Goal: Task Accomplishment & Management: Use online tool/utility

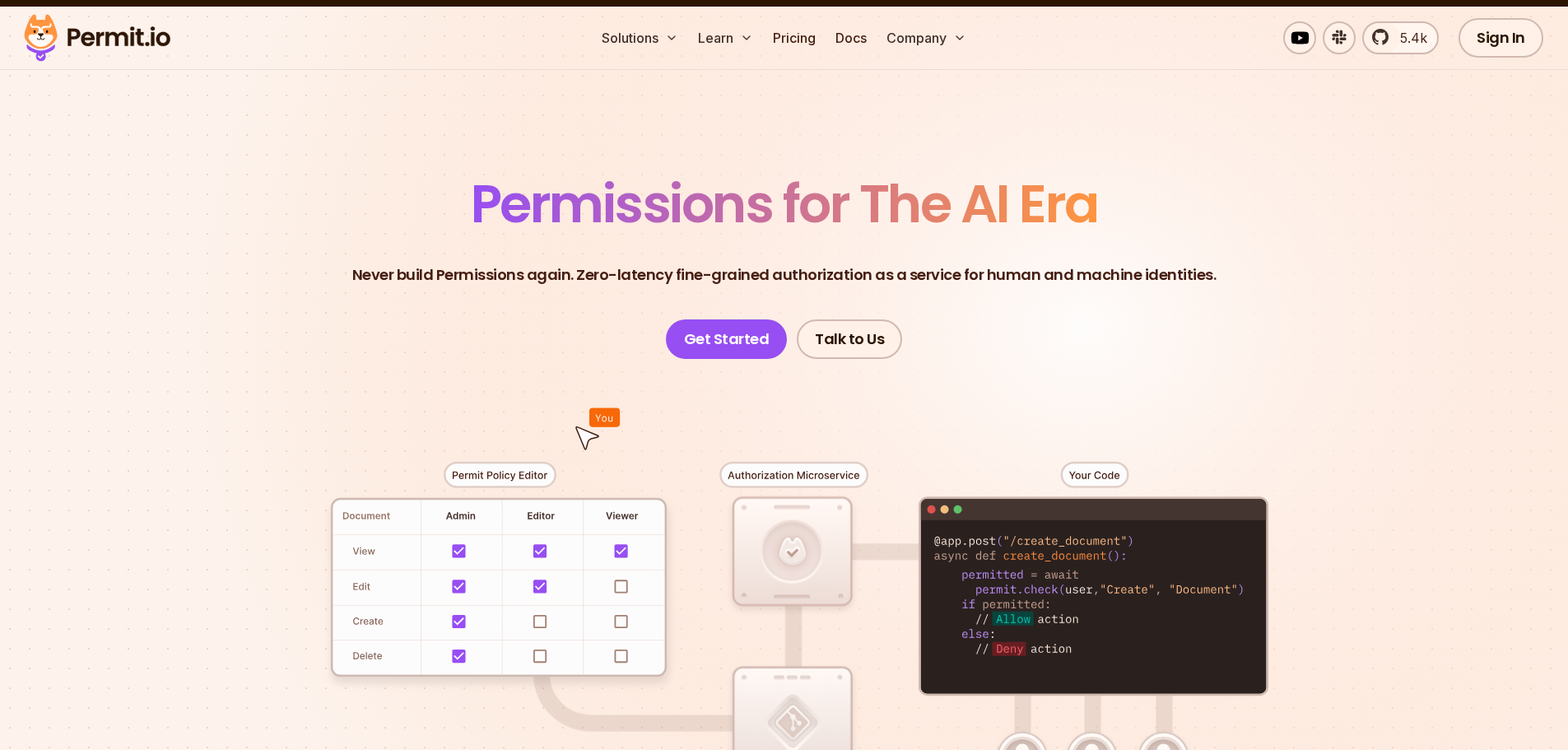
scroll to position [138, 0]
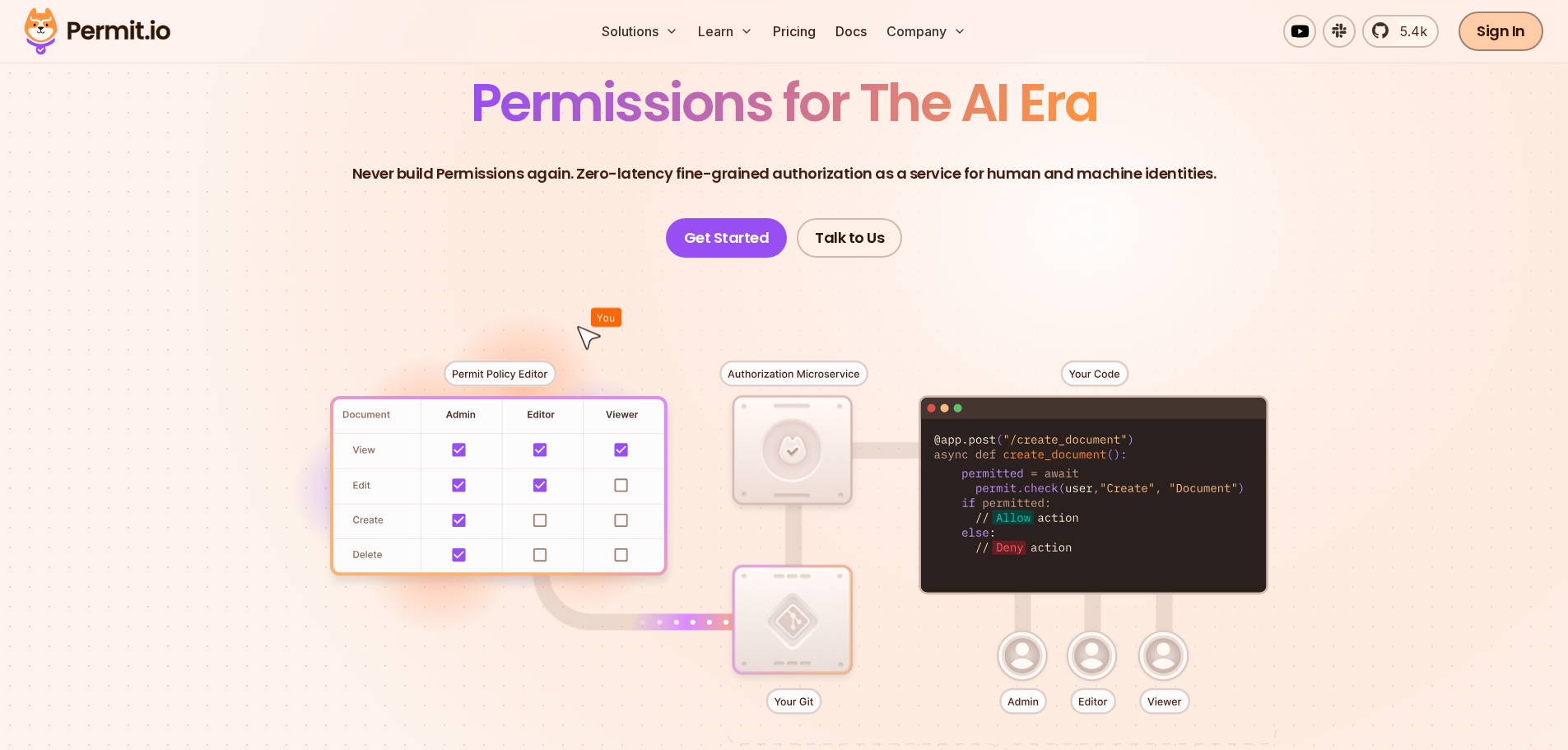
drag, startPoint x: 1502, startPoint y: 34, endPoint x: 1489, endPoint y: 35, distance: 13.0
click at [1502, 34] on link "Sign In" at bounding box center [1501, 31] width 84 height 39
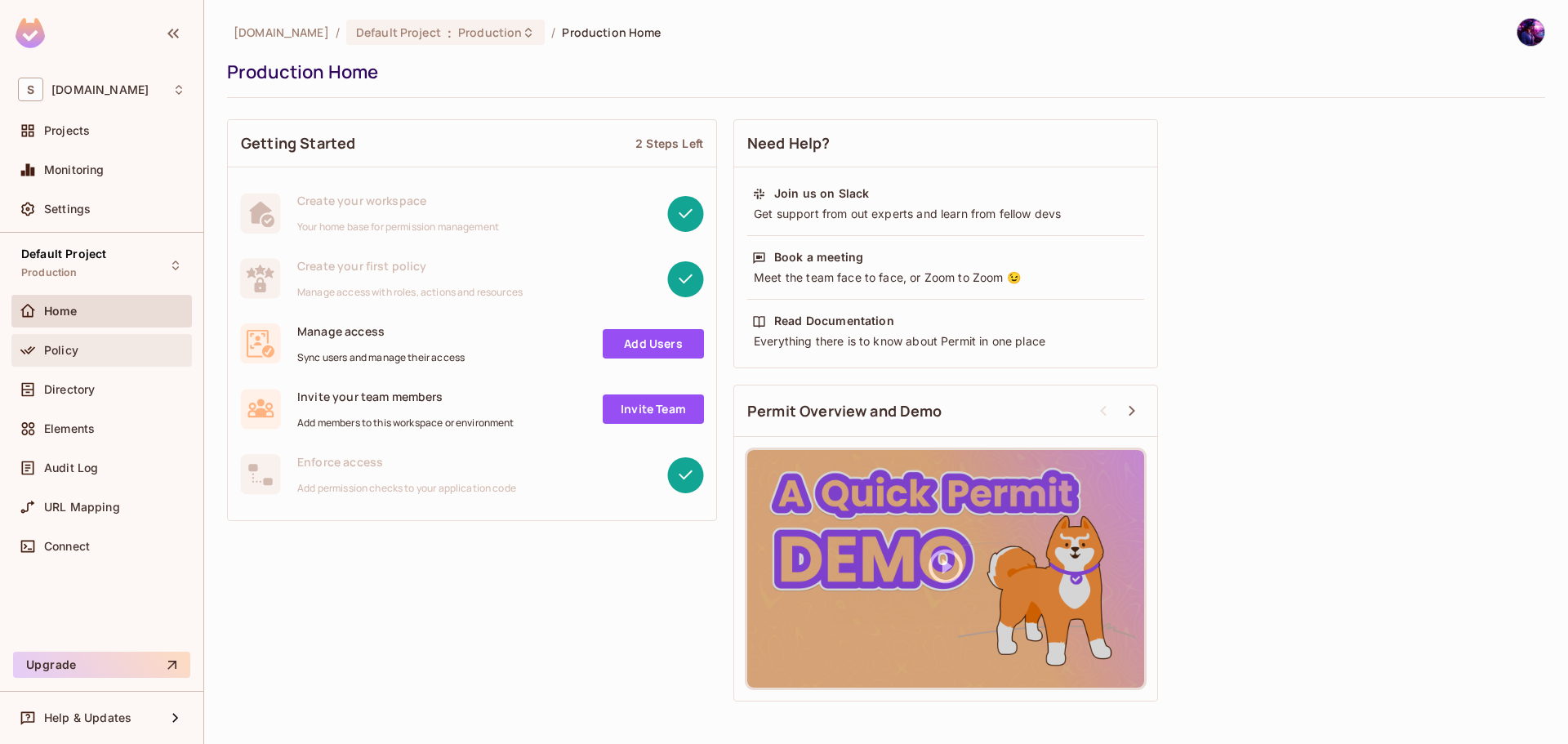
click at [33, 353] on icon at bounding box center [27, 350] width 17 height 17
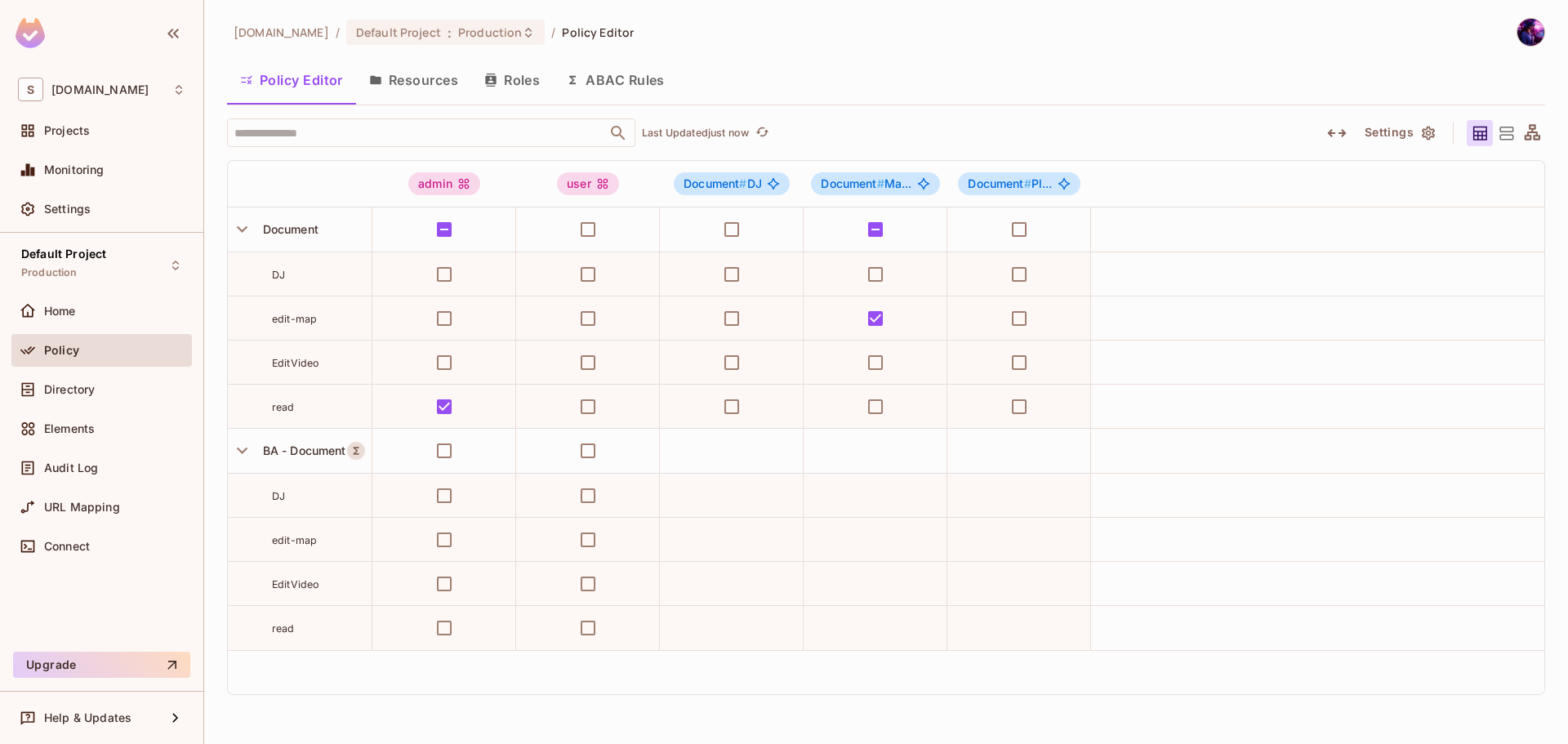
click at [616, 81] on button "ABAC Rules" at bounding box center [615, 80] width 125 height 41
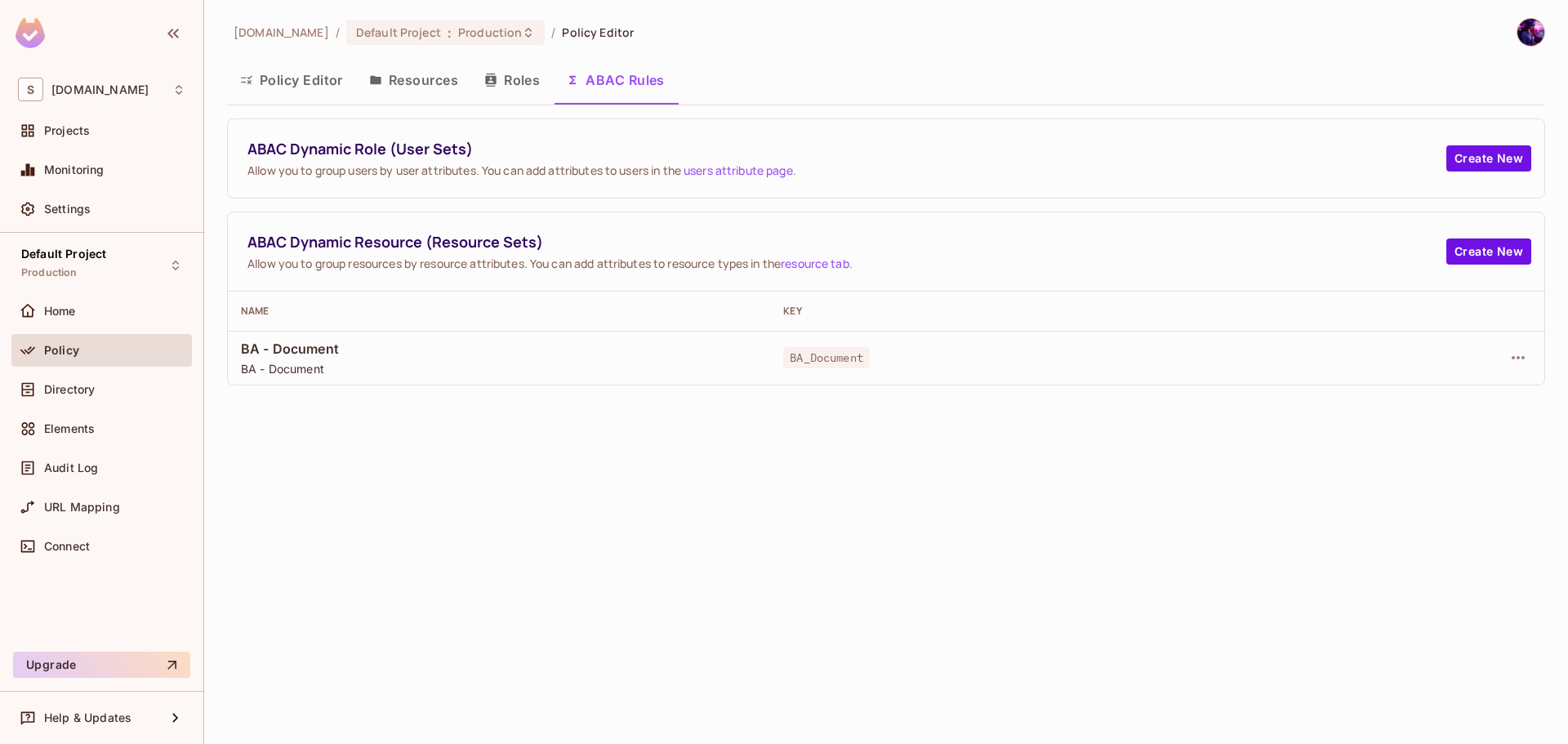
click at [325, 95] on button "Policy Editor" at bounding box center [291, 80] width 129 height 41
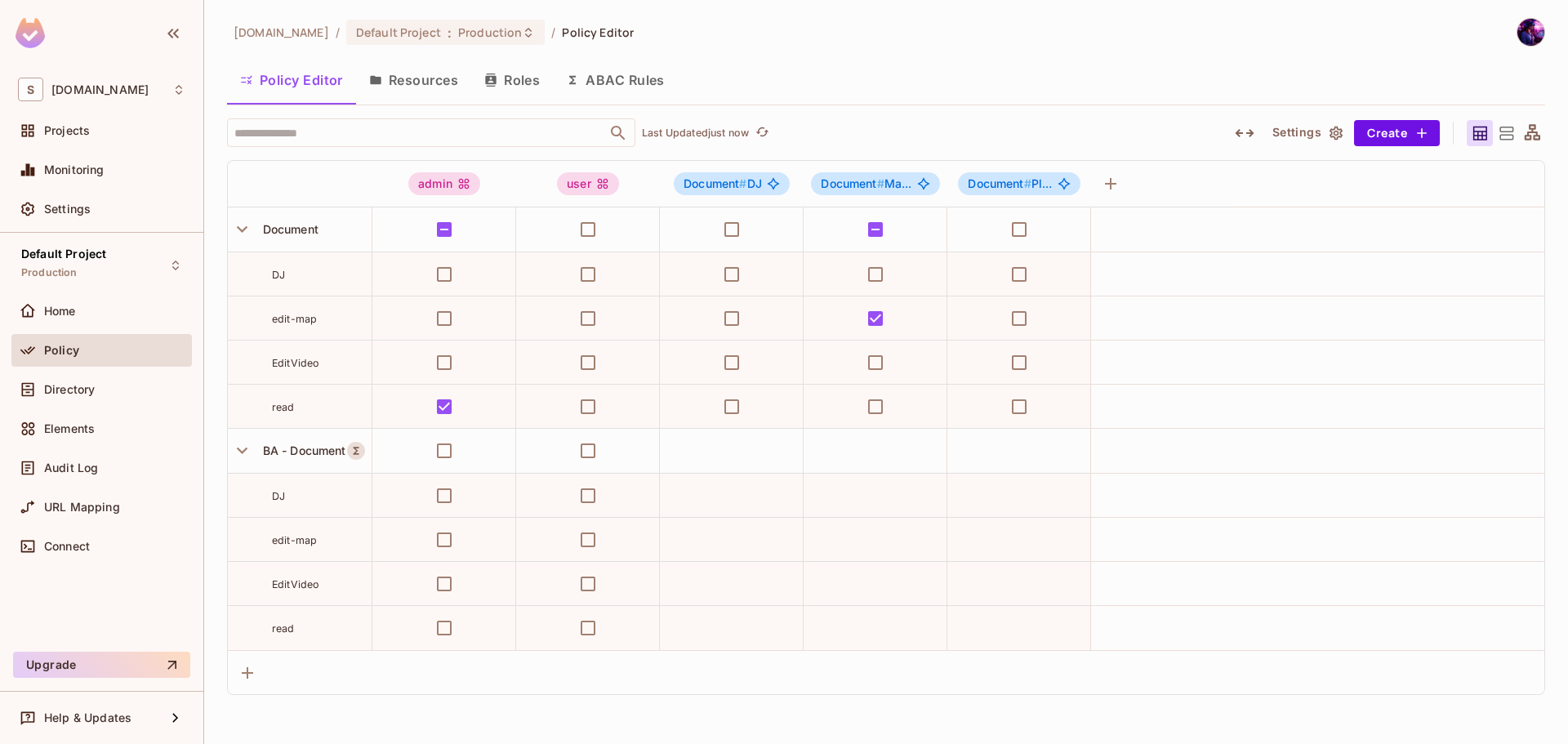
drag, startPoint x: 427, startPoint y: 86, endPoint x: 436, endPoint y: 84, distance: 9.2
click at [427, 85] on button "Resources" at bounding box center [413, 80] width 115 height 41
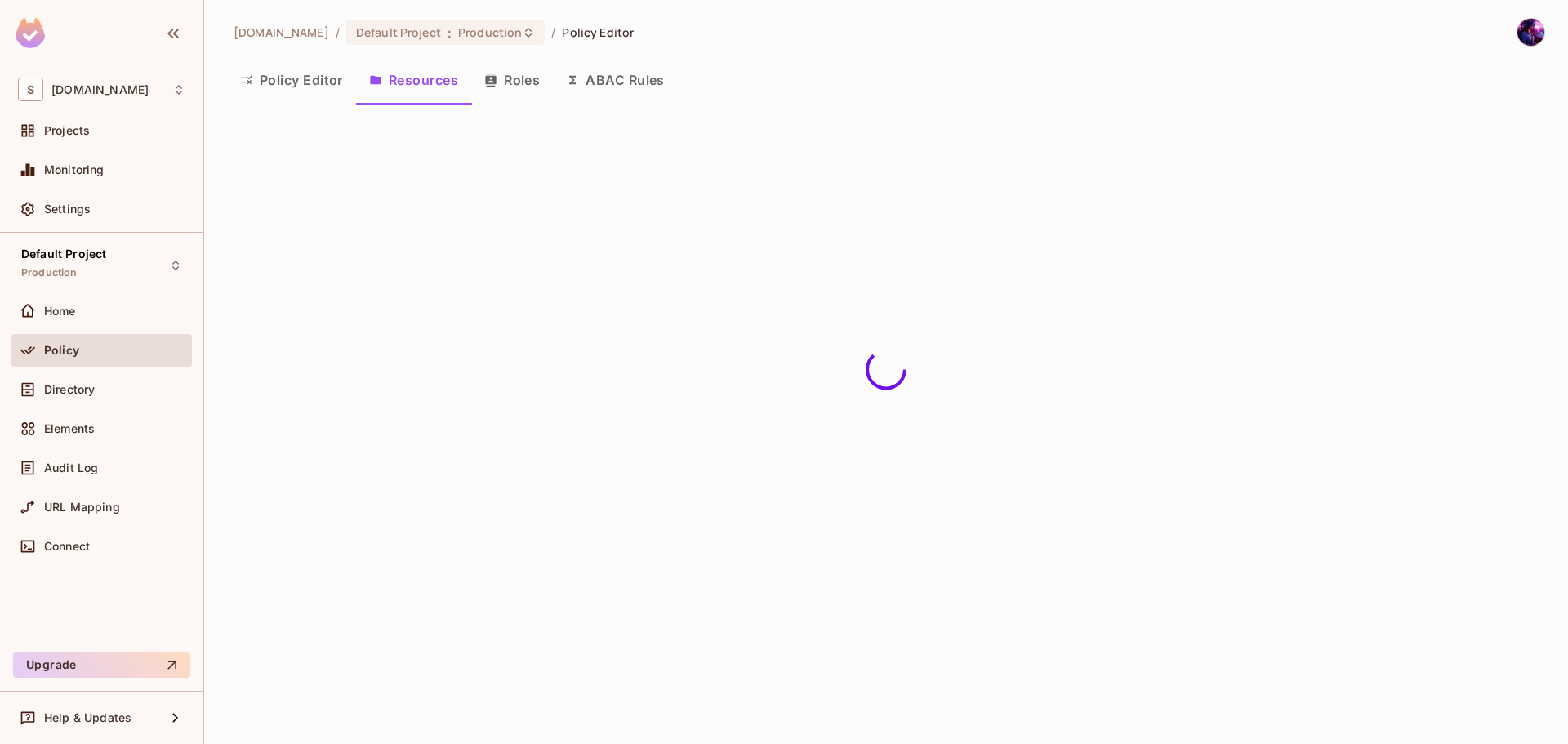
click at [289, 88] on button "Policy Editor" at bounding box center [291, 80] width 129 height 41
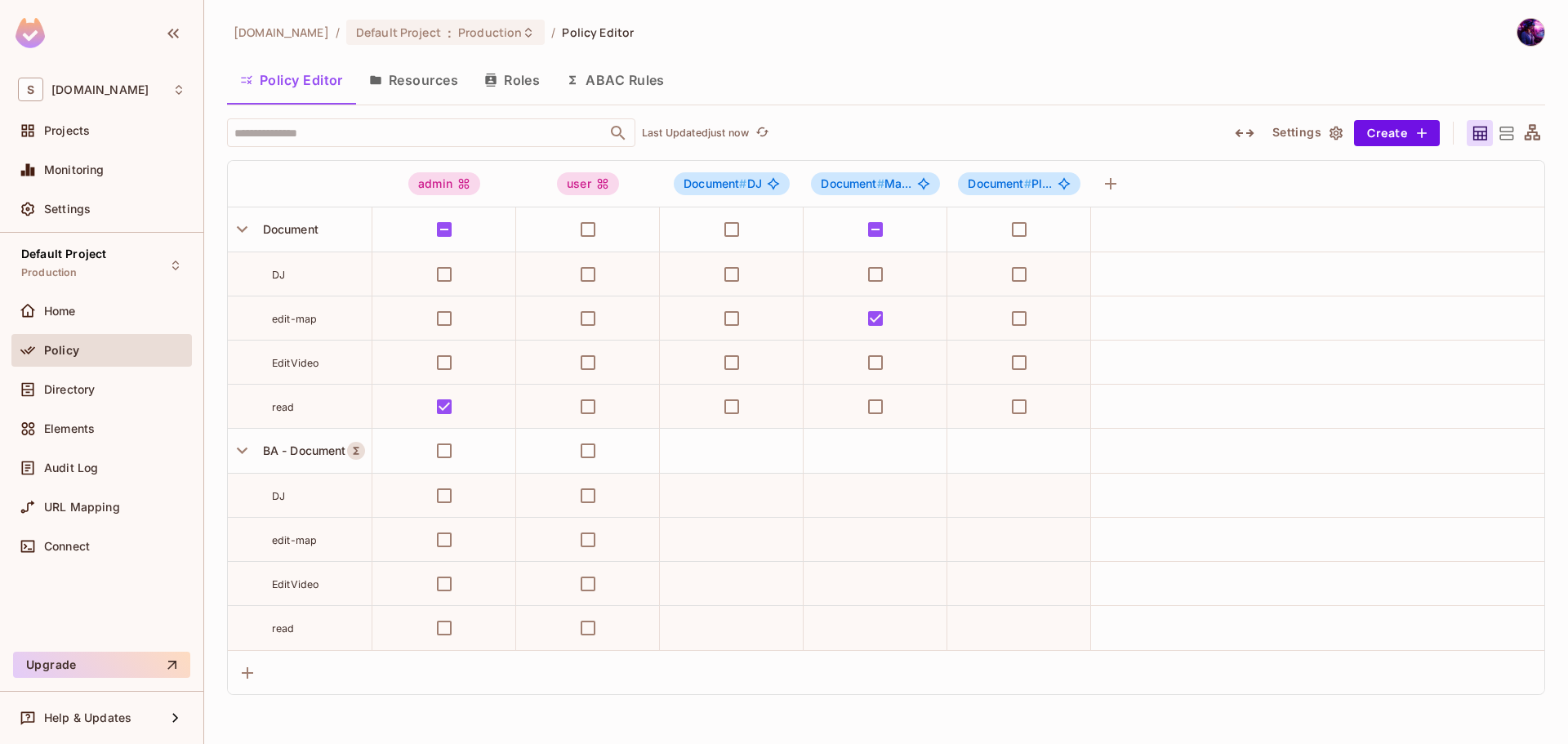
click at [619, 84] on button "ABAC Rules" at bounding box center [615, 80] width 125 height 41
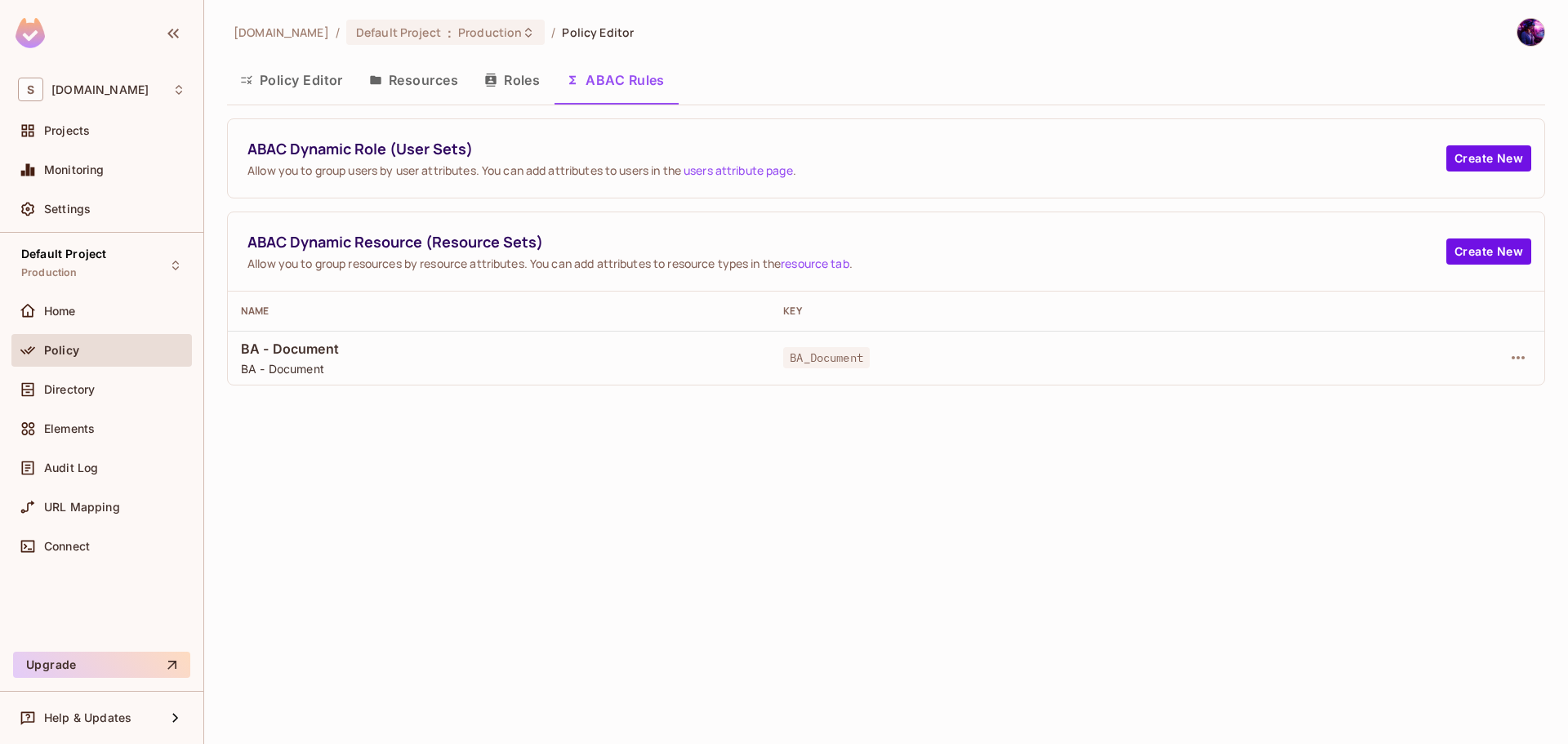
click at [300, 73] on button "Policy Editor" at bounding box center [291, 80] width 129 height 41
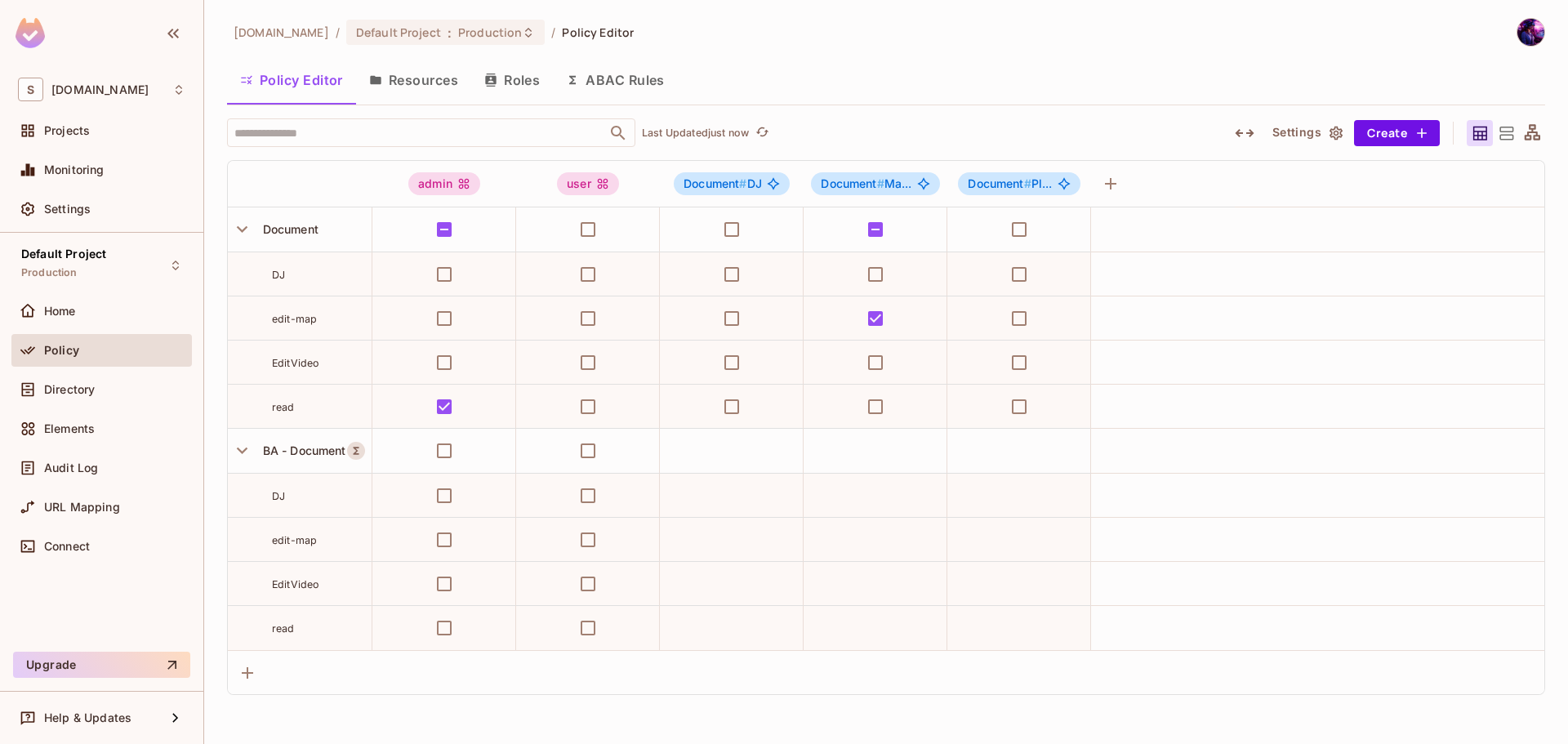
click at [445, 80] on button "Resources" at bounding box center [413, 80] width 115 height 41
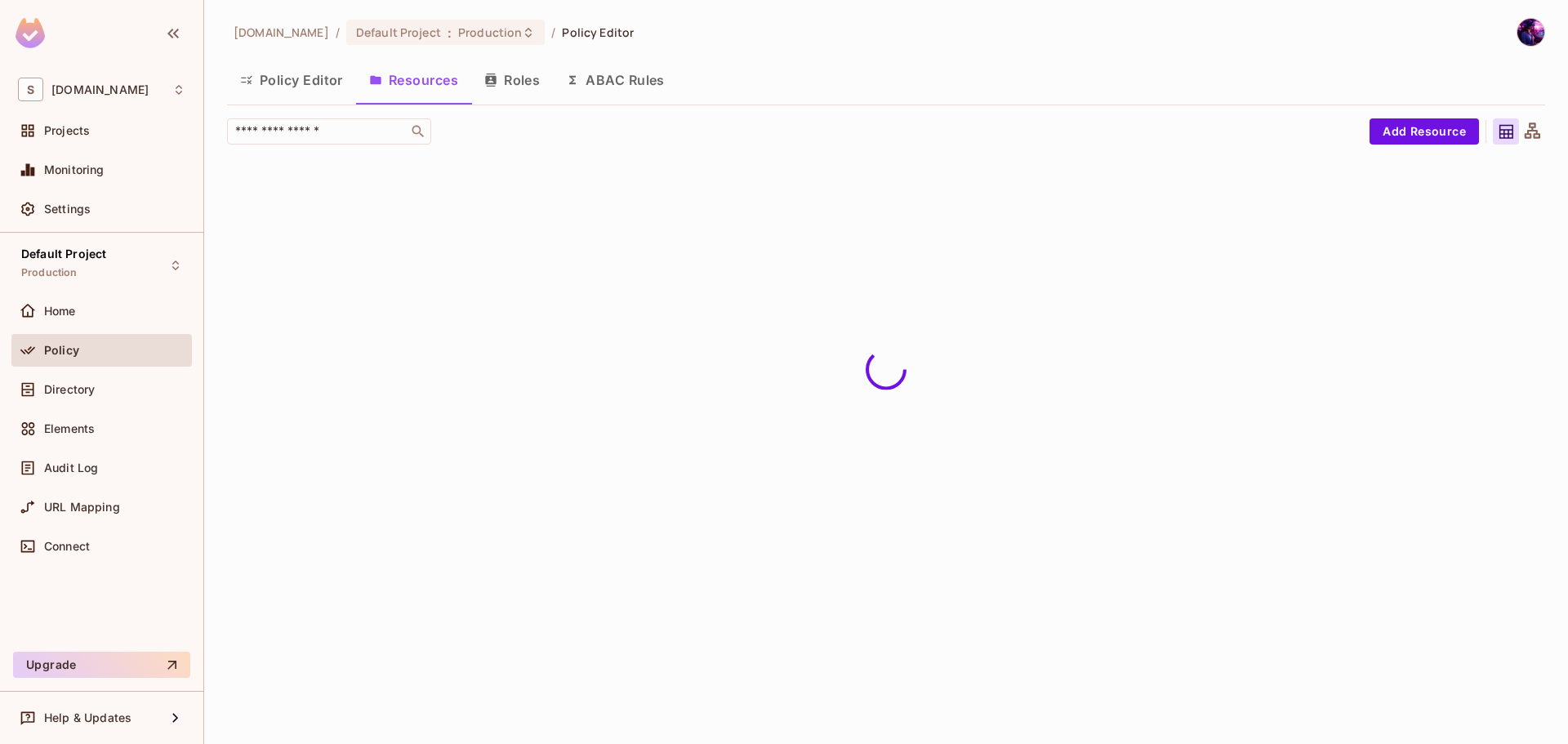
click at [536, 78] on button "Roles" at bounding box center [513, 80] width 82 height 41
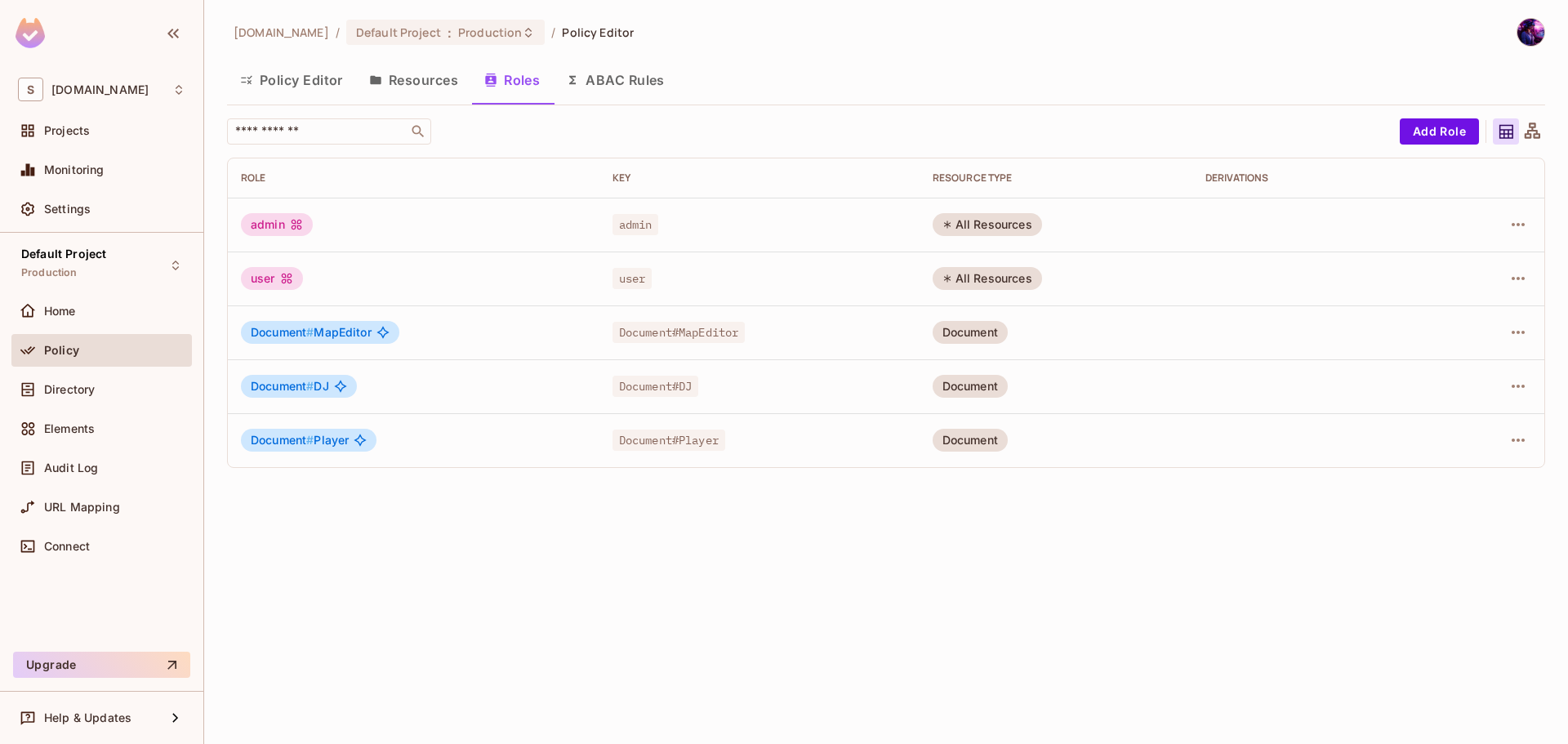
click at [441, 90] on button "Resources" at bounding box center [413, 80] width 115 height 41
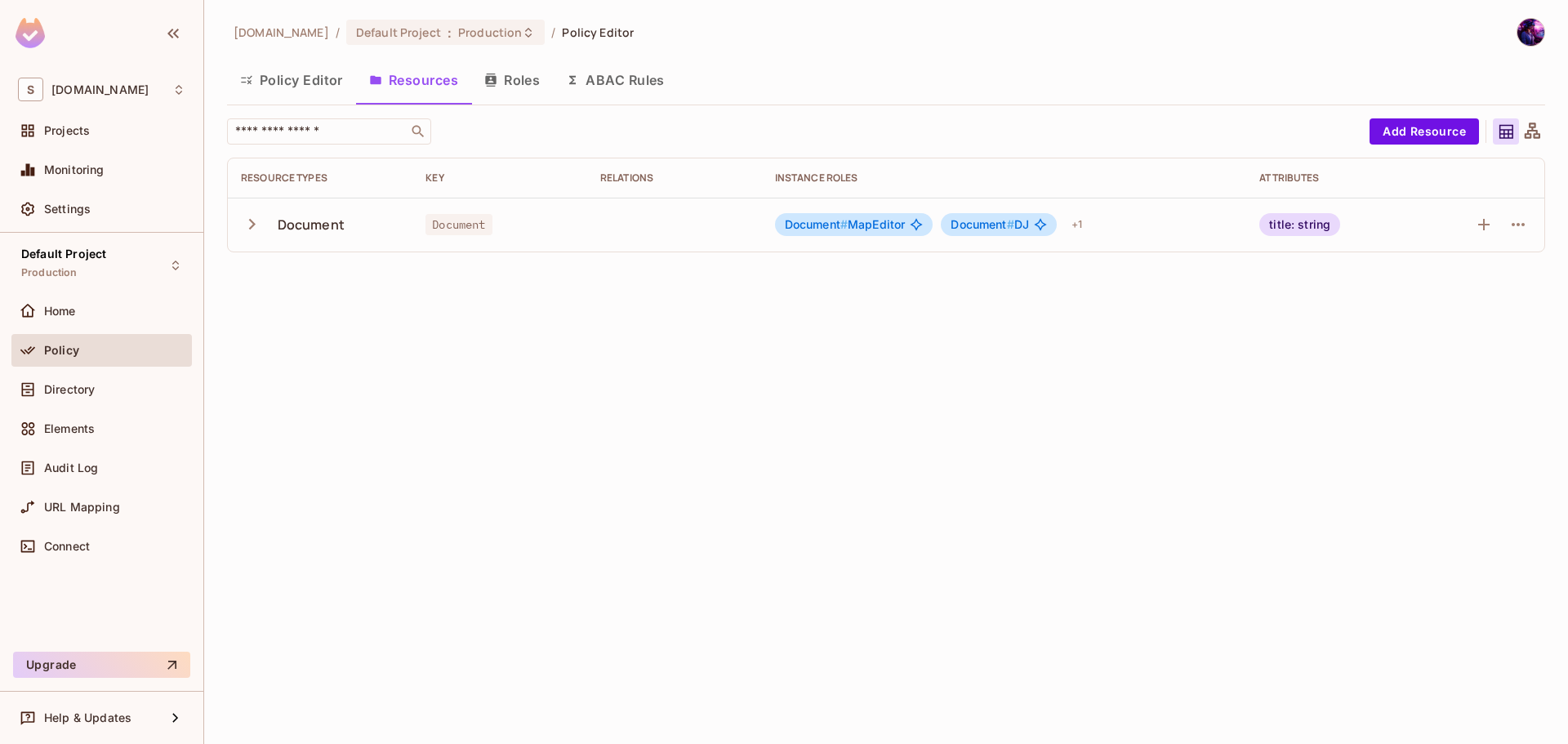
click at [217, 231] on div "savameta.com / Default Project : Production / Policy Editor Policy Editor Resou…" at bounding box center [886, 372] width 1363 height 744
click at [279, 228] on div "Document" at bounding box center [311, 224] width 67 height 18
click at [1404, 132] on button "Add Resource" at bounding box center [1424, 132] width 109 height 26
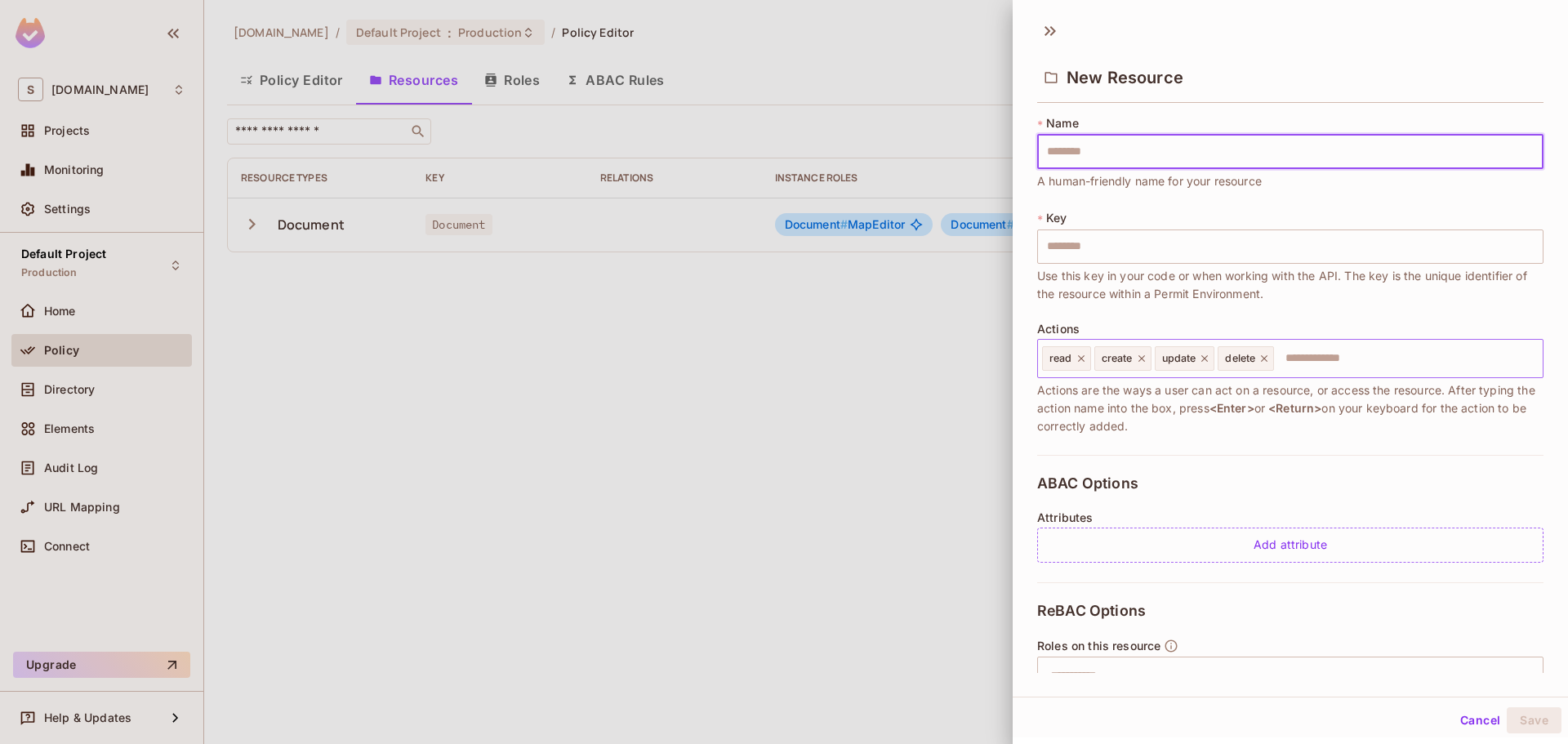
click at [1453, 340] on div "read create update delete ​" at bounding box center [1290, 359] width 507 height 39
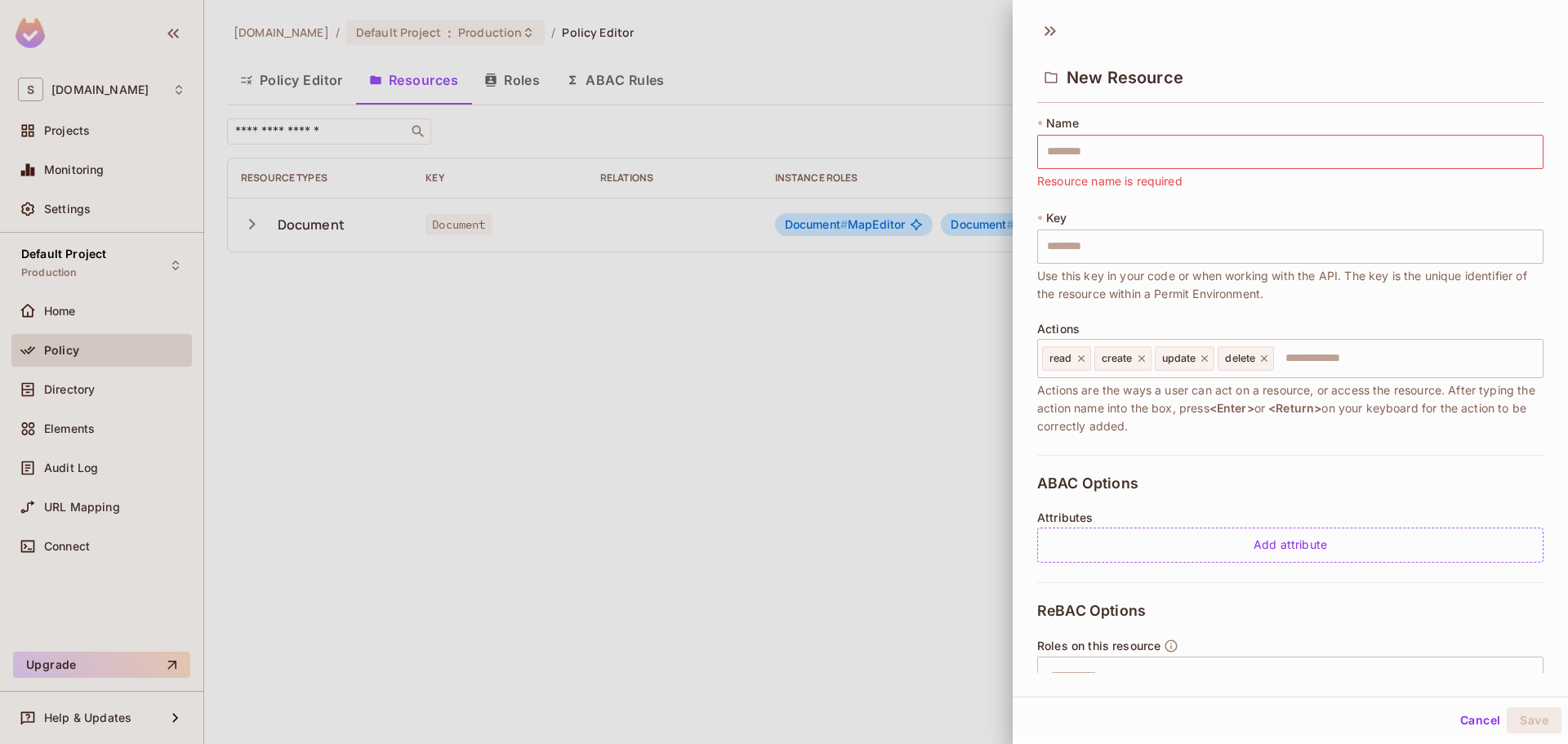
click at [368, 464] on div at bounding box center [784, 372] width 1568 height 744
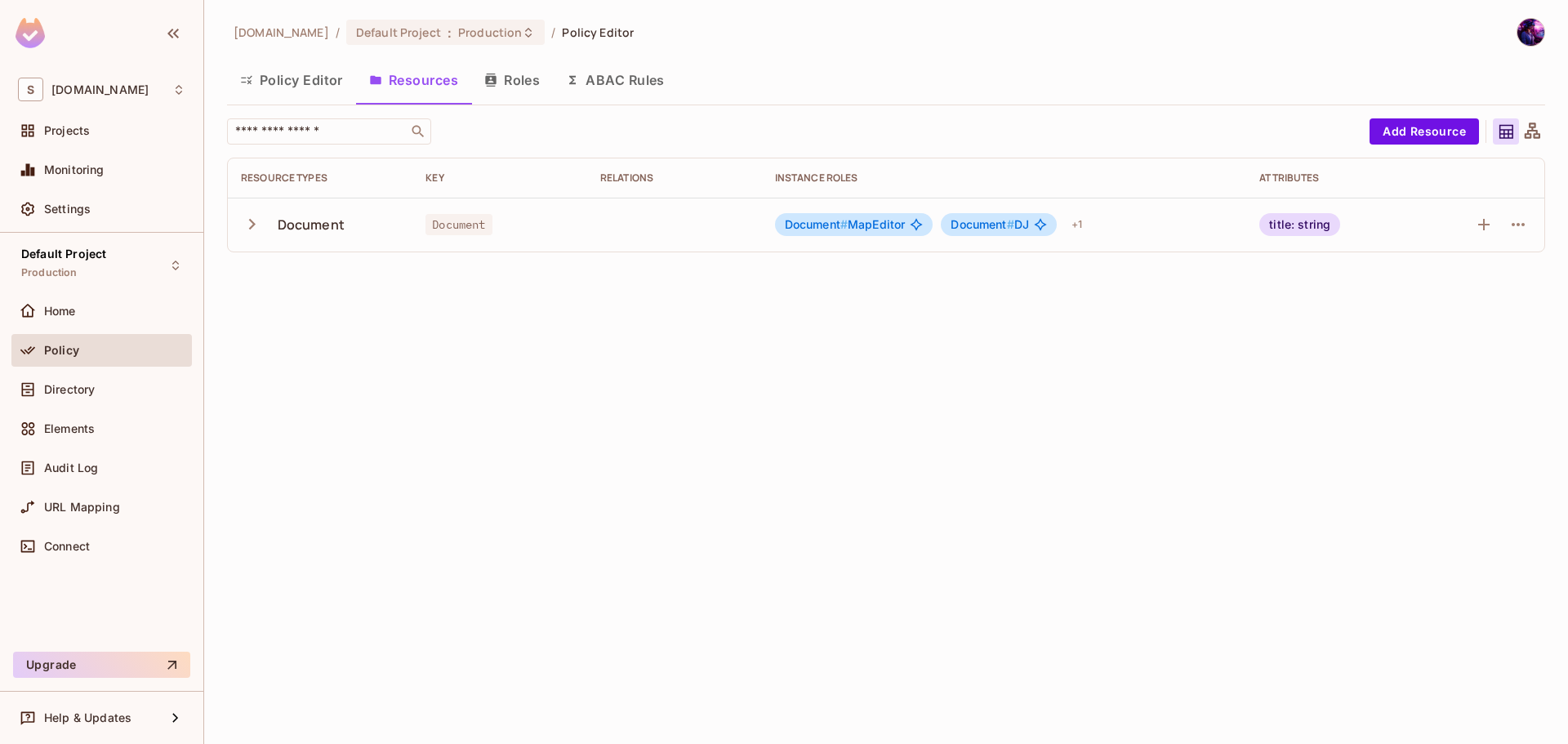
click at [329, 220] on div "Document" at bounding box center [311, 224] width 67 height 18
click at [516, 69] on button "Roles" at bounding box center [513, 80] width 82 height 41
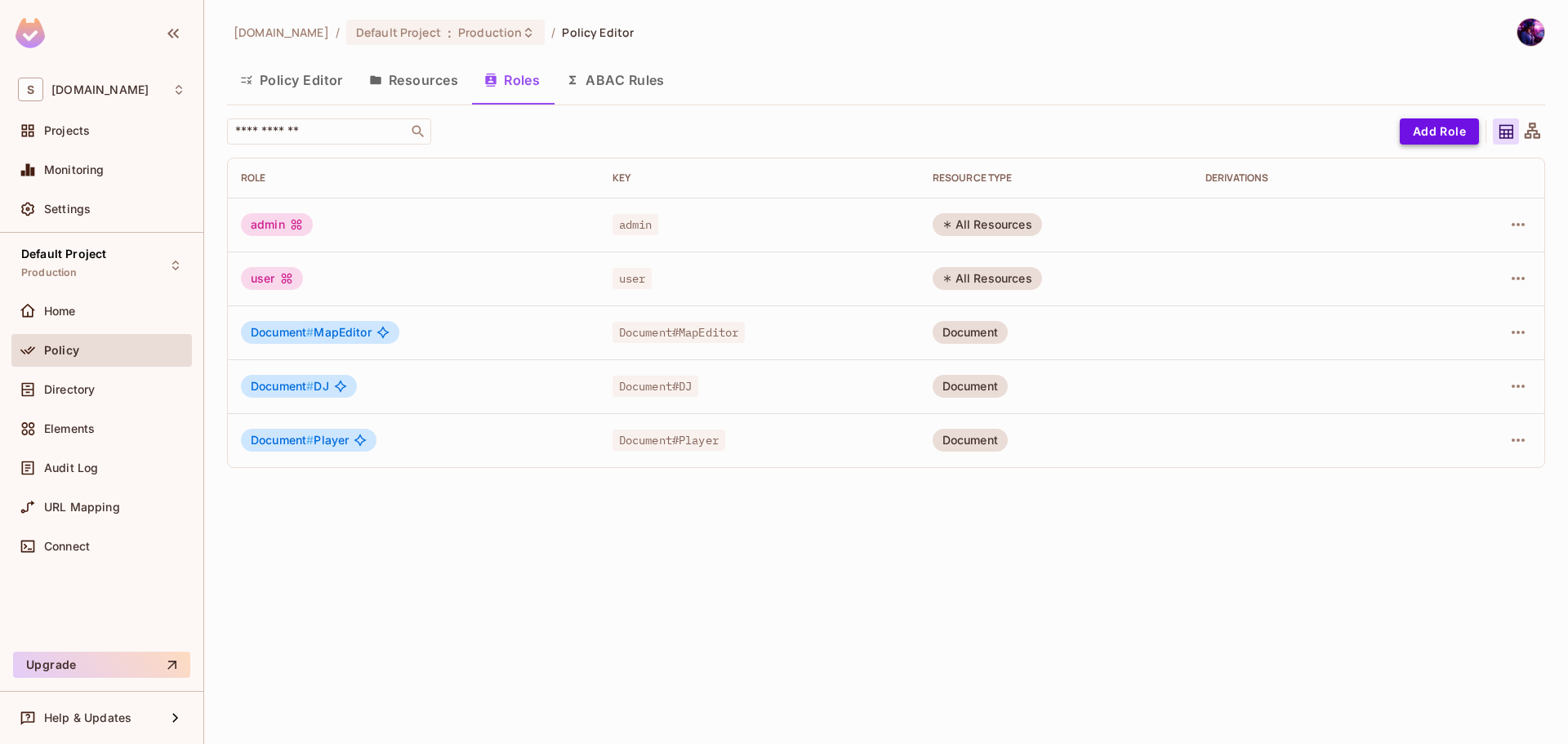
click at [1446, 129] on button "Add Role" at bounding box center [1438, 132] width 79 height 26
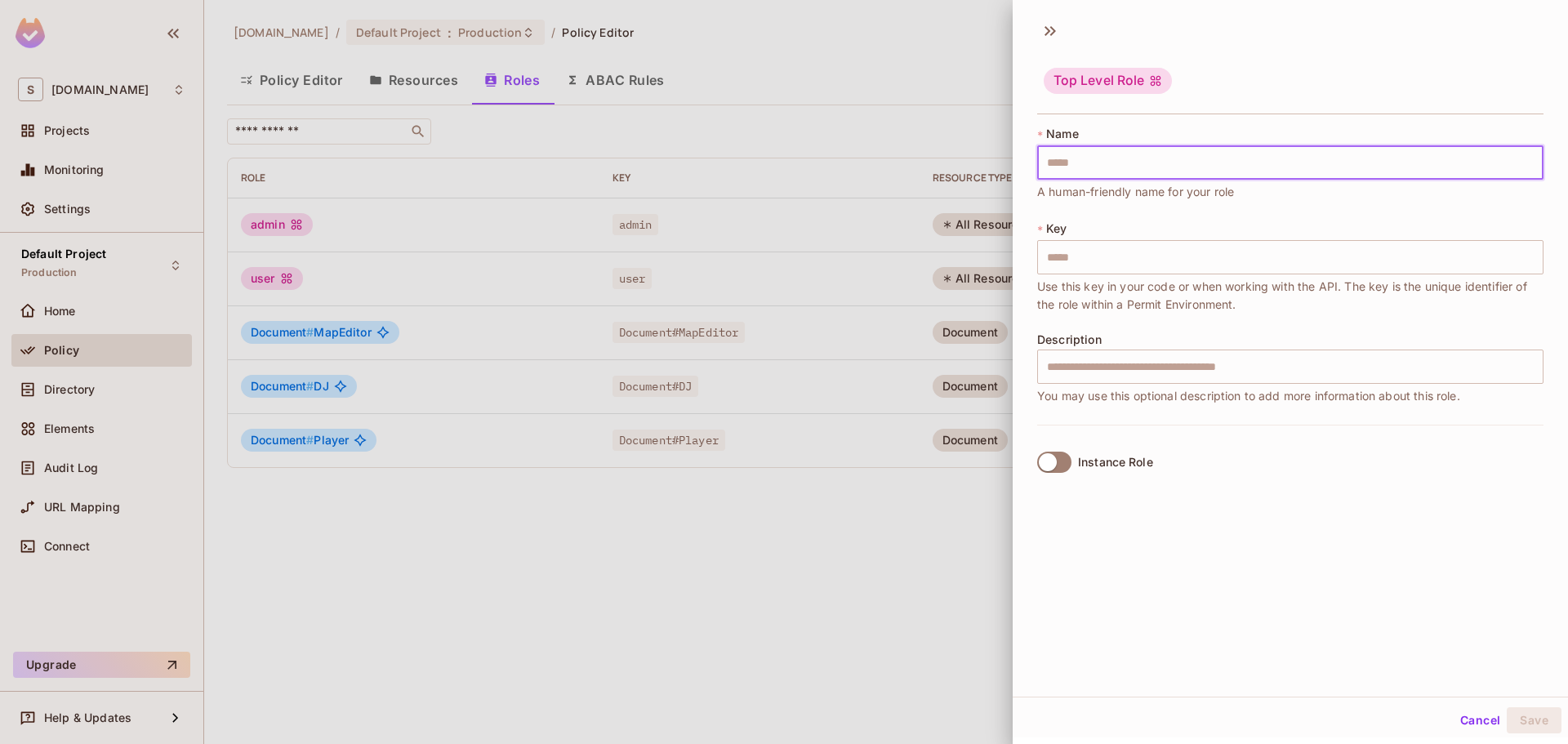
click at [1103, 158] on input "text" at bounding box center [1290, 162] width 507 height 34
click at [1046, 279] on span "Use this key in your code or when working with the API. The key is the unique i…" at bounding box center [1290, 295] width 507 height 36
click at [1069, 387] on span "You may use this optional description to add more information about this role." at bounding box center [1248, 396] width 423 height 18
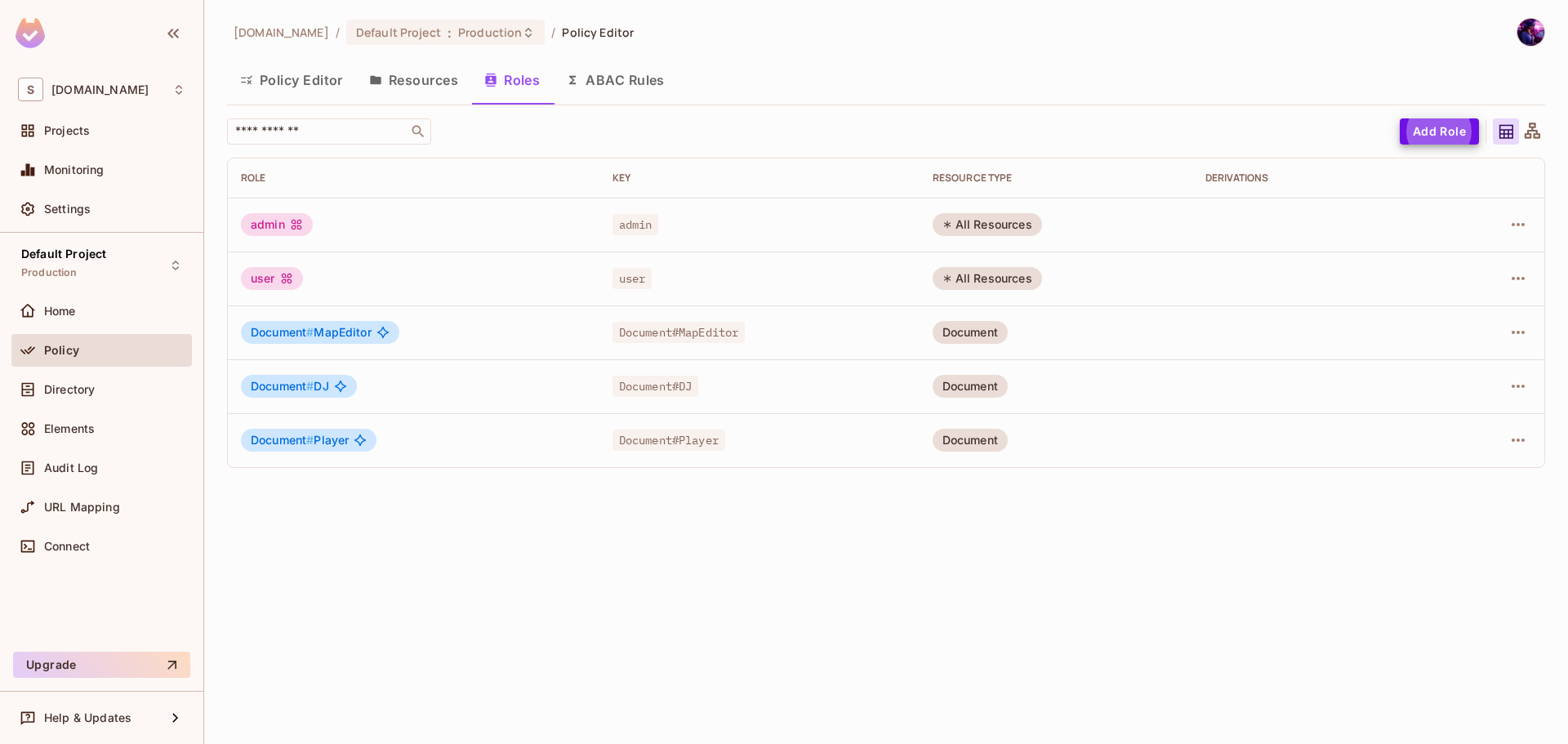
click at [325, 315] on td "Document # MapEditor" at bounding box center [413, 332] width 371 height 54
click at [328, 325] on div "Document # MapEditor" at bounding box center [320, 332] width 159 height 22
click at [1510, 336] on icon "button" at bounding box center [1518, 333] width 19 height 20
click at [1444, 372] on div "Edit Role" at bounding box center [1445, 370] width 49 height 17
click at [1515, 224] on icon "button" at bounding box center [1518, 224] width 19 height 20
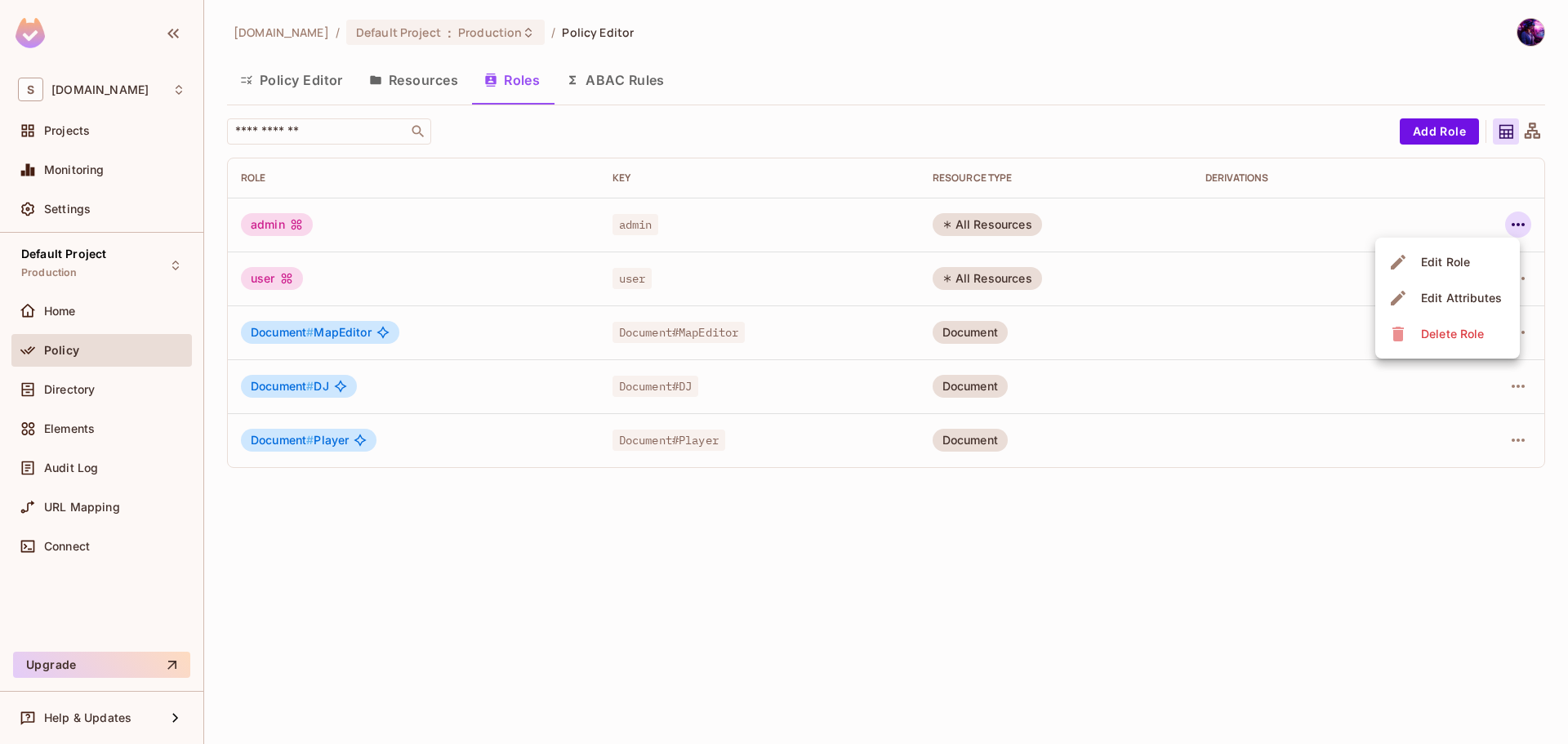
click at [1445, 154] on div at bounding box center [784, 372] width 1568 height 744
click at [1476, 132] on button "Add Role" at bounding box center [1438, 132] width 79 height 26
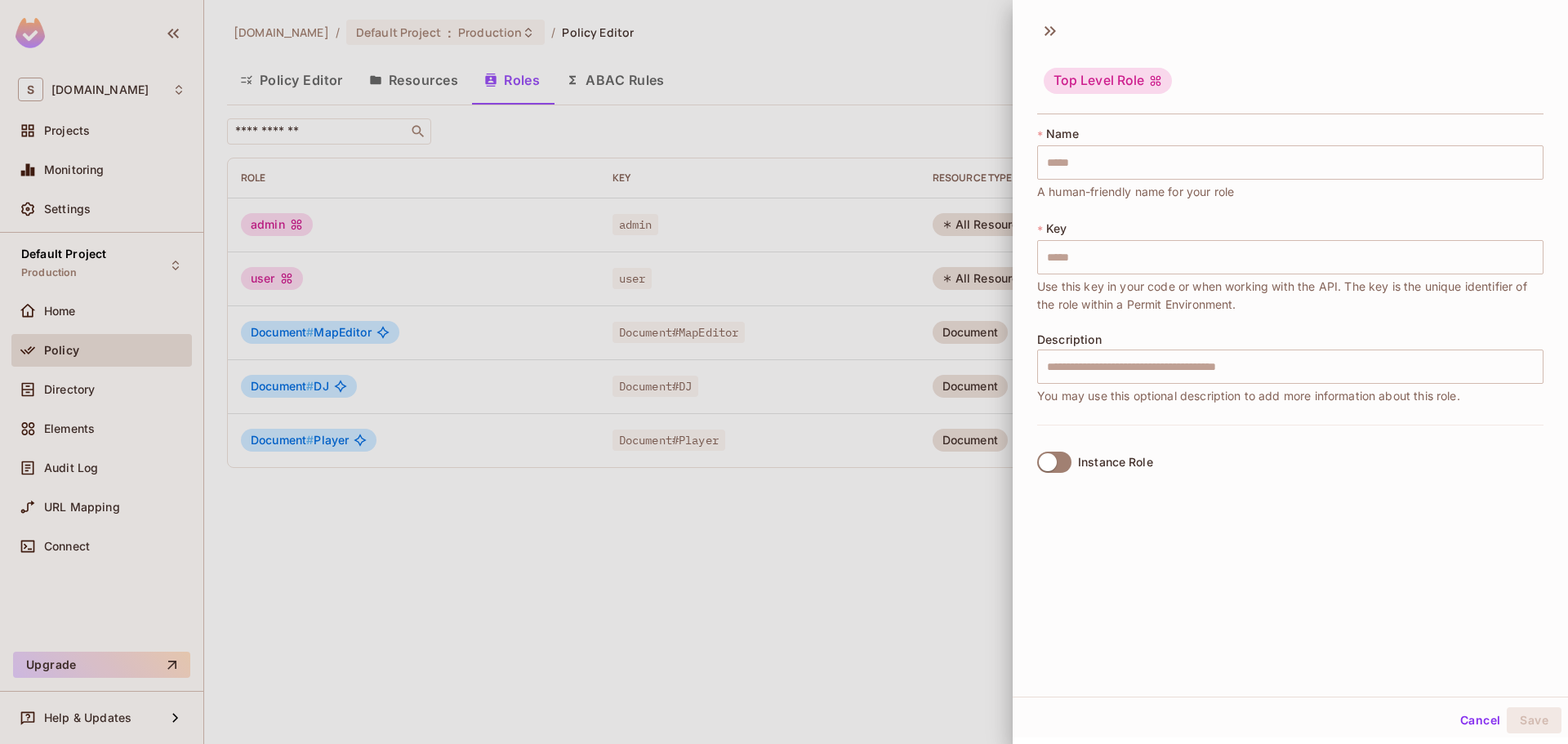
click at [1137, 75] on div "Top Level Role" at bounding box center [1108, 81] width 129 height 26
click at [1137, 84] on div "Top Level Role" at bounding box center [1108, 81] width 129 height 26
click at [1150, 153] on input "text" at bounding box center [1290, 162] width 507 height 34
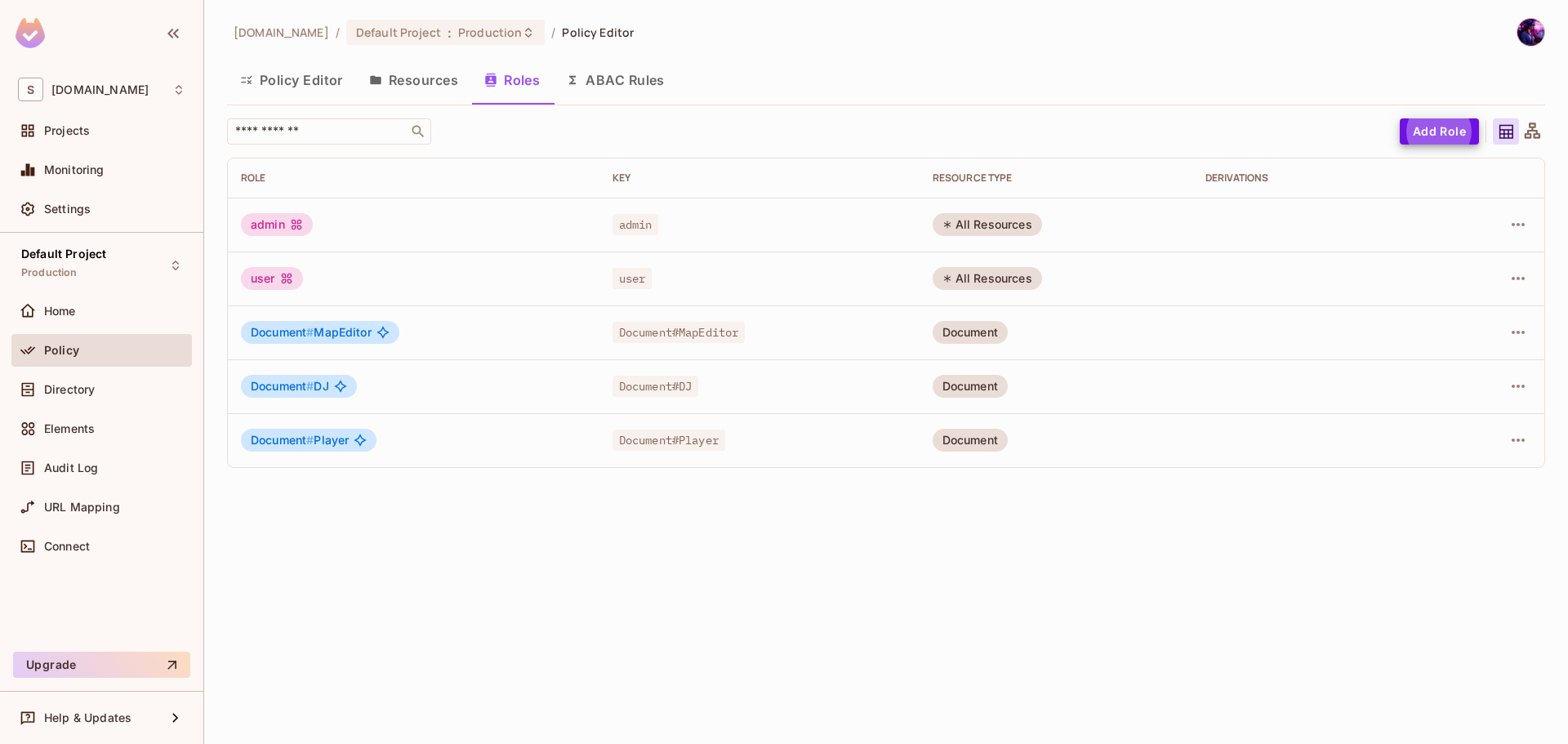
click at [401, 83] on button "Resources" at bounding box center [413, 80] width 115 height 41
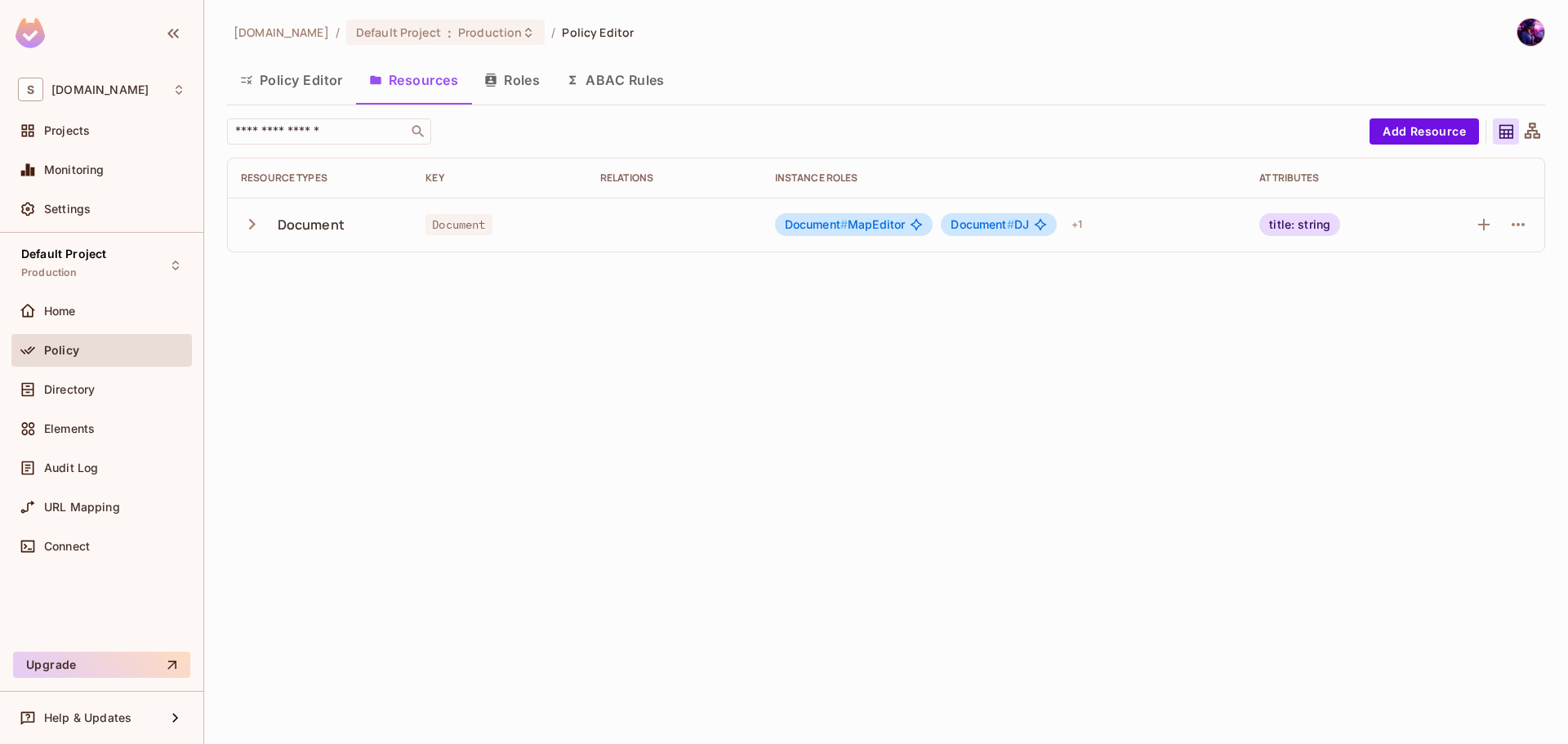
click at [507, 81] on button "Roles" at bounding box center [513, 80] width 82 height 41
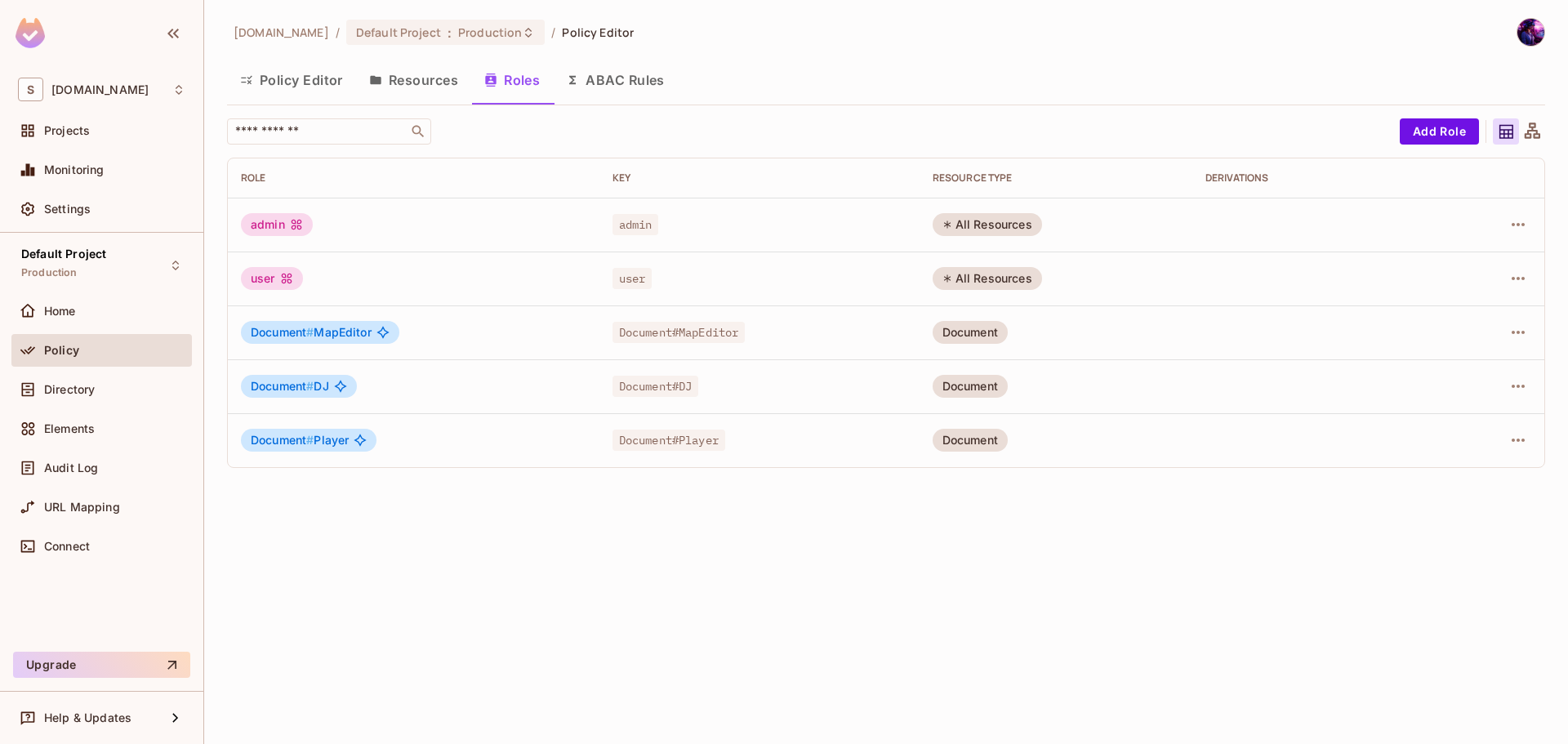
click at [432, 77] on button "Resources" at bounding box center [413, 80] width 115 height 41
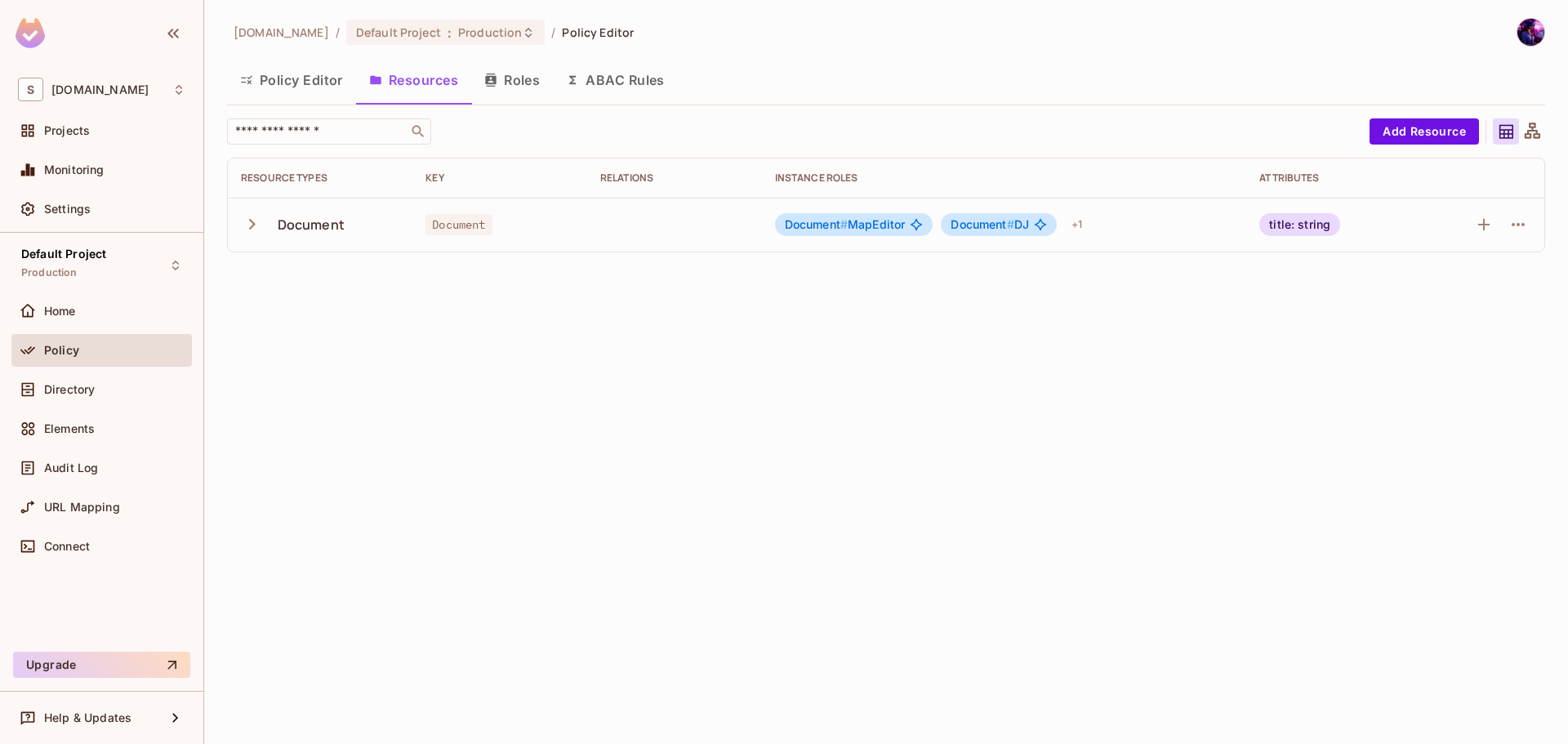
click at [547, 84] on button "Roles" at bounding box center [513, 80] width 82 height 41
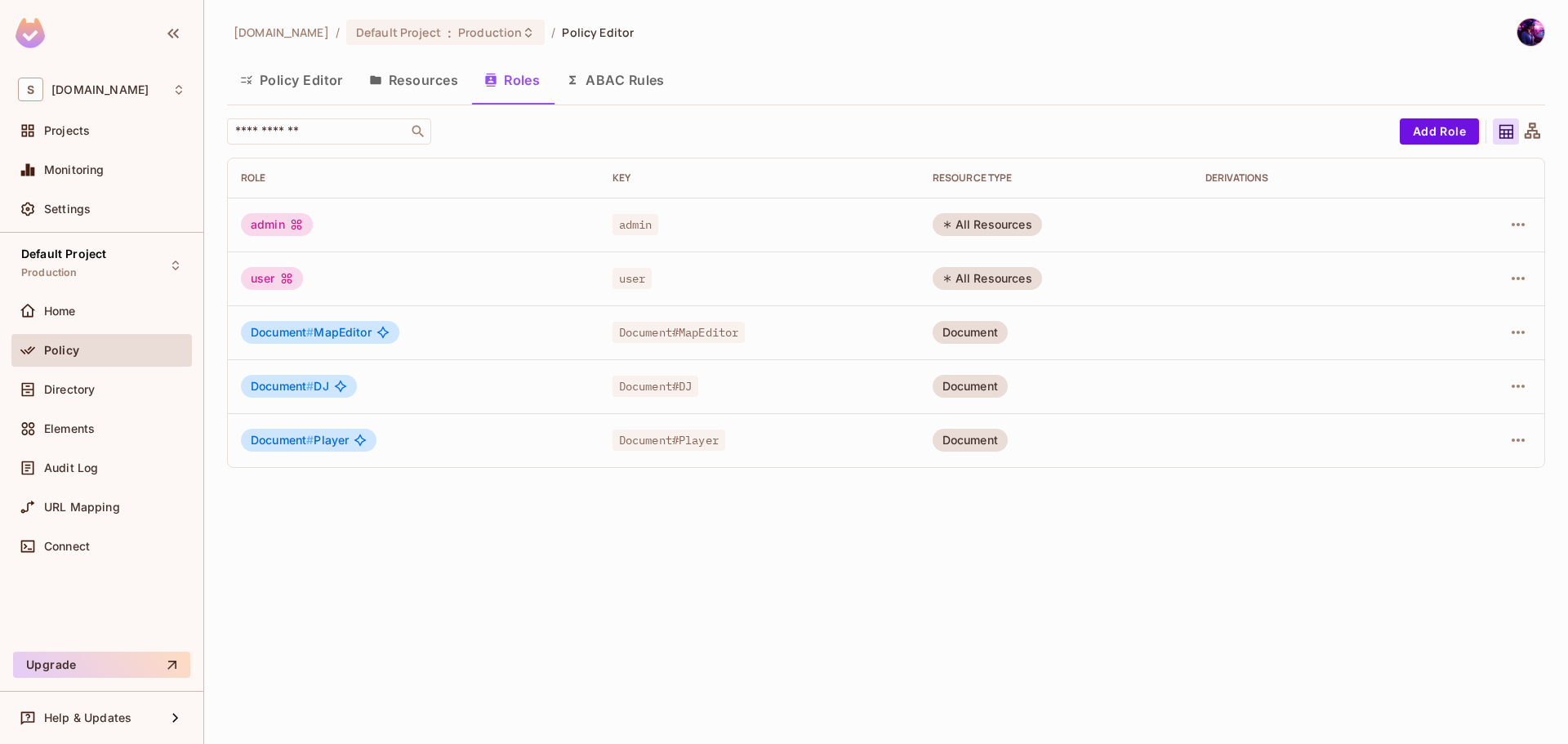
click at [451, 75] on button "Resources" at bounding box center [413, 80] width 115 height 41
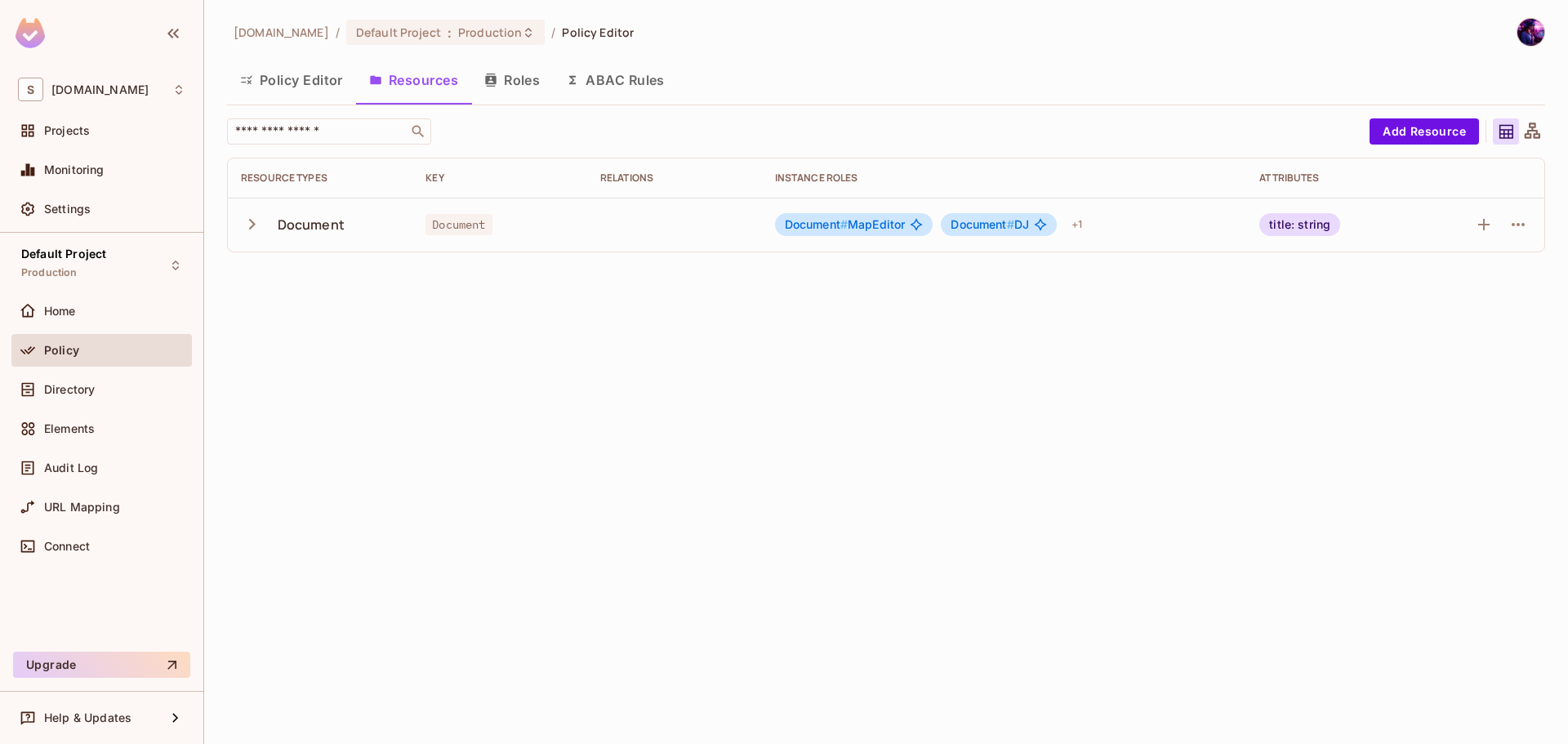
click at [267, 228] on button "button" at bounding box center [254, 224] width 28 height 35
click at [512, 75] on button "Roles" at bounding box center [513, 80] width 82 height 41
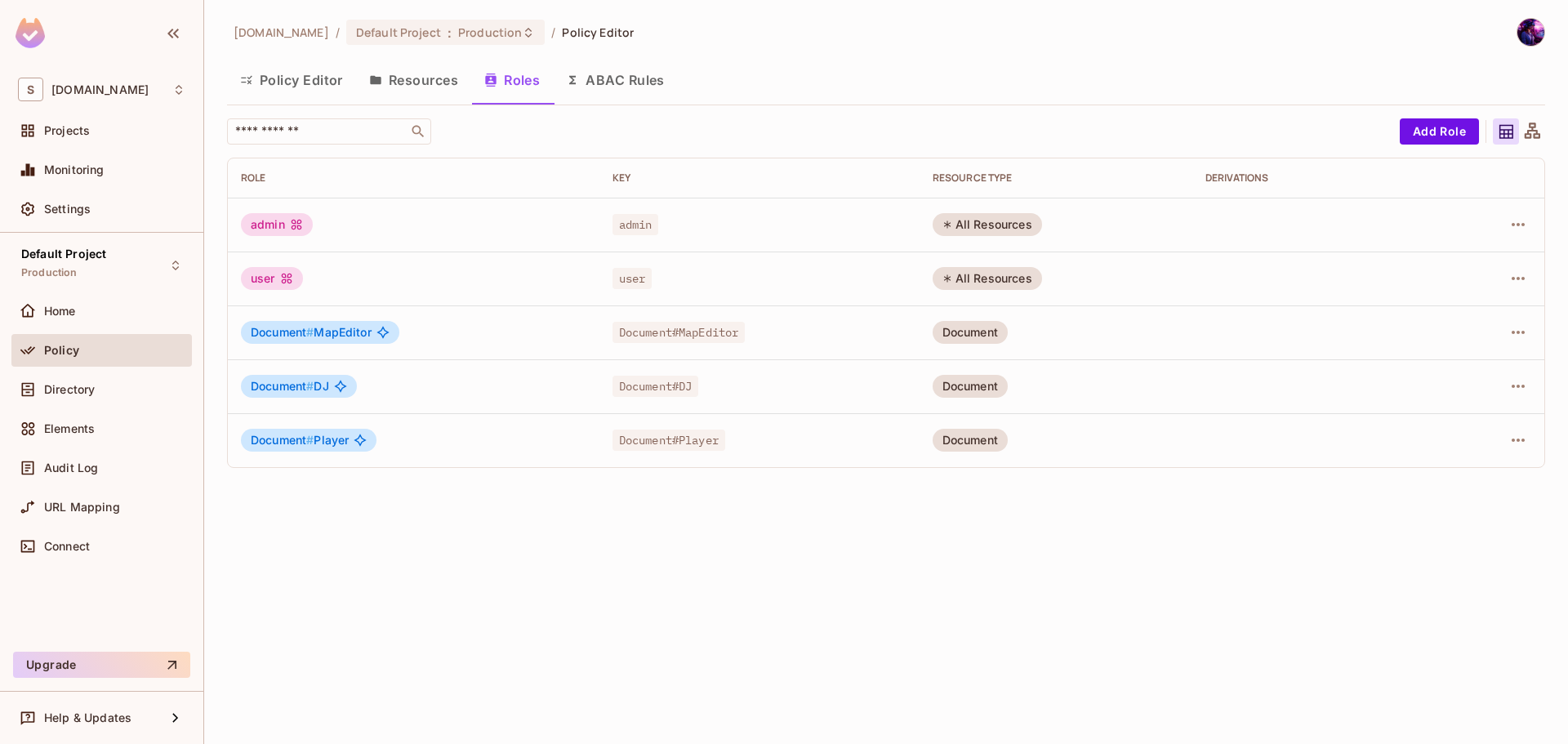
click at [270, 73] on button "Policy Editor" at bounding box center [291, 80] width 129 height 41
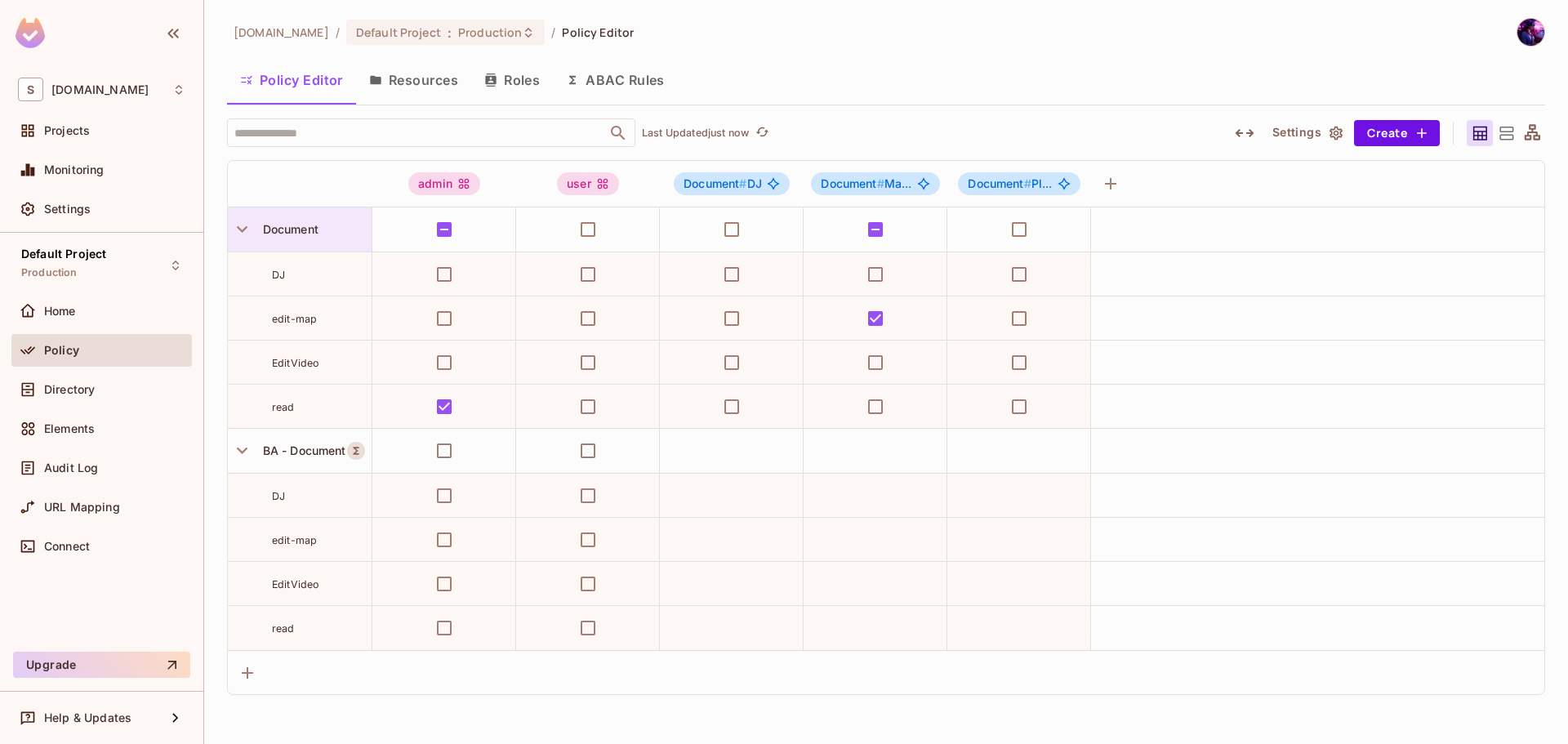
click at [295, 222] on span "Document" at bounding box center [287, 229] width 62 height 14
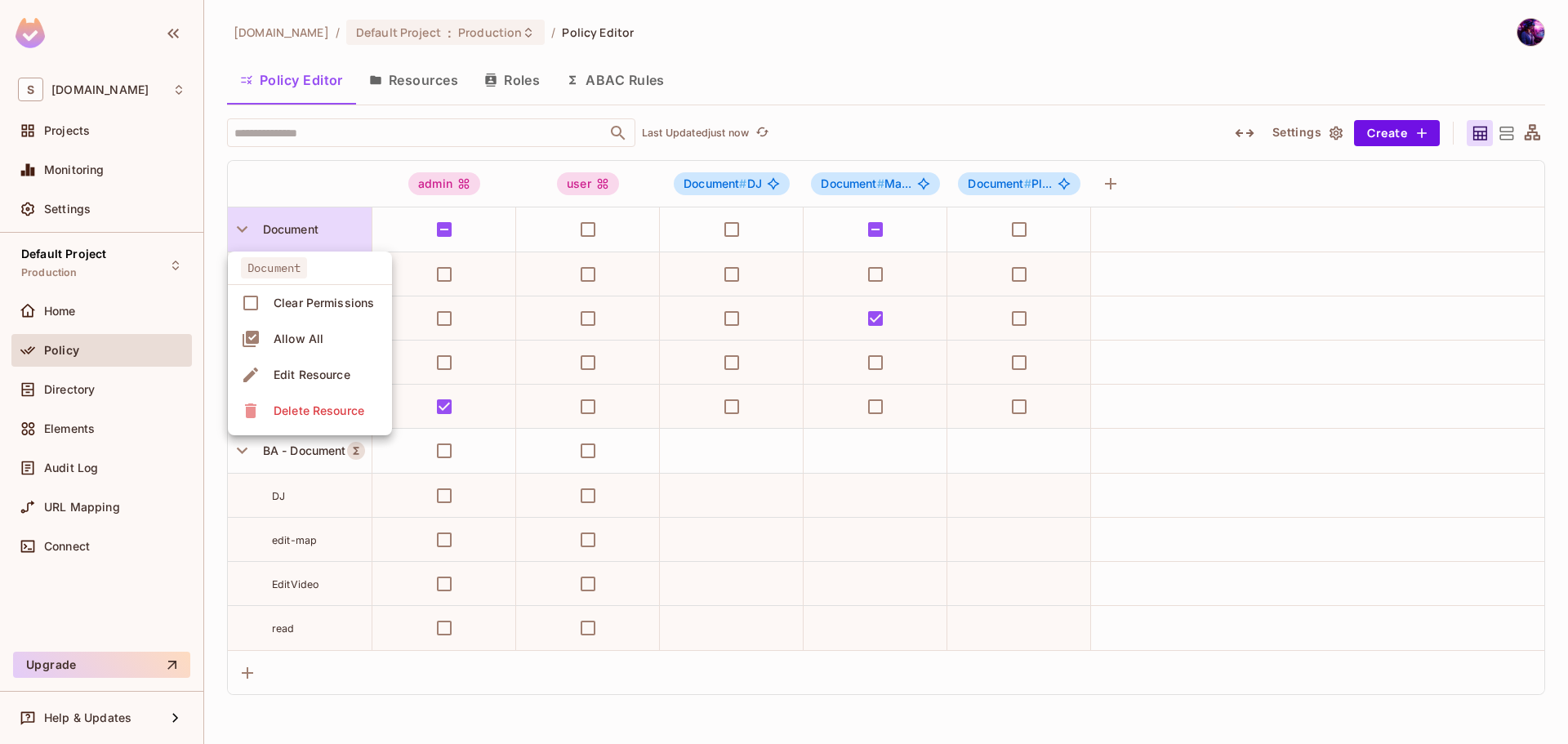
click at [275, 155] on div at bounding box center [784, 372] width 1568 height 744
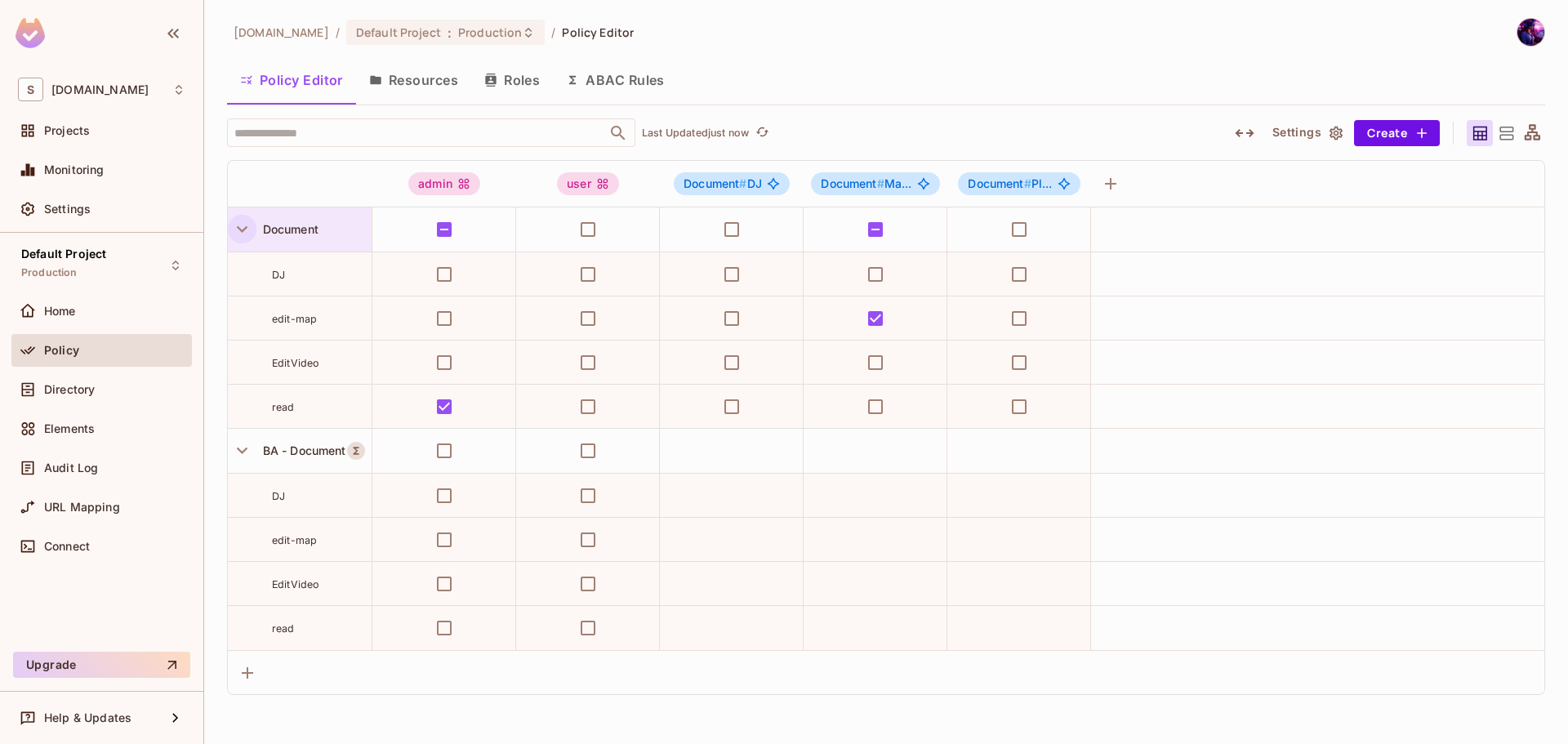
click at [234, 220] on icon "button" at bounding box center [242, 229] width 22 height 22
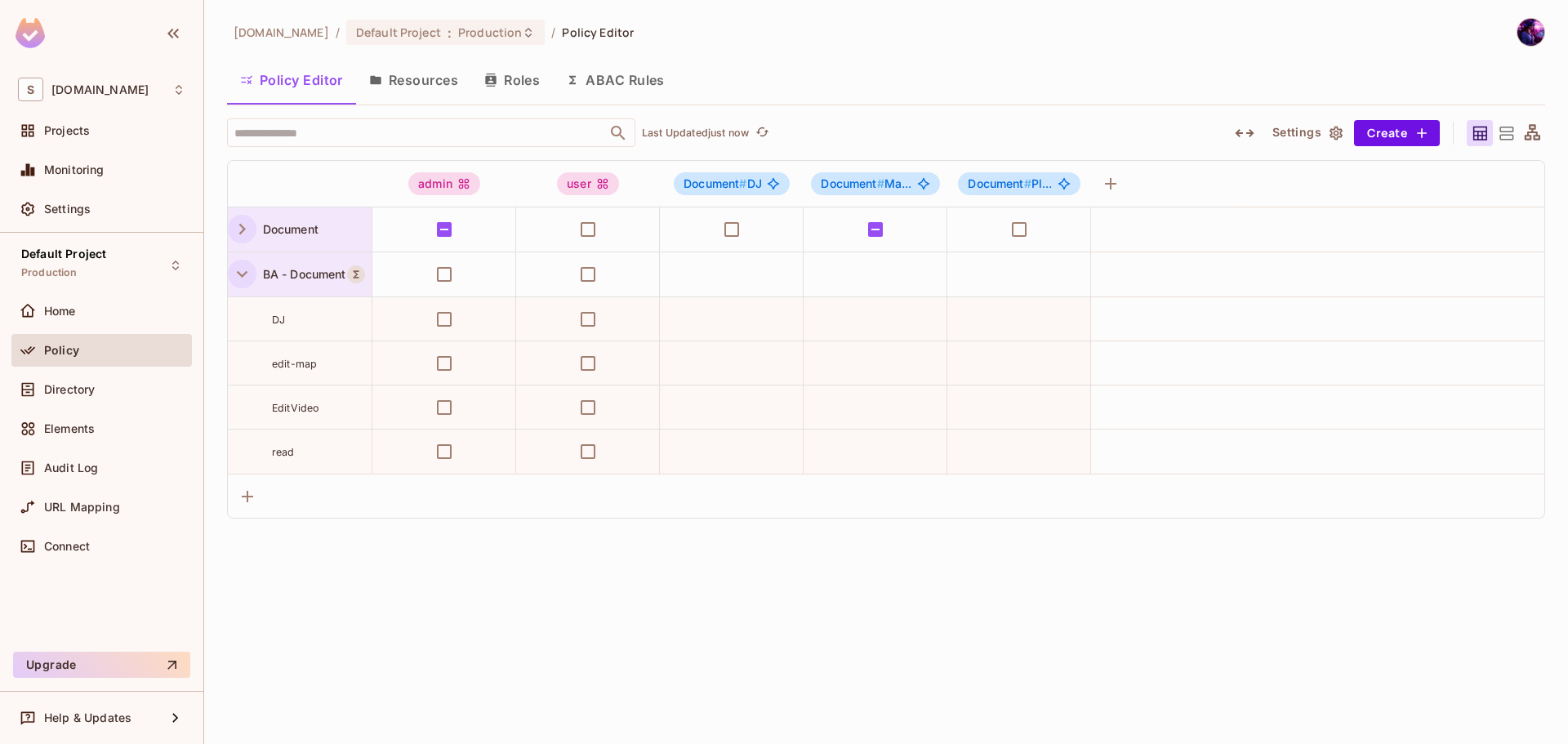
click at [240, 267] on icon "button" at bounding box center [242, 274] width 22 height 22
click at [516, 77] on button "Roles" at bounding box center [513, 80] width 82 height 41
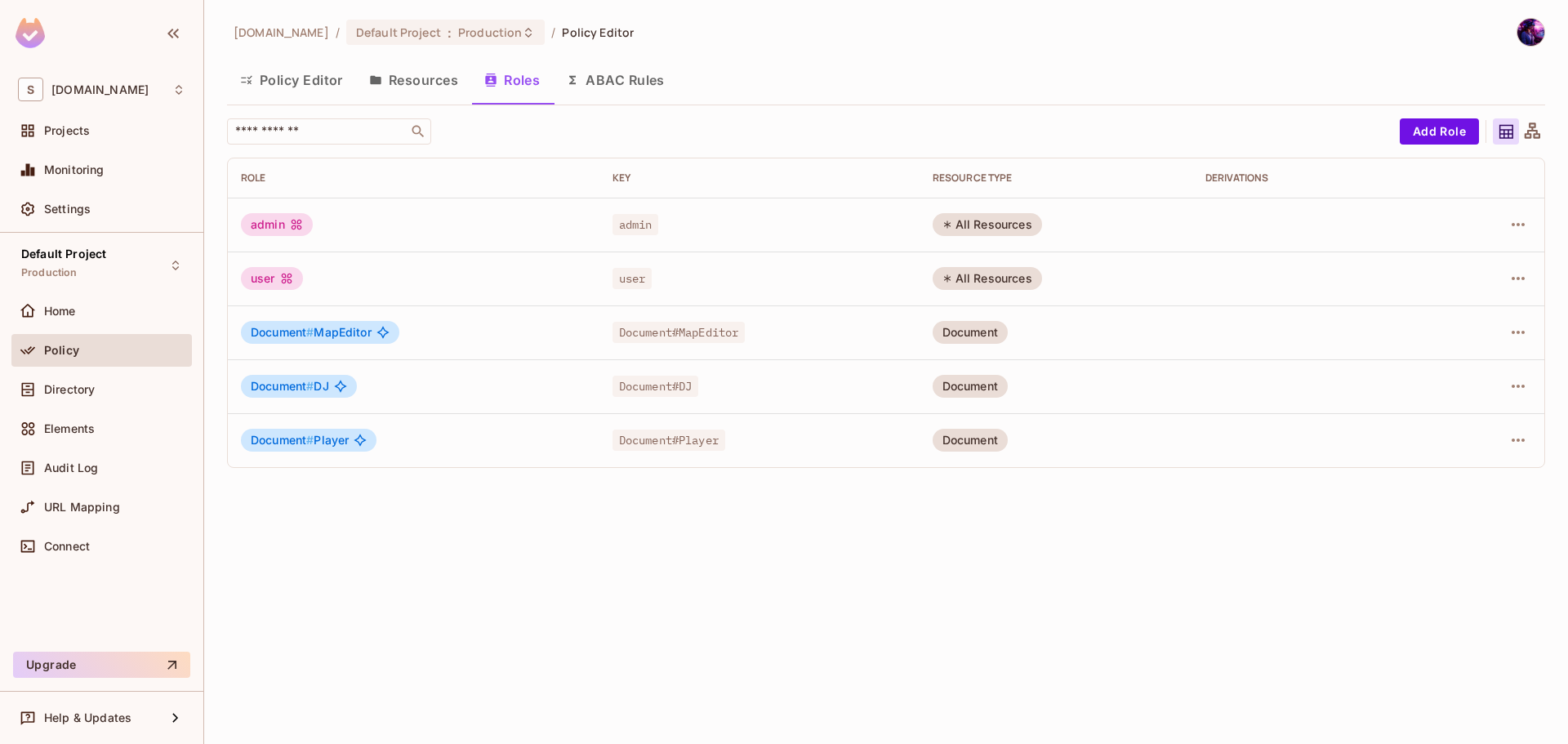
click at [422, 75] on button "Resources" at bounding box center [413, 80] width 115 height 41
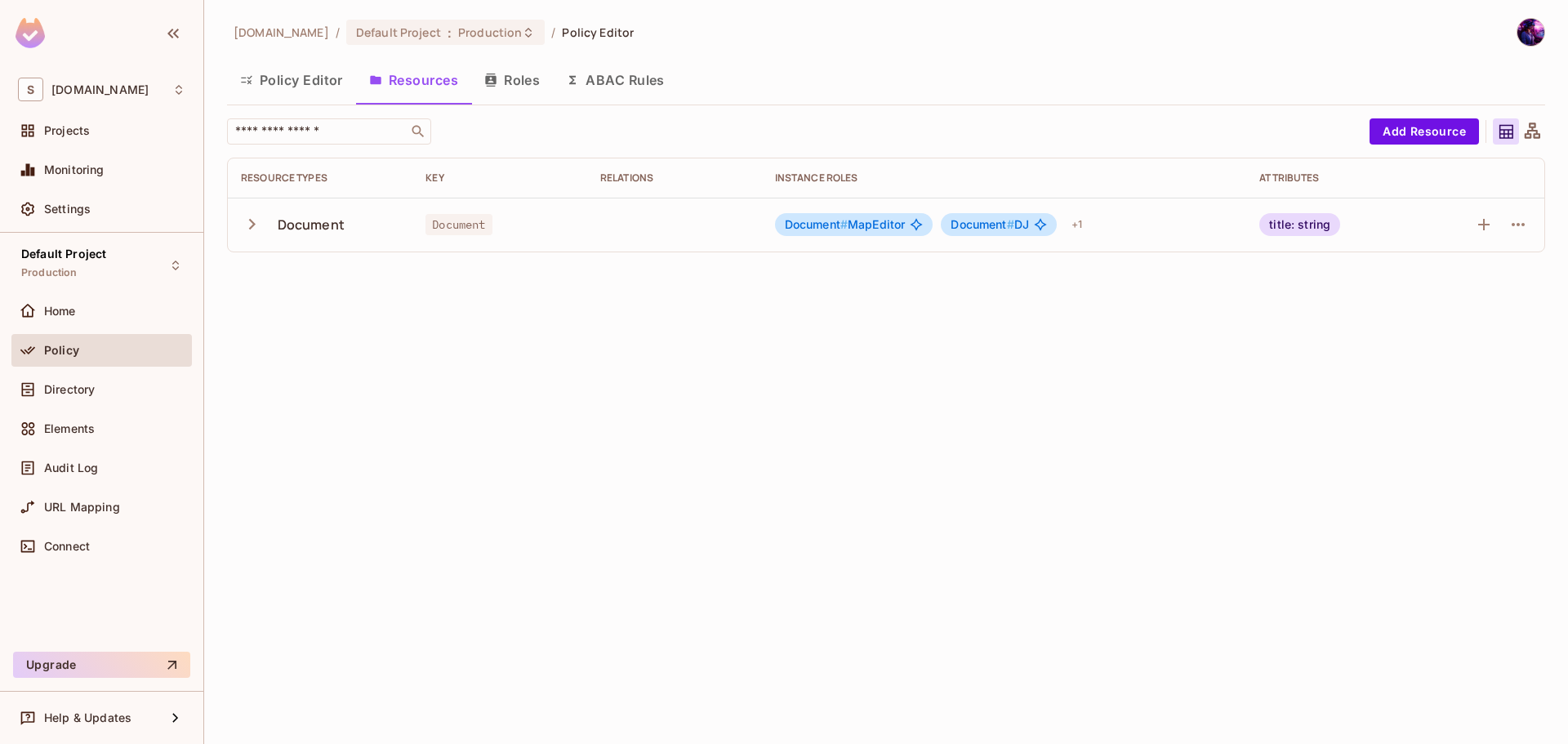
click at [502, 78] on button "Roles" at bounding box center [513, 80] width 82 height 41
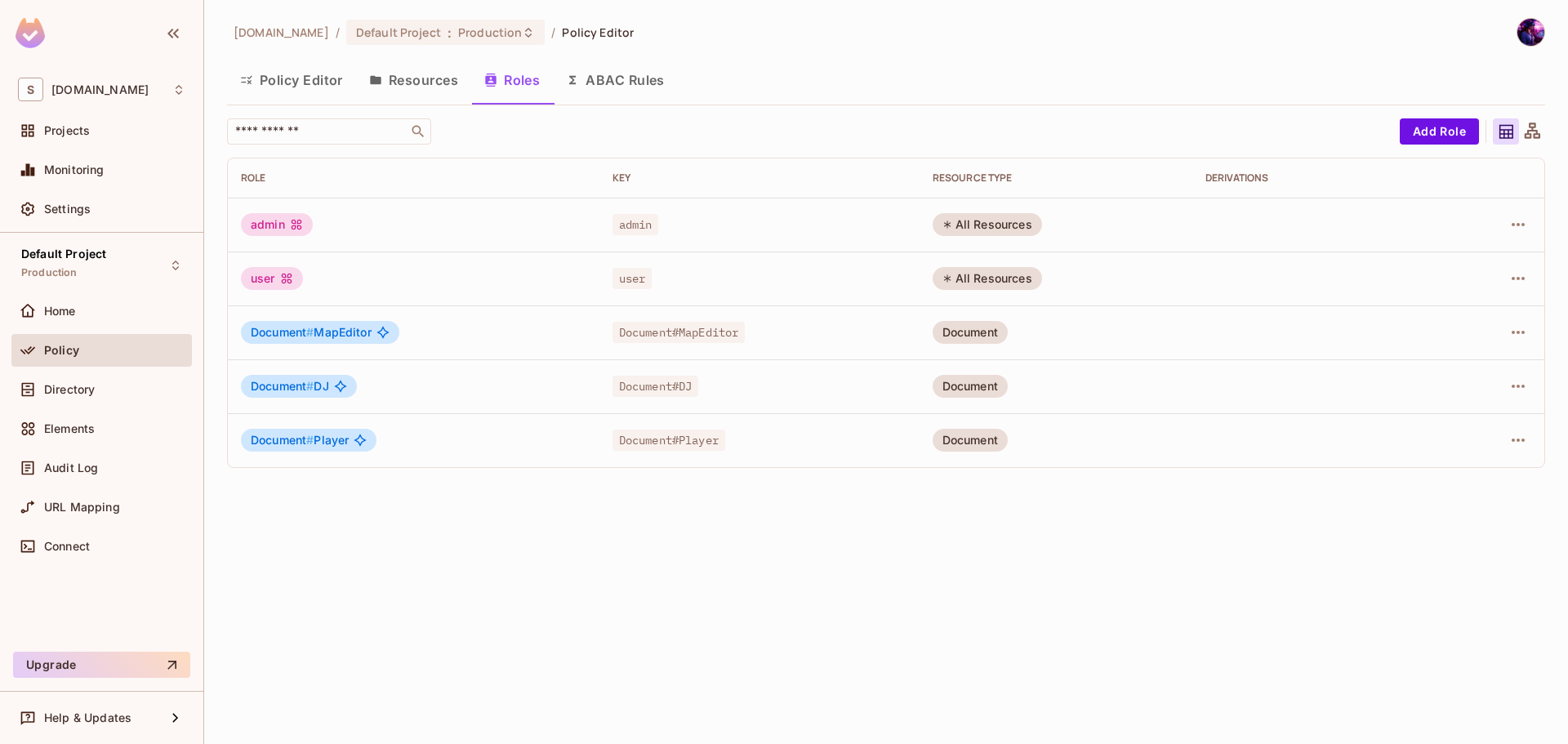
drag, startPoint x: 437, startPoint y: 88, endPoint x: 443, endPoint y: 74, distance: 15.2
click at [437, 88] on button "Resources" at bounding box center [413, 80] width 115 height 41
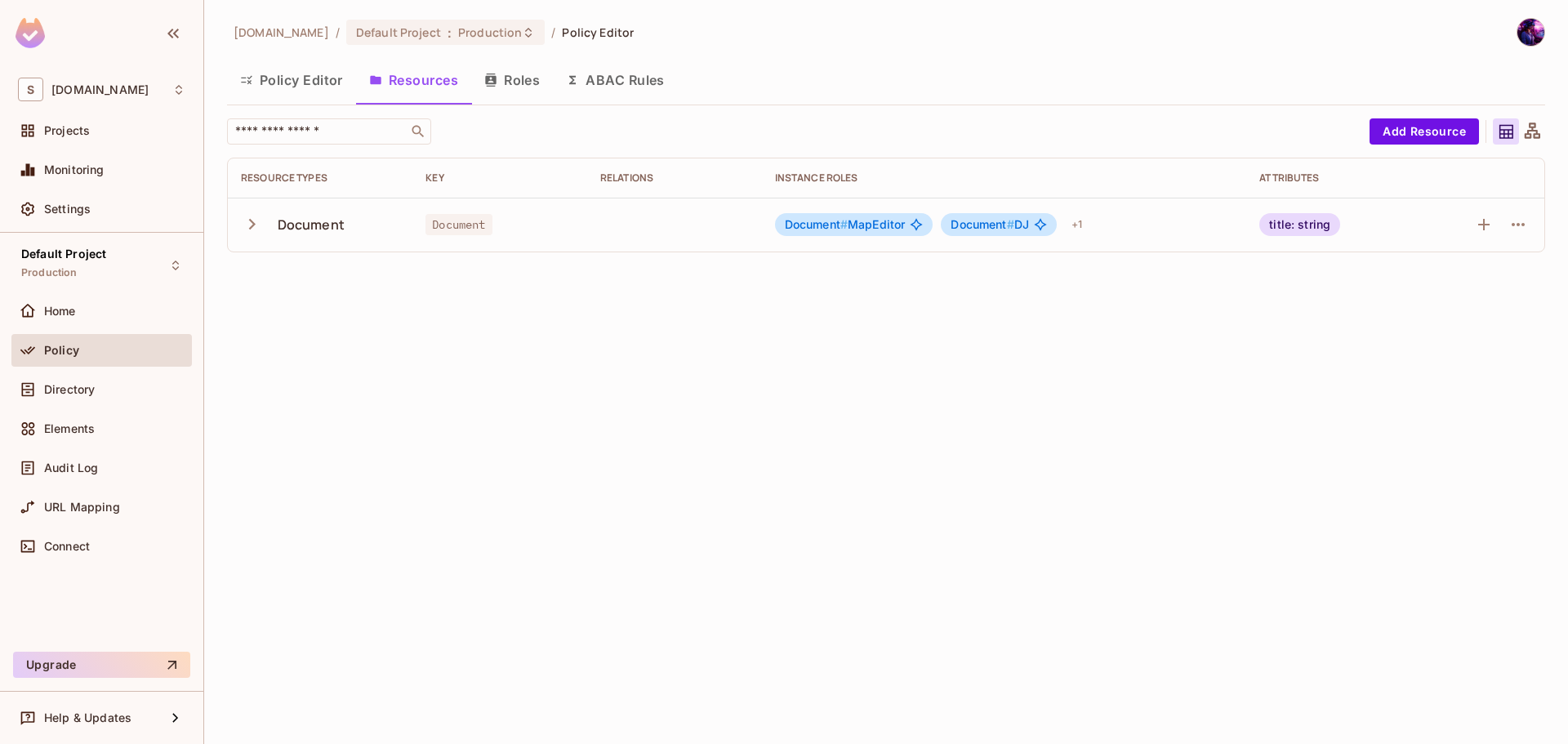
click at [319, 72] on button "Policy Editor" at bounding box center [291, 80] width 129 height 41
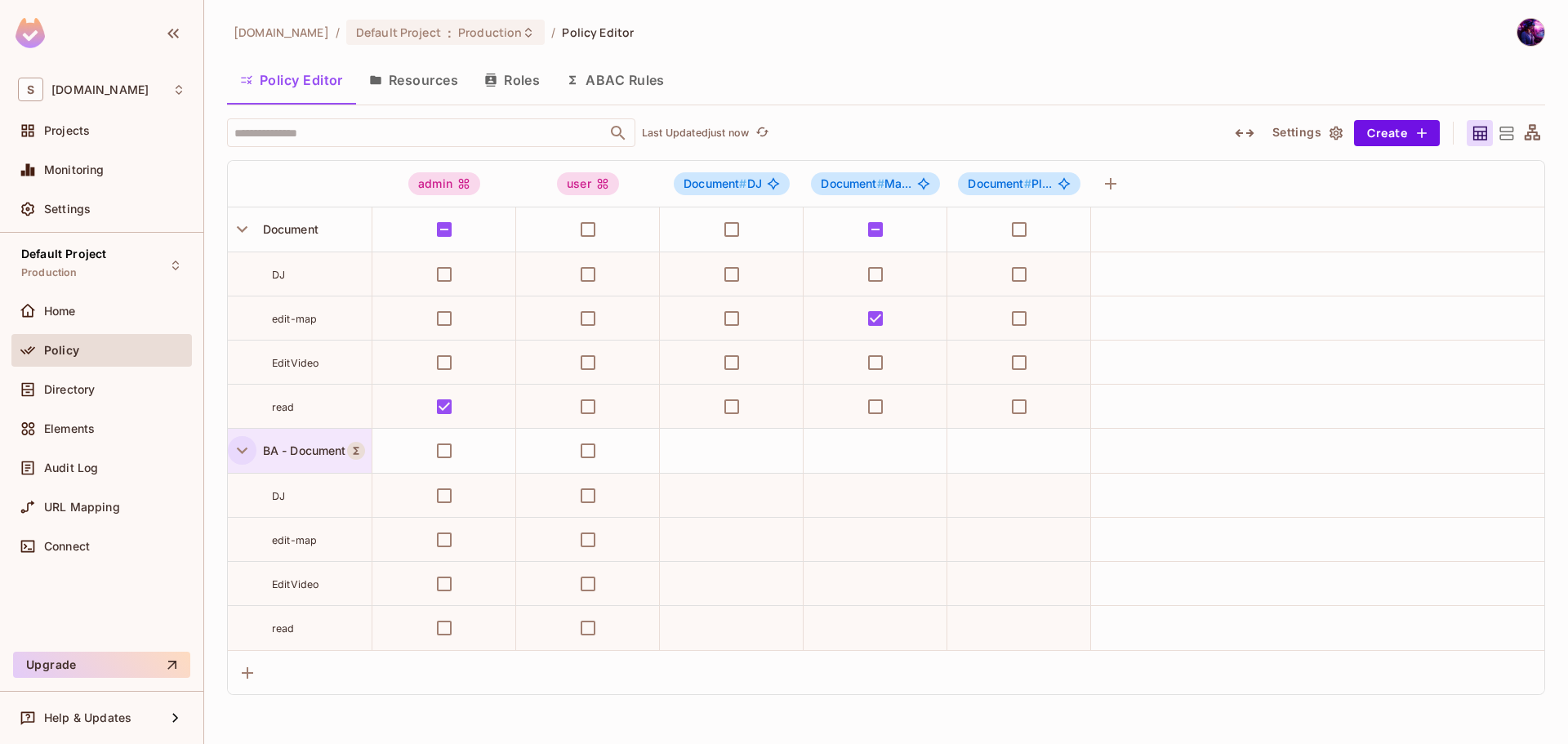
click at [247, 461] on icon "button" at bounding box center [242, 450] width 22 height 22
click at [274, 472] on div "BA - Document" at bounding box center [299, 450] width 143 height 44
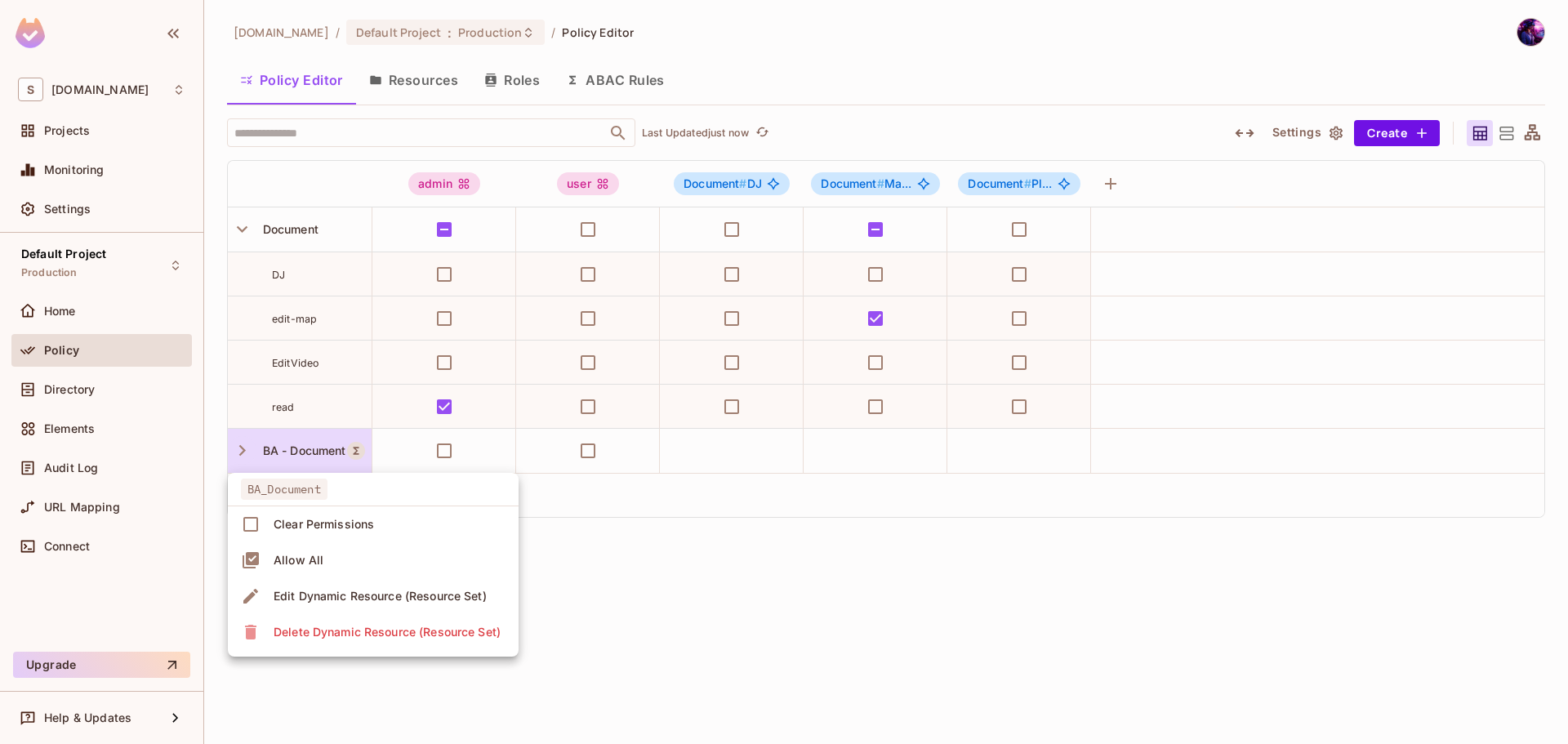
click at [1143, 648] on div at bounding box center [784, 372] width 1568 height 744
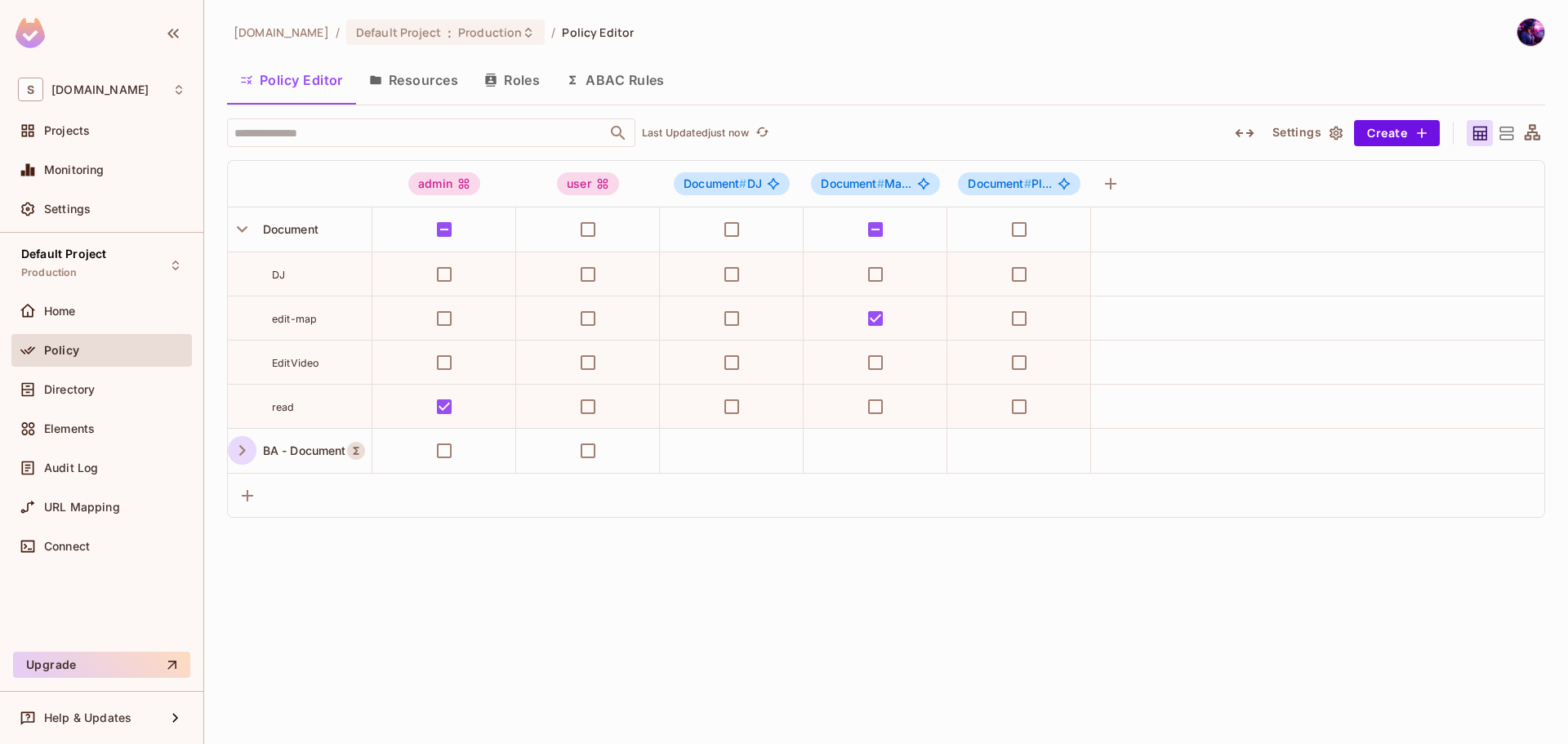
click at [1139, 649] on div "savameta.com / Default Project : Production / Policy Editor Policy Editor Resou…" at bounding box center [886, 372] width 1363 height 744
click at [1369, 138] on button "Create" at bounding box center [1396, 133] width 86 height 26
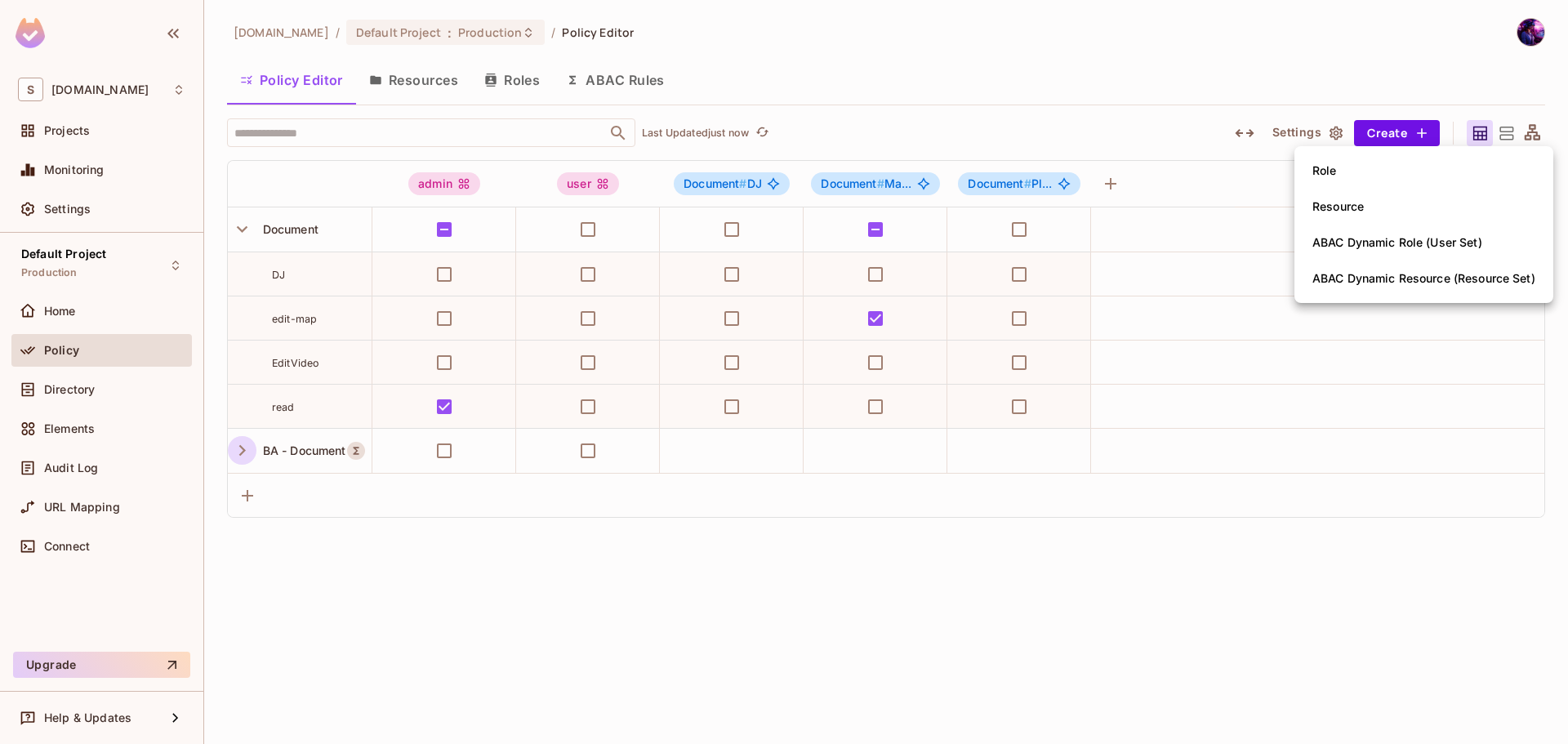
click at [402, 89] on div at bounding box center [784, 372] width 1568 height 744
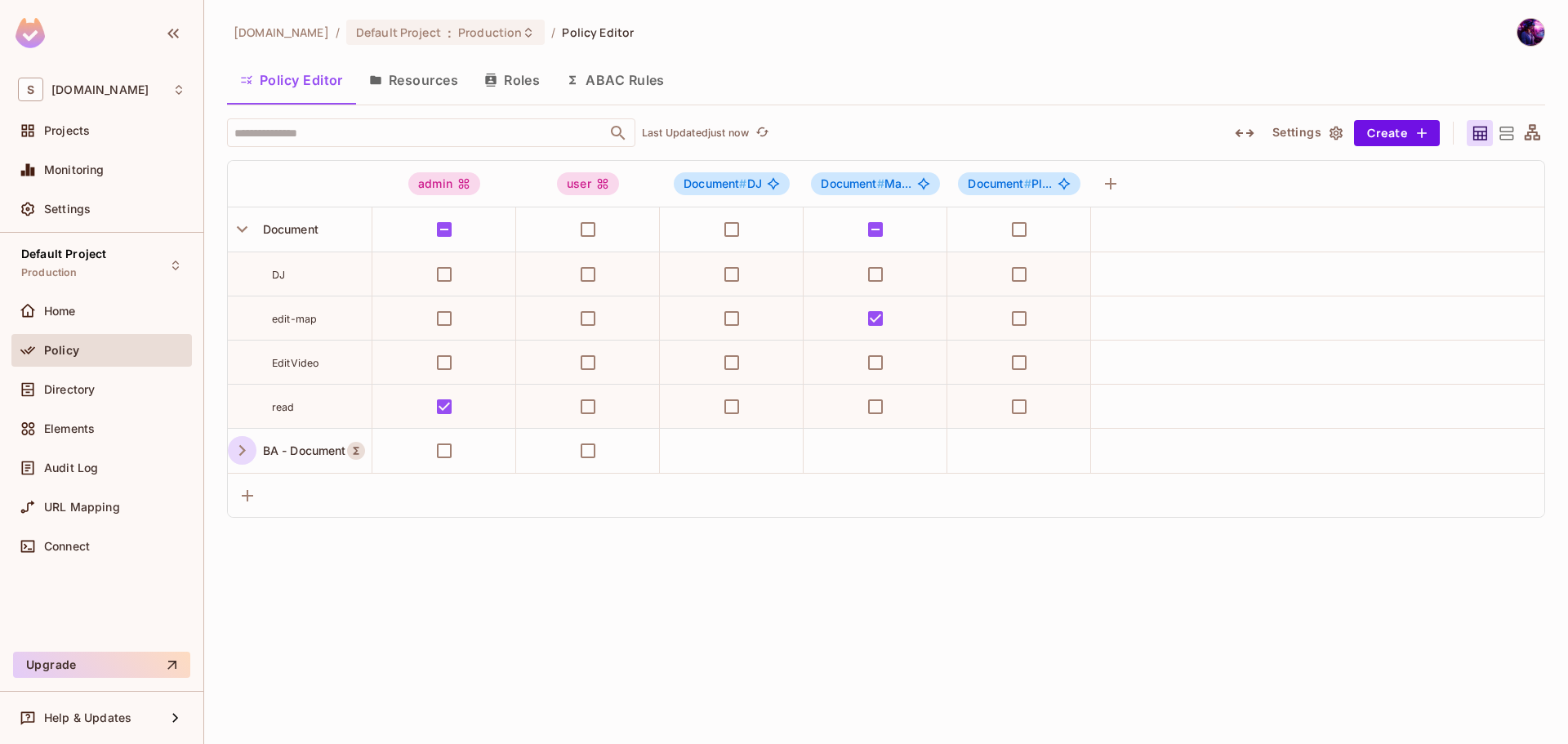
click at [398, 82] on button "Resources" at bounding box center [413, 80] width 115 height 41
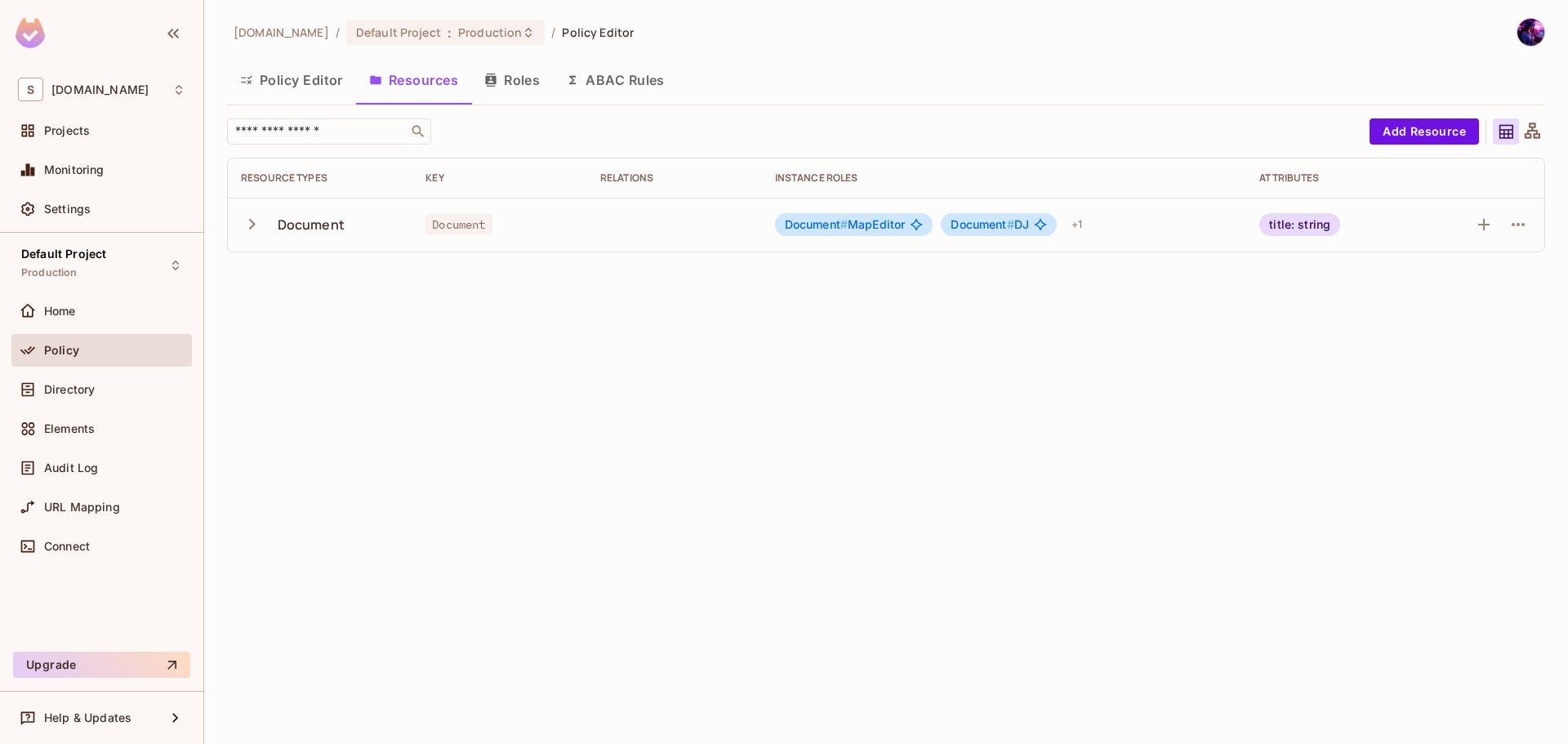
click at [255, 229] on icon "button" at bounding box center [251, 224] width 22 height 22
click at [631, 78] on button "ABAC Rules" at bounding box center [615, 80] width 125 height 41
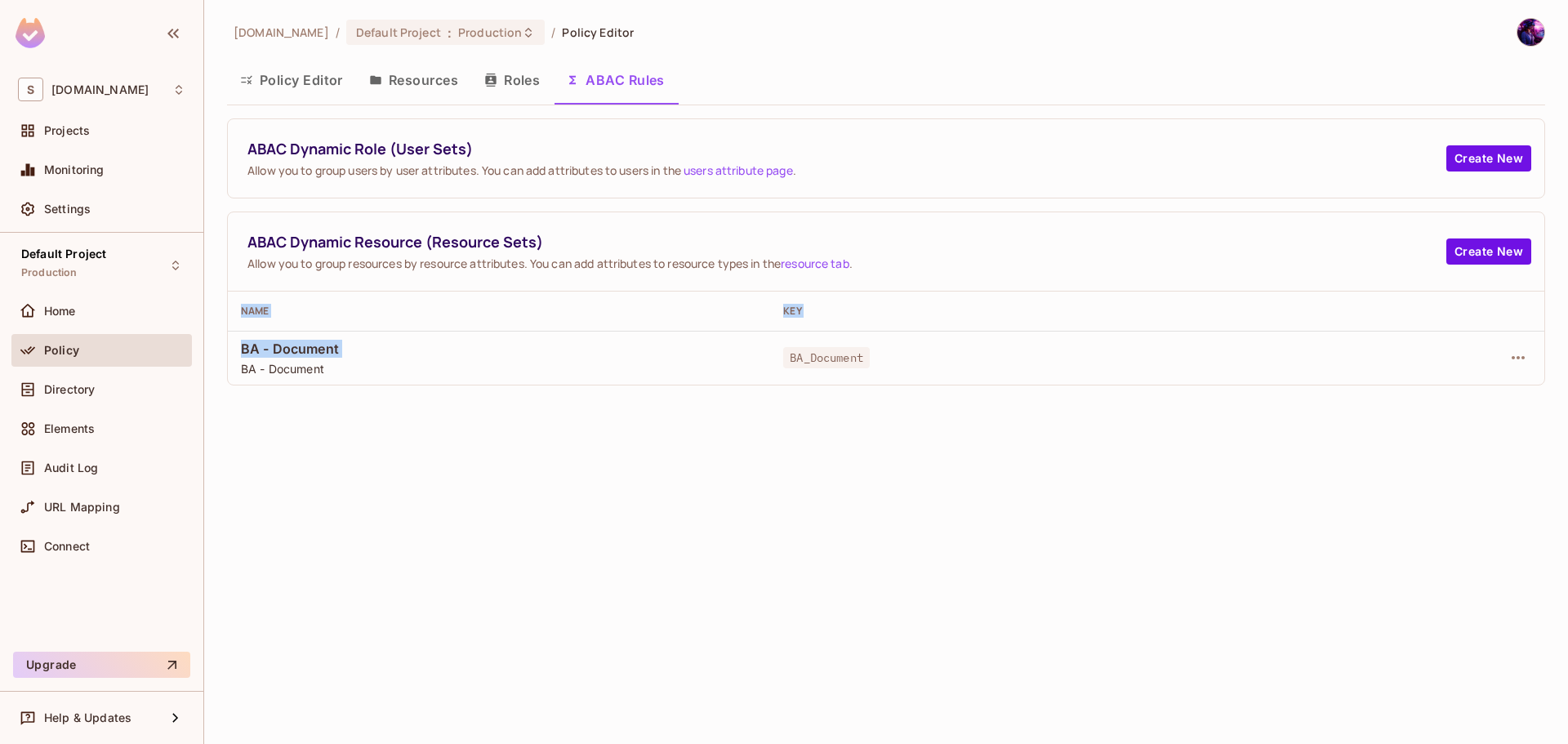
drag, startPoint x: 237, startPoint y: 366, endPoint x: 843, endPoint y: 399, distance: 606.9
click at [840, 399] on div "savameta.com / Default Project : Production / Policy Editor Policy Editor Resou…" at bounding box center [886, 372] width 1363 height 744
click at [950, 416] on div "savameta.com / Default Project : Production / Policy Editor Policy Editor Resou…" at bounding box center [886, 372] width 1363 height 744
click at [995, 448] on div "savameta.com / Default Project : Production / Policy Editor Policy Editor Resou…" at bounding box center [886, 372] width 1363 height 744
click at [310, 94] on button "Policy Editor" at bounding box center [291, 80] width 129 height 41
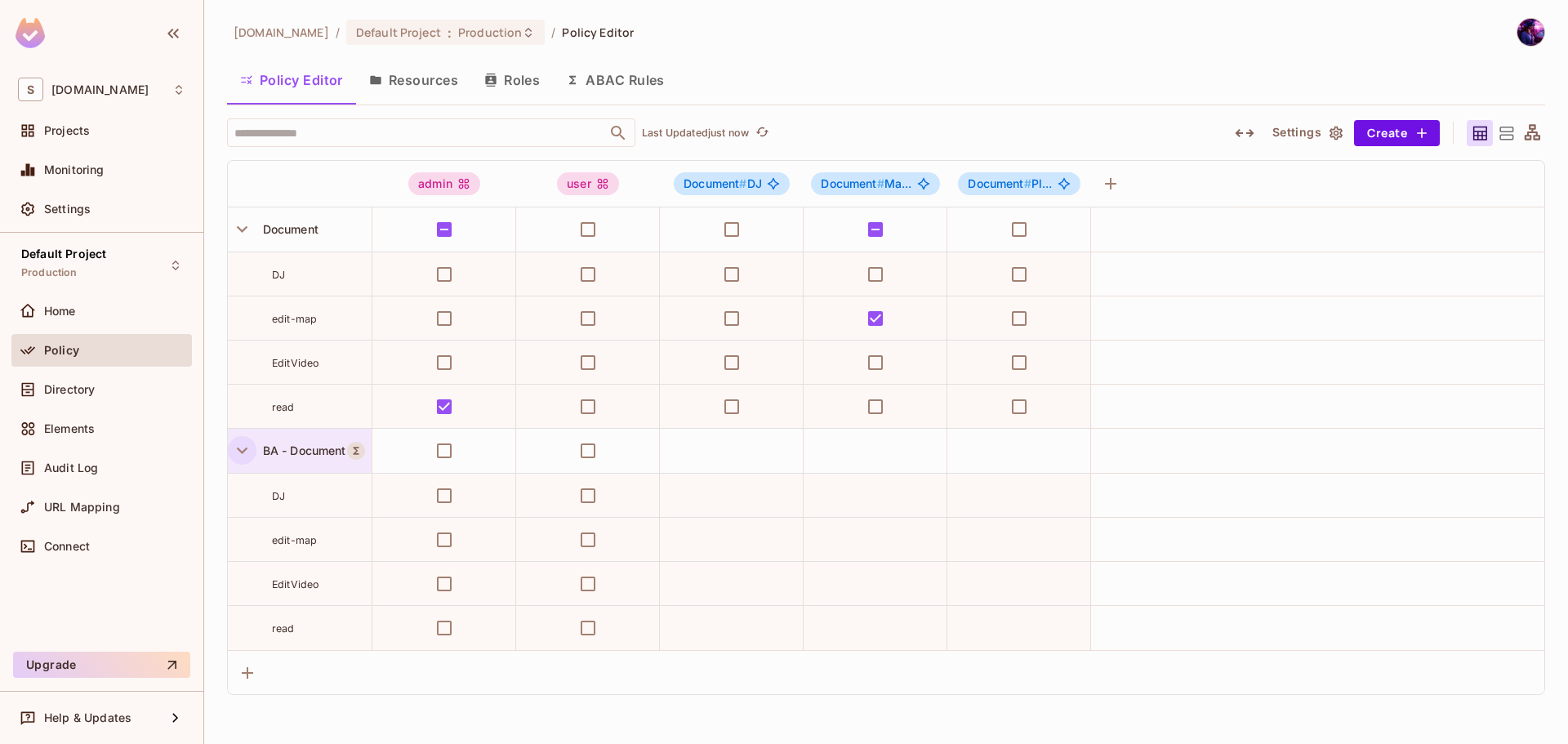
click at [244, 450] on icon "button" at bounding box center [242, 450] width 22 height 22
click at [394, 75] on button "Resources" at bounding box center [413, 80] width 115 height 41
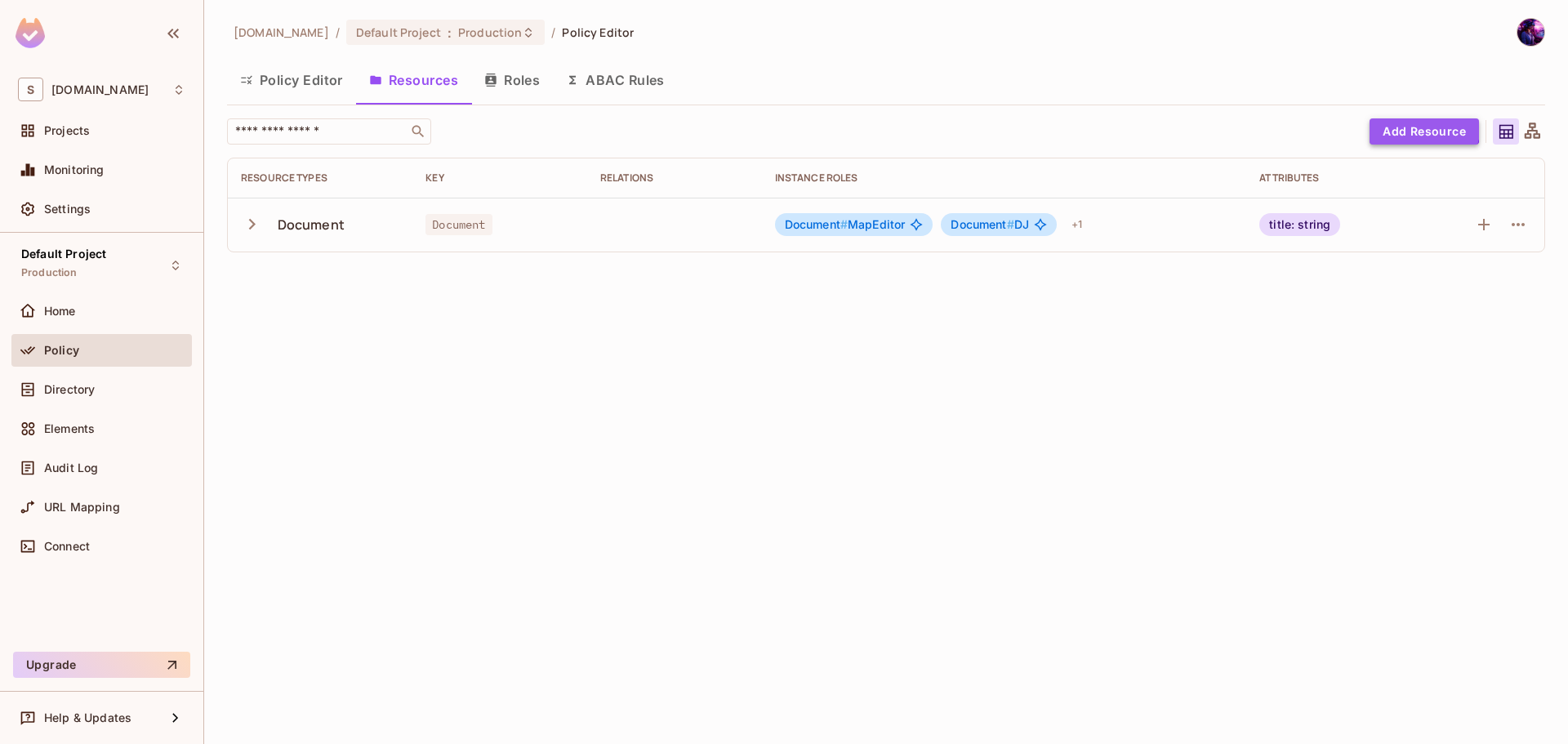
click at [1415, 124] on button "Add Resource" at bounding box center [1424, 132] width 109 height 26
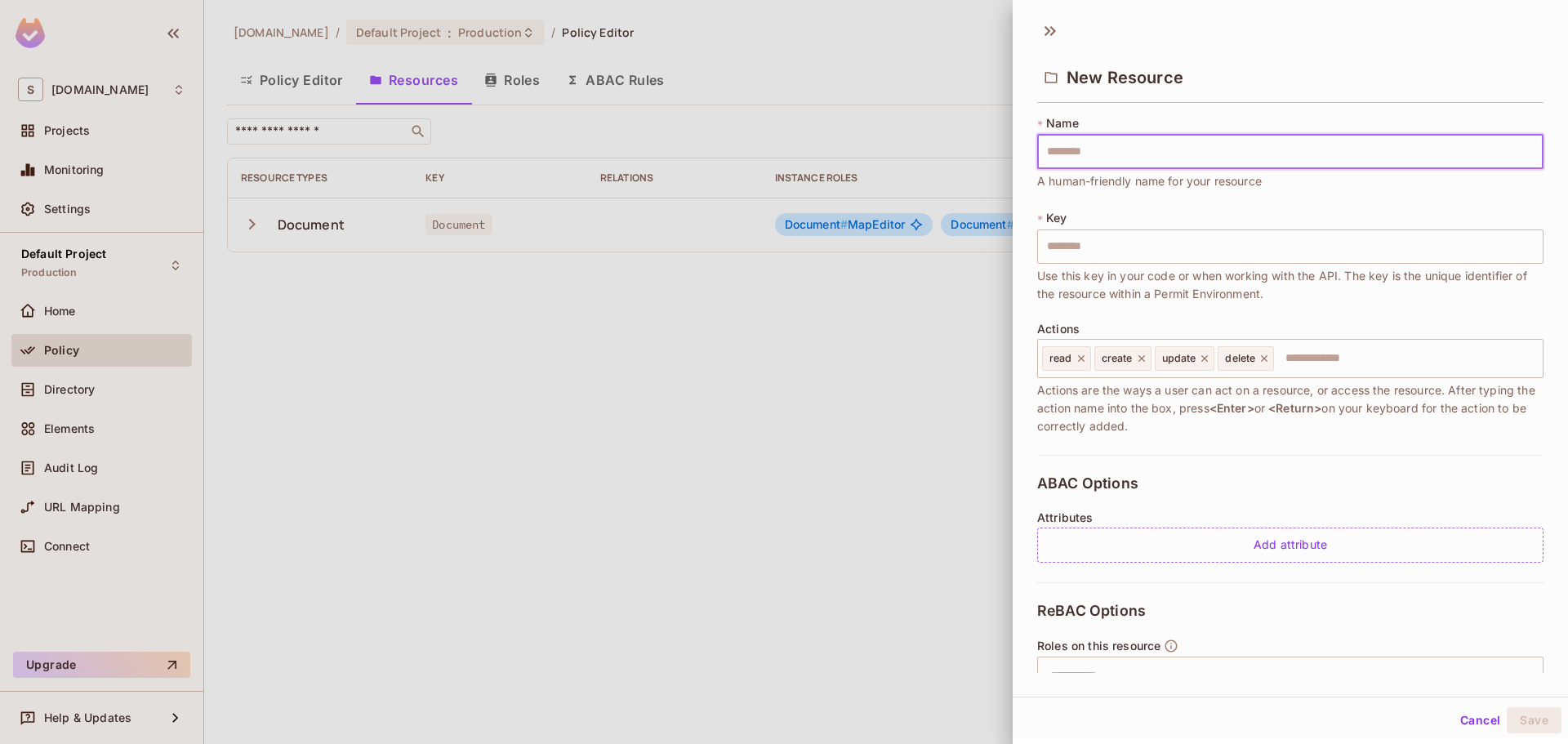
click at [1161, 153] on input "text" at bounding box center [1290, 151] width 507 height 34
click at [878, 272] on div at bounding box center [784, 372] width 1568 height 744
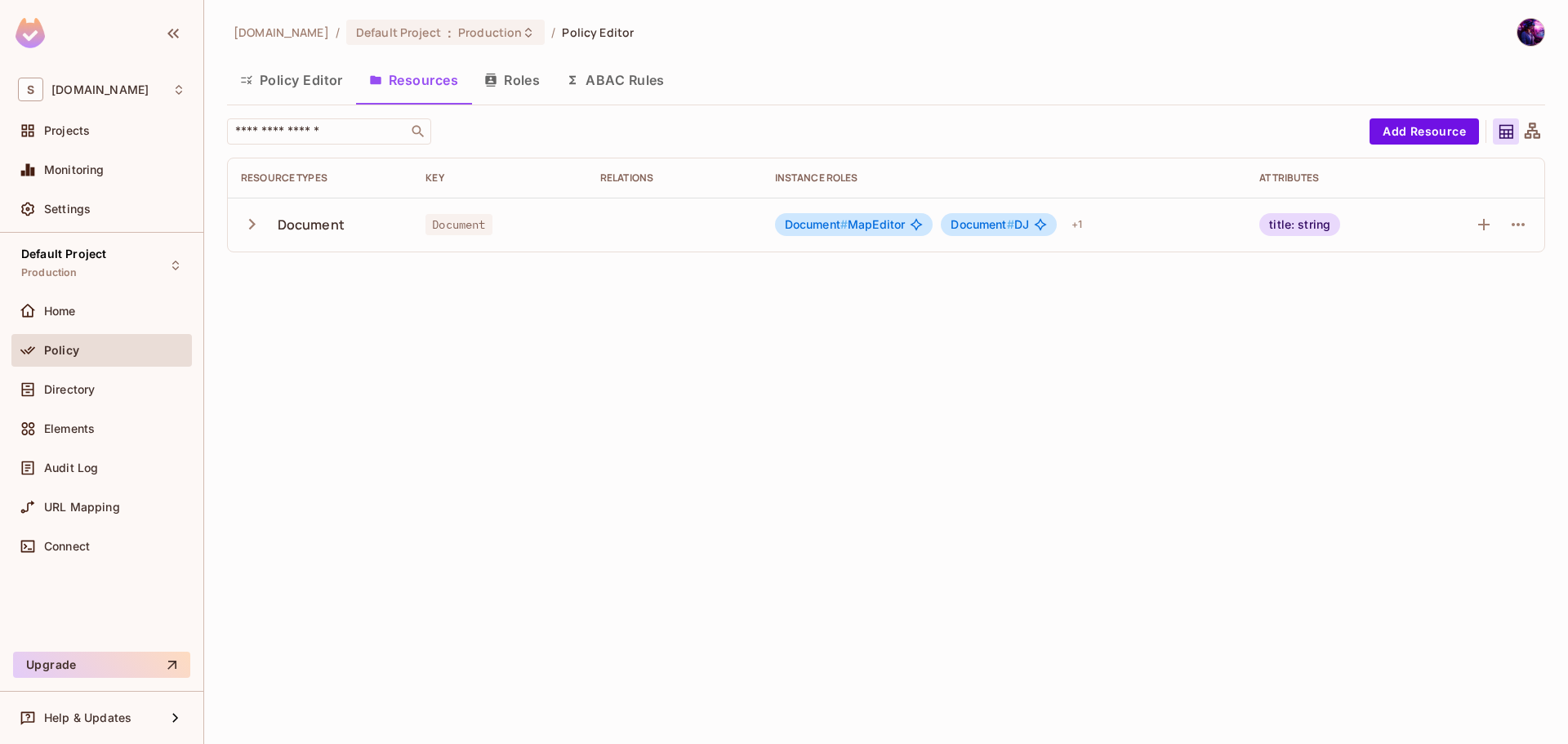
click at [1443, 111] on div "savameta.com / Default Project : Production / Policy Editor Policy Editor Resou…" at bounding box center [886, 141] width 1319 height 248
click at [1447, 121] on button "Add Resource" at bounding box center [1424, 132] width 109 height 26
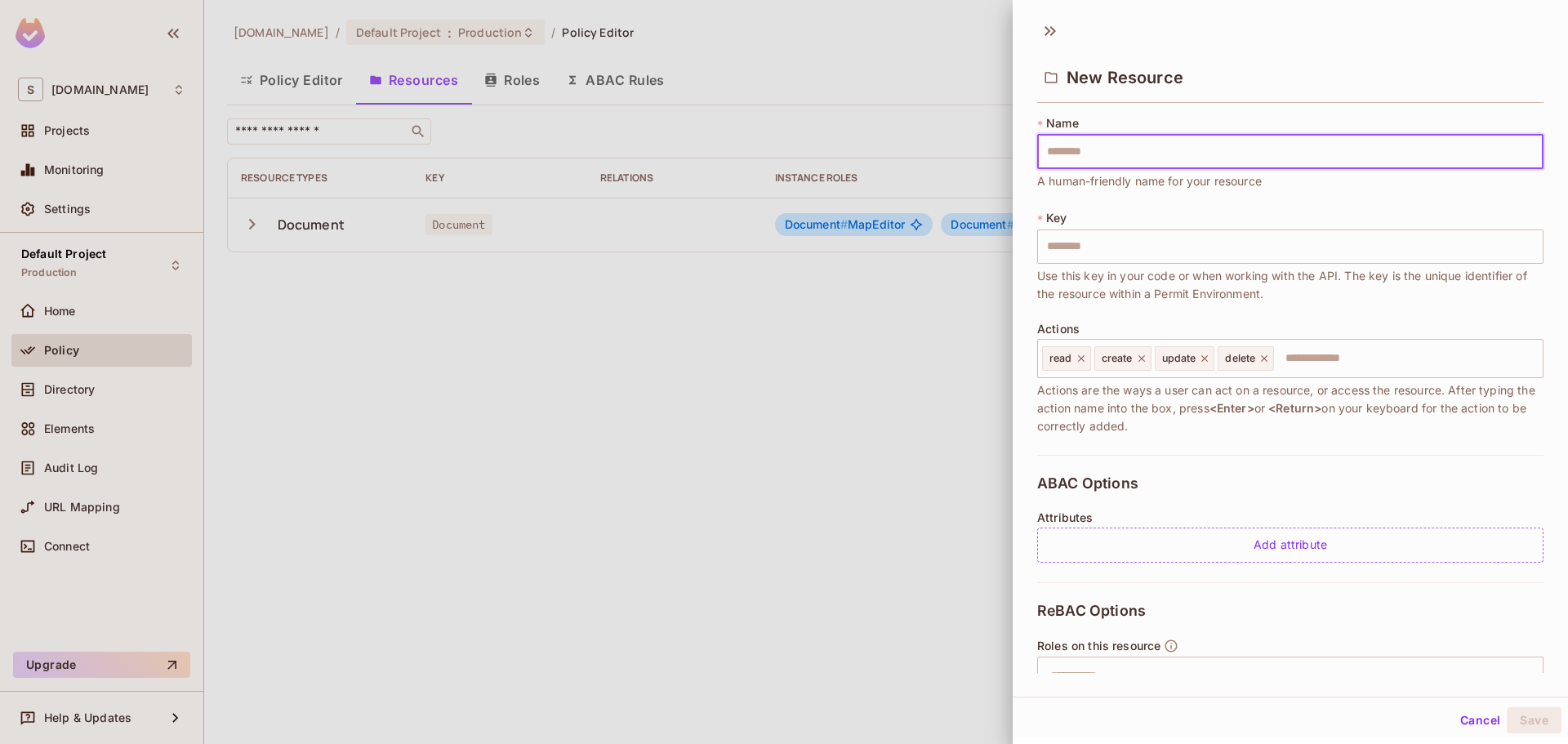
click at [754, 390] on div at bounding box center [784, 372] width 1568 height 744
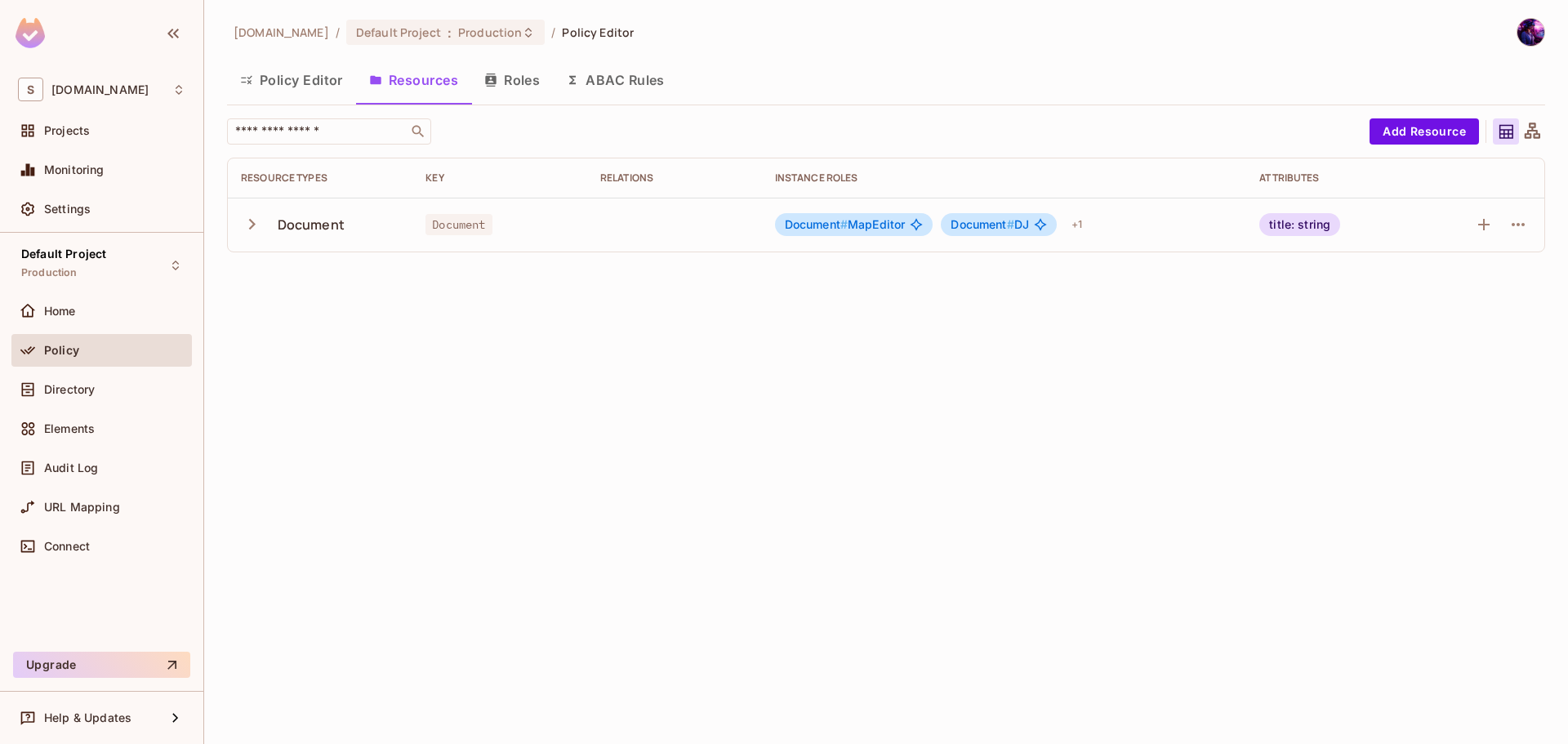
click at [368, 331] on div "savameta.com / Default Project : Production / Policy Editor Policy Editor Resou…" at bounding box center [886, 372] width 1363 height 744
click at [671, 346] on div "savameta.com / Default Project : Production / Policy Editor Policy Editor Resou…" at bounding box center [886, 372] width 1363 height 744
click at [1445, 129] on button "Add Resource" at bounding box center [1424, 132] width 109 height 26
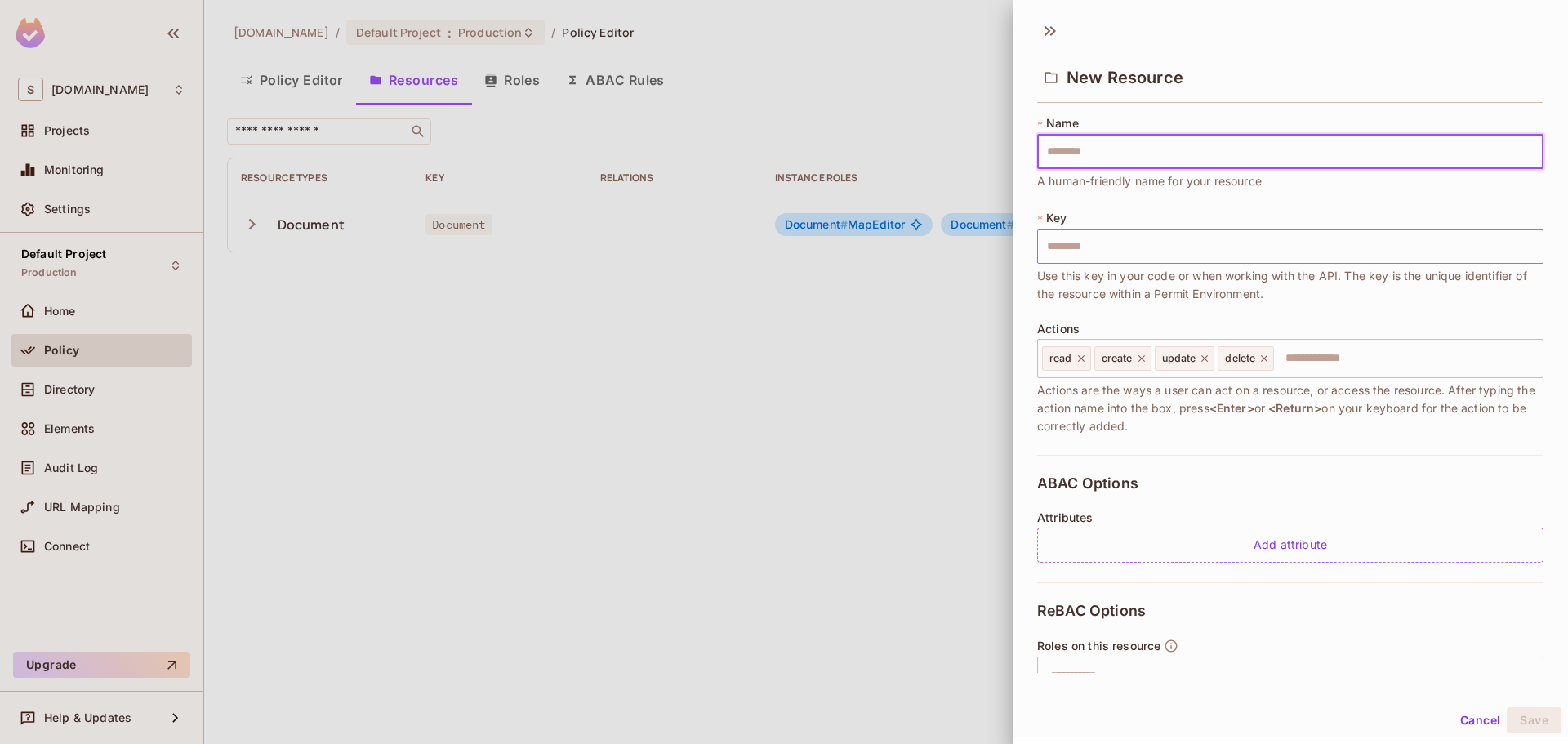
type input "*"
type input "**"
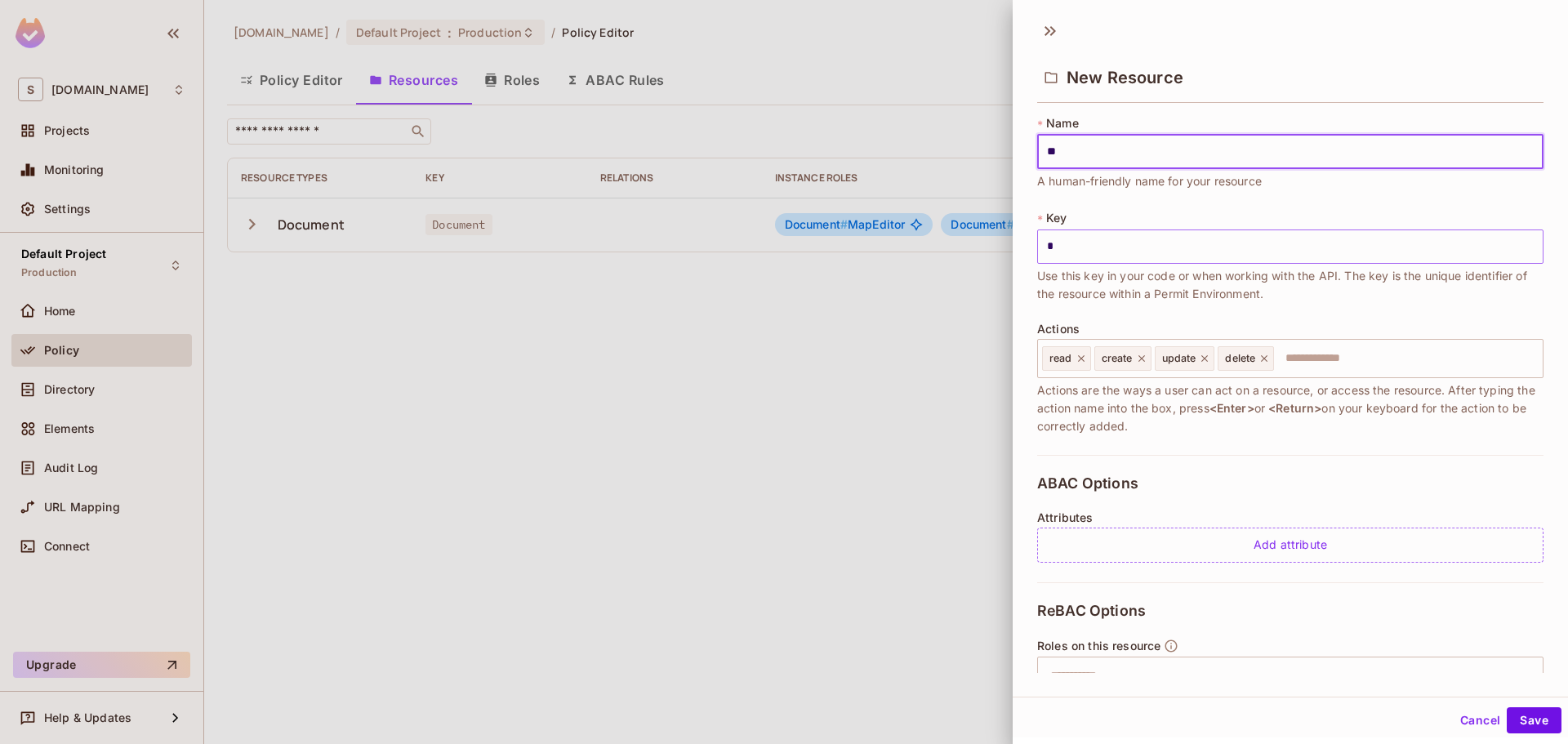
type input "**"
type input "***"
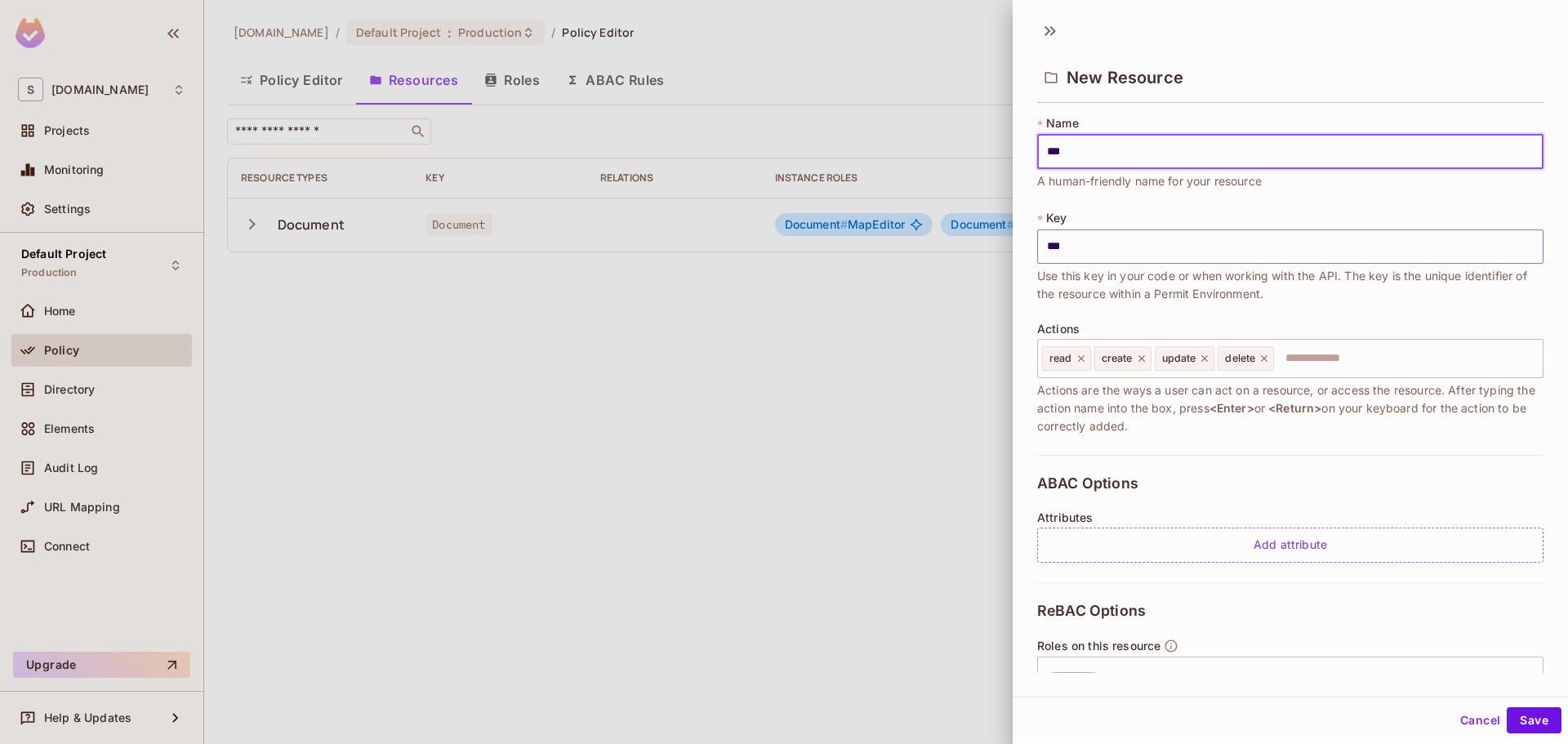
type input "****"
type input "*****"
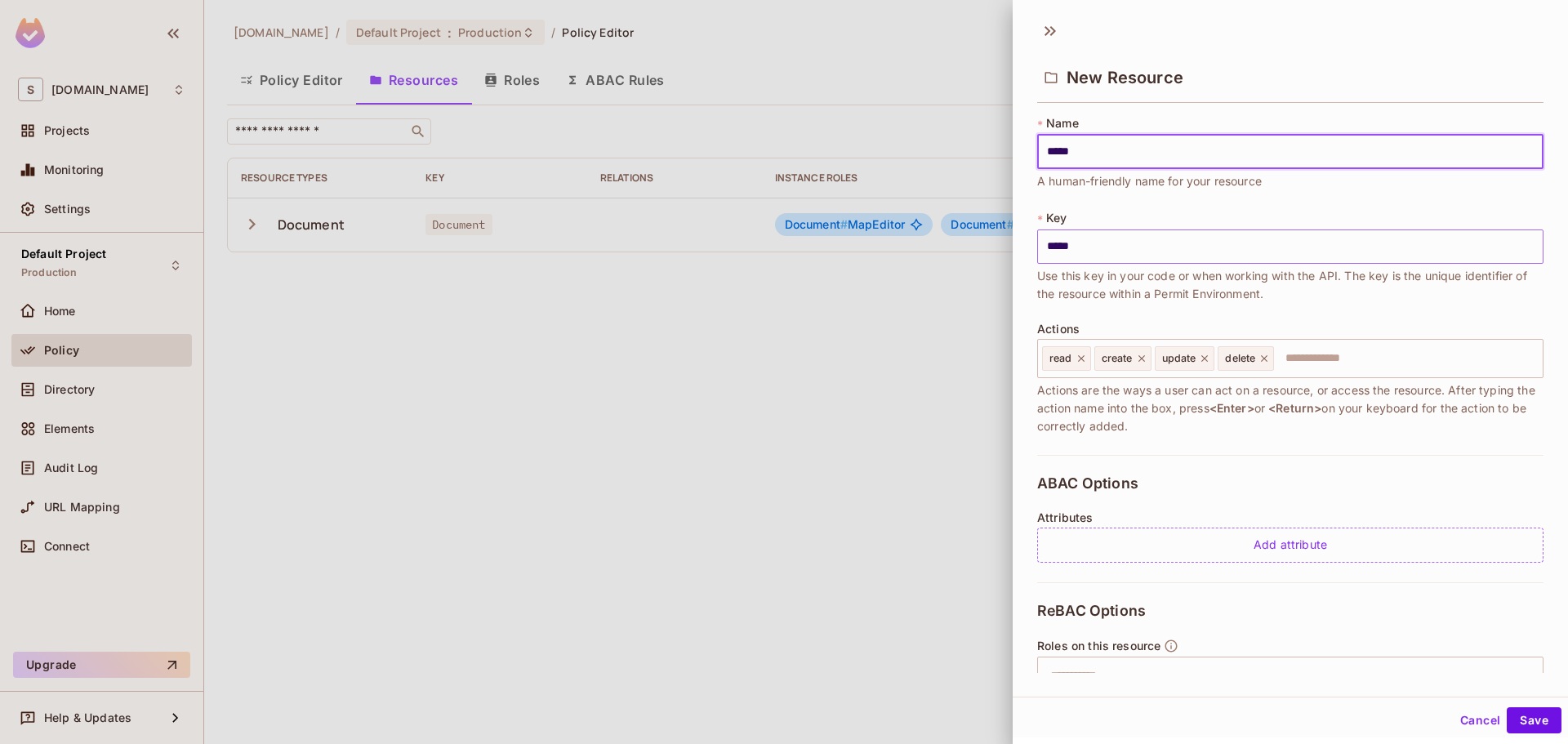
click at [1104, 247] on input "*****" at bounding box center [1290, 246] width 507 height 34
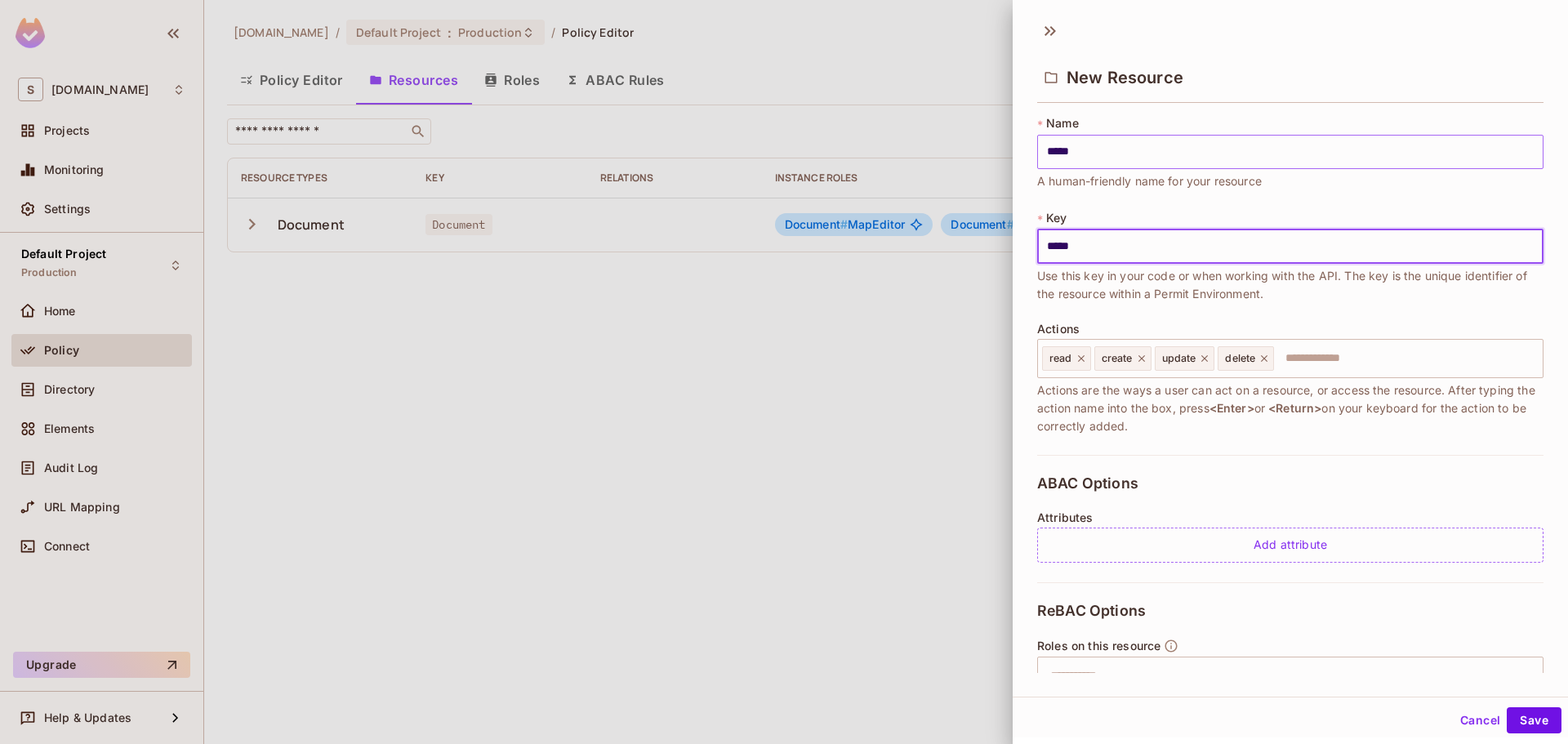
click at [1101, 159] on input "*****" at bounding box center [1290, 151] width 507 height 34
click at [1130, 245] on input "*****" at bounding box center [1290, 246] width 507 height 34
drag, startPoint x: 1005, startPoint y: 255, endPoint x: 982, endPoint y: 255, distance: 23.0
click at [958, 256] on div "New Resource * Name ***** ​ A human-friendly name for your resource * Key *****…" at bounding box center [784, 372] width 1568 height 744
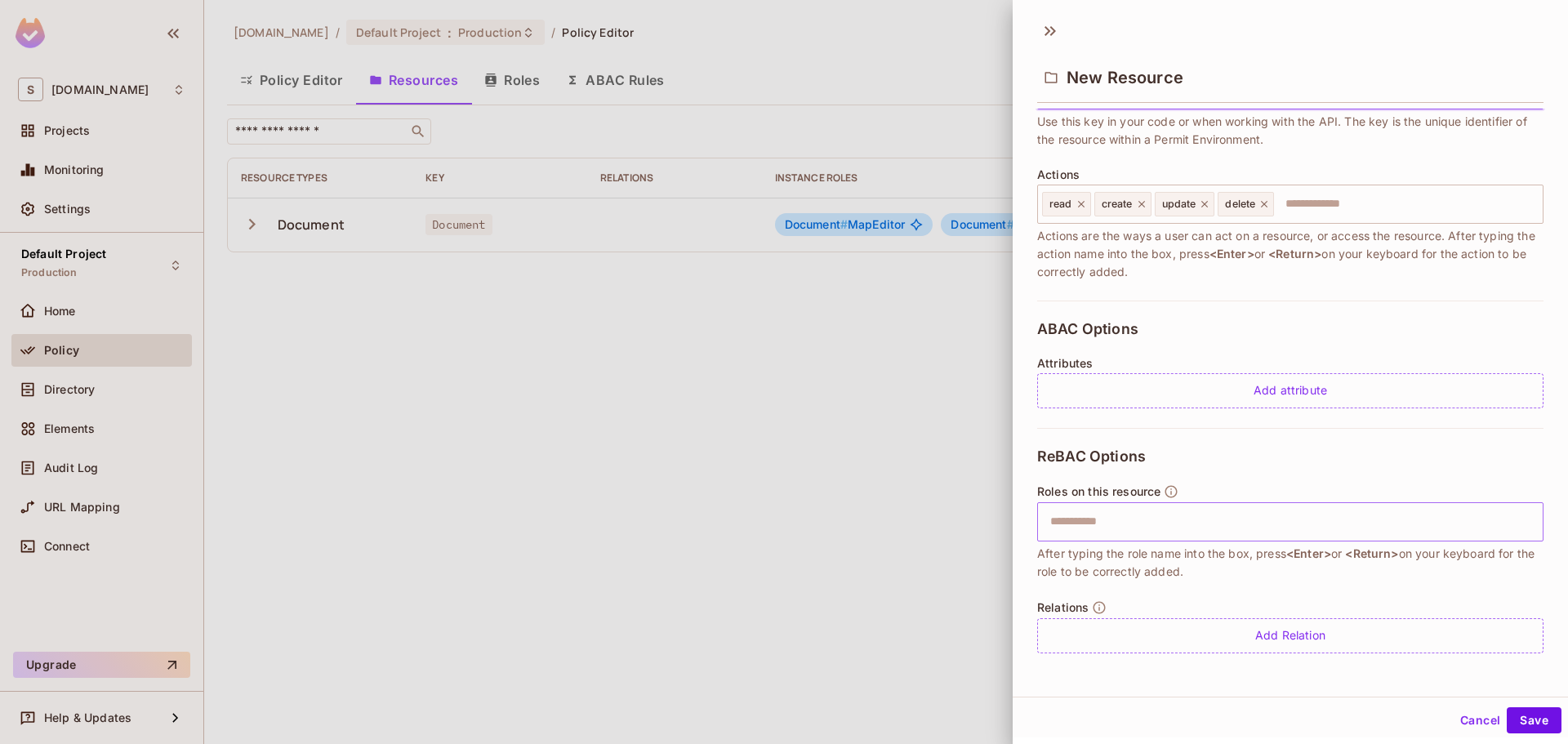
click at [1177, 537] on input "text" at bounding box center [1288, 523] width 496 height 33
click at [1358, 180] on div "Actions read create update delete ​ Actions are the ways a user can act on a re…" at bounding box center [1290, 225] width 507 height 113
click at [1353, 201] on input "text" at bounding box center [1405, 205] width 260 height 33
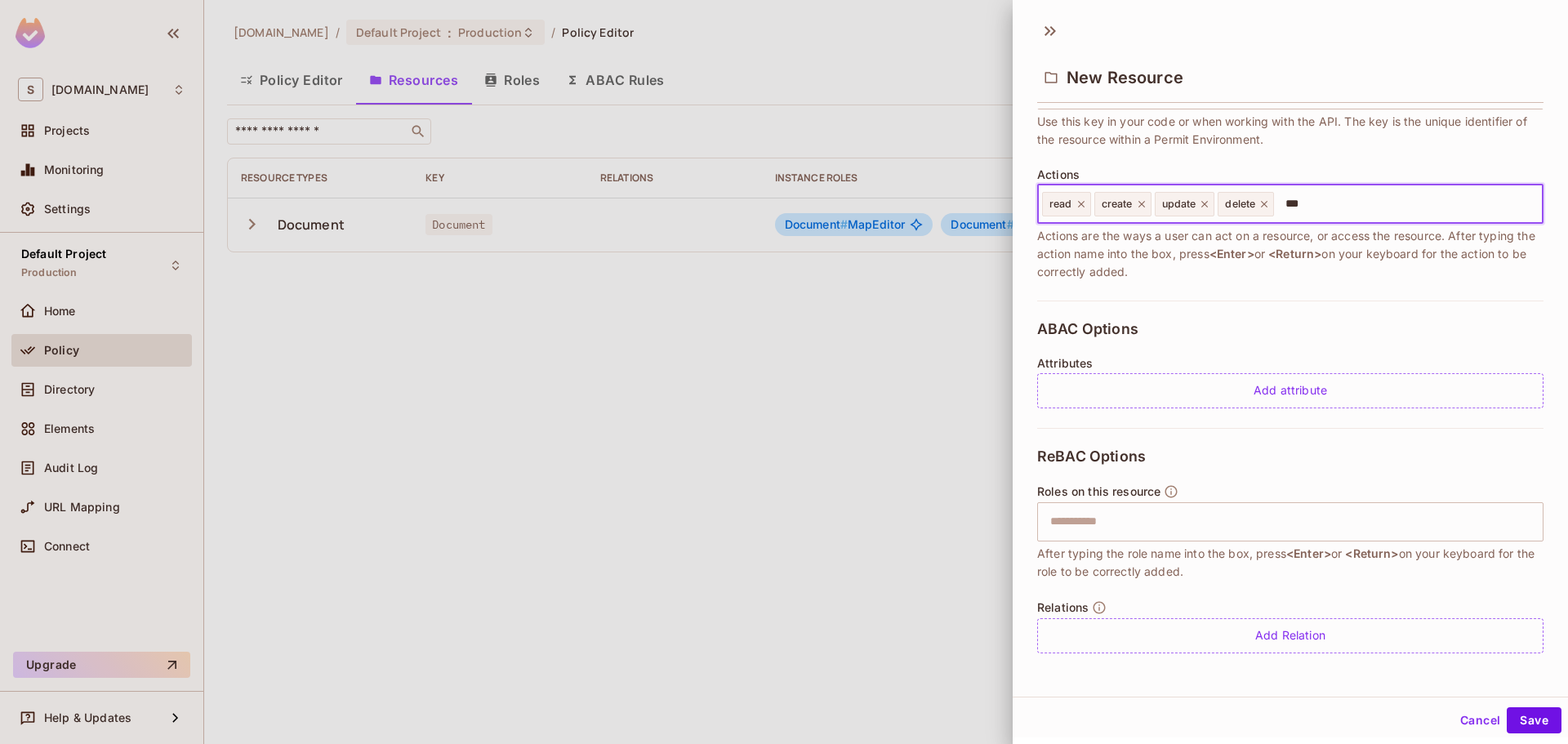
type input "****"
type input "*****"
click at [1234, 531] on input "text" at bounding box center [1288, 523] width 496 height 33
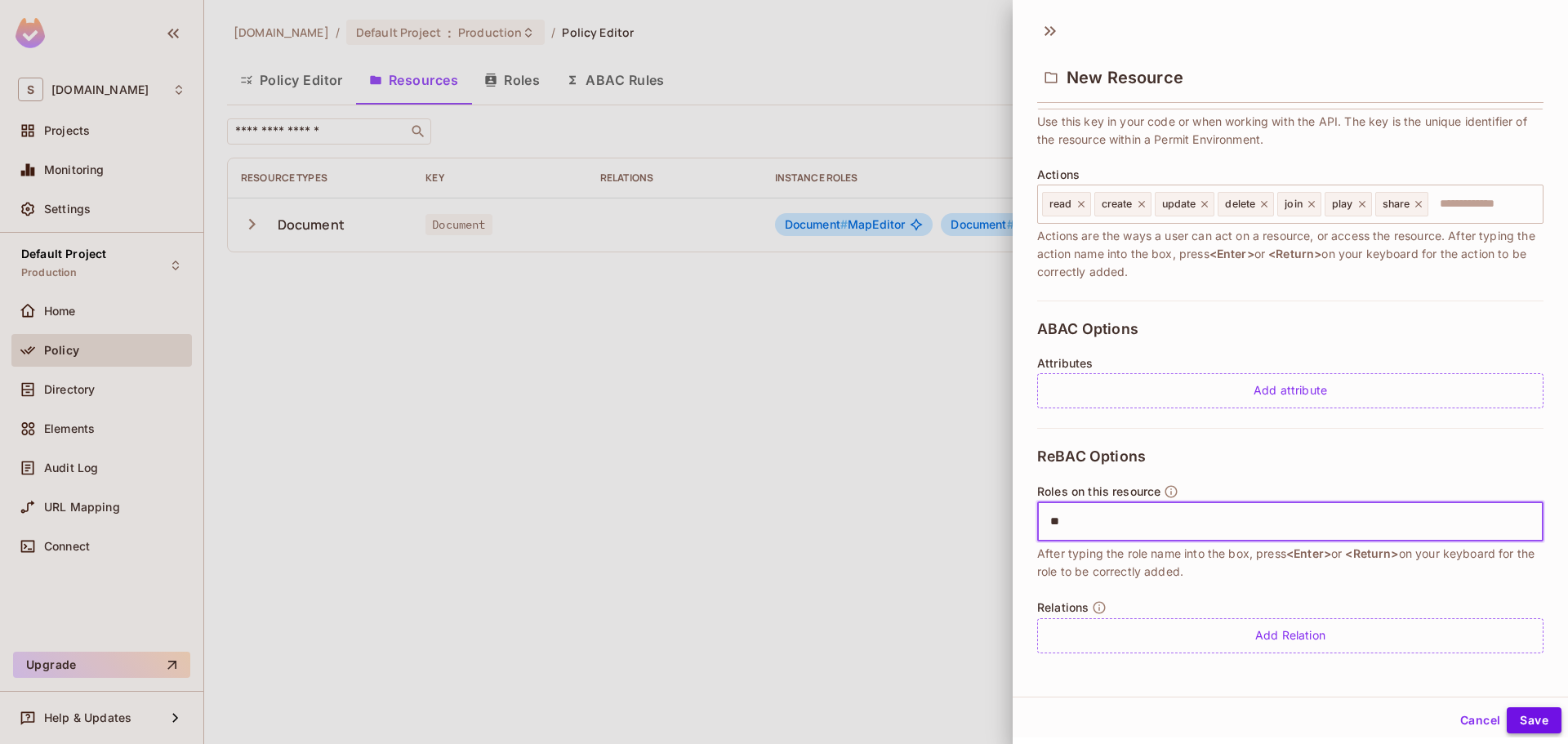
type input "**"
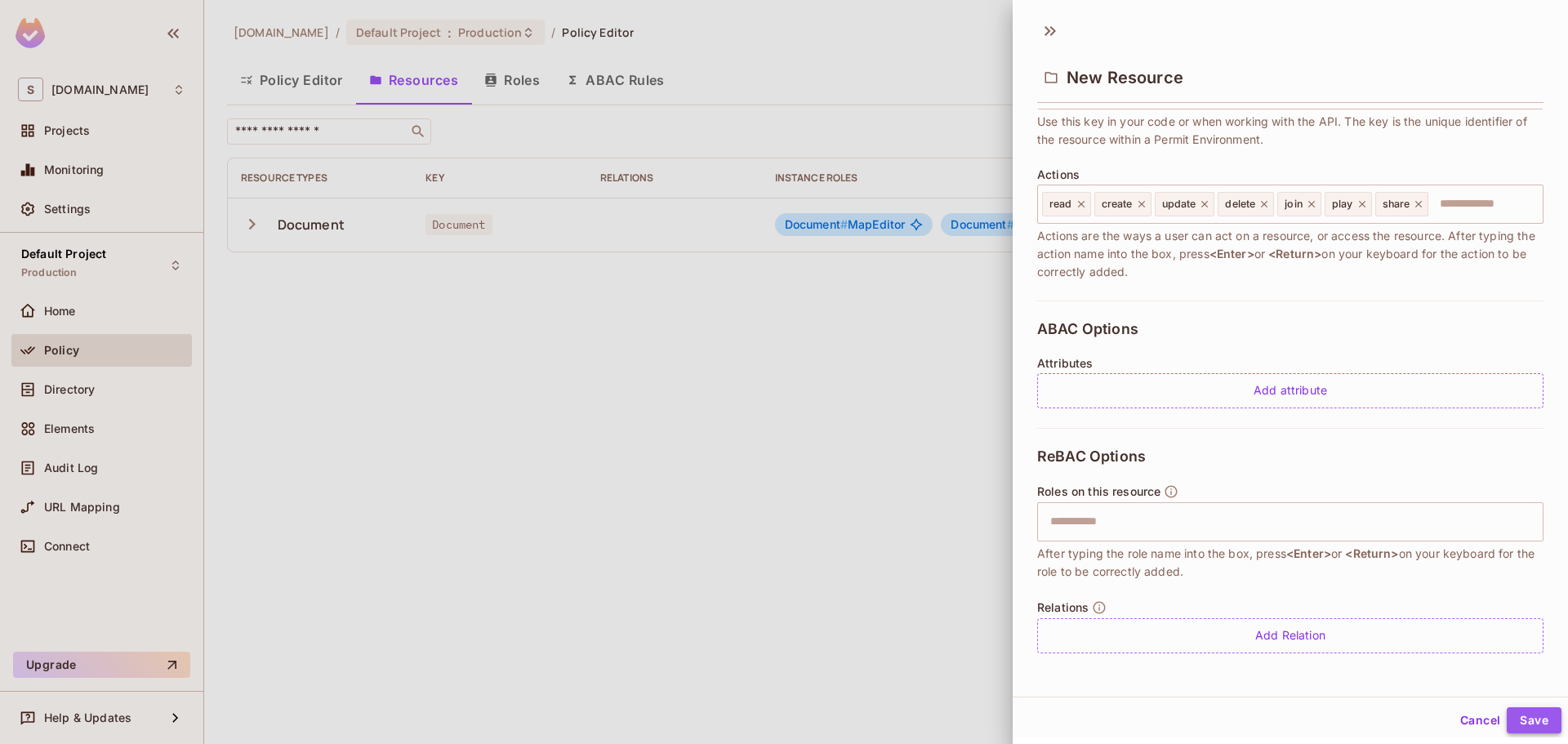
click at [1510, 716] on button "Save" at bounding box center [1534, 721] width 55 height 26
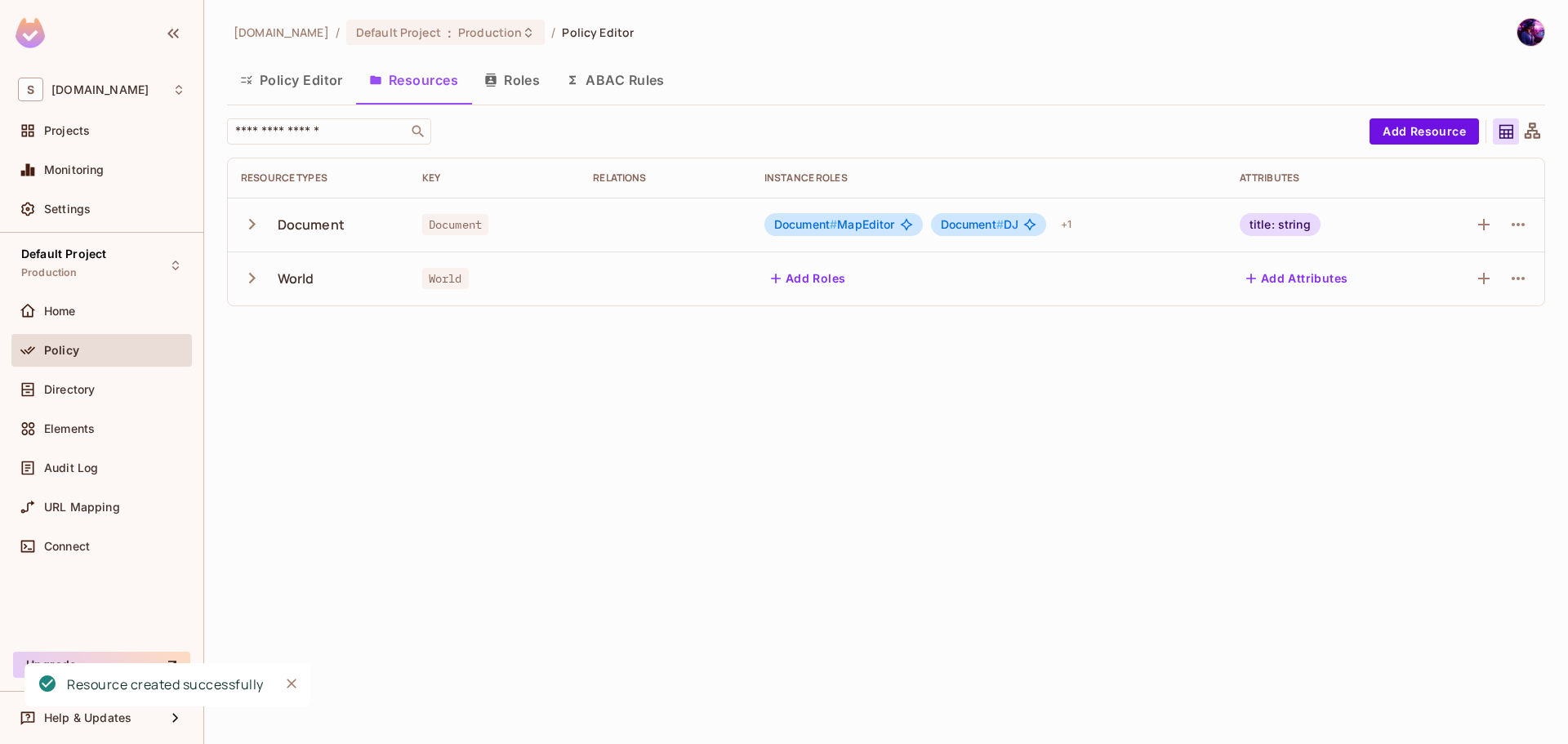
click at [266, 282] on button "button" at bounding box center [254, 278] width 28 height 35
click at [464, 289] on span "World" at bounding box center [445, 279] width 47 height 21
click at [1517, 275] on icon "button" at bounding box center [1518, 279] width 19 height 20
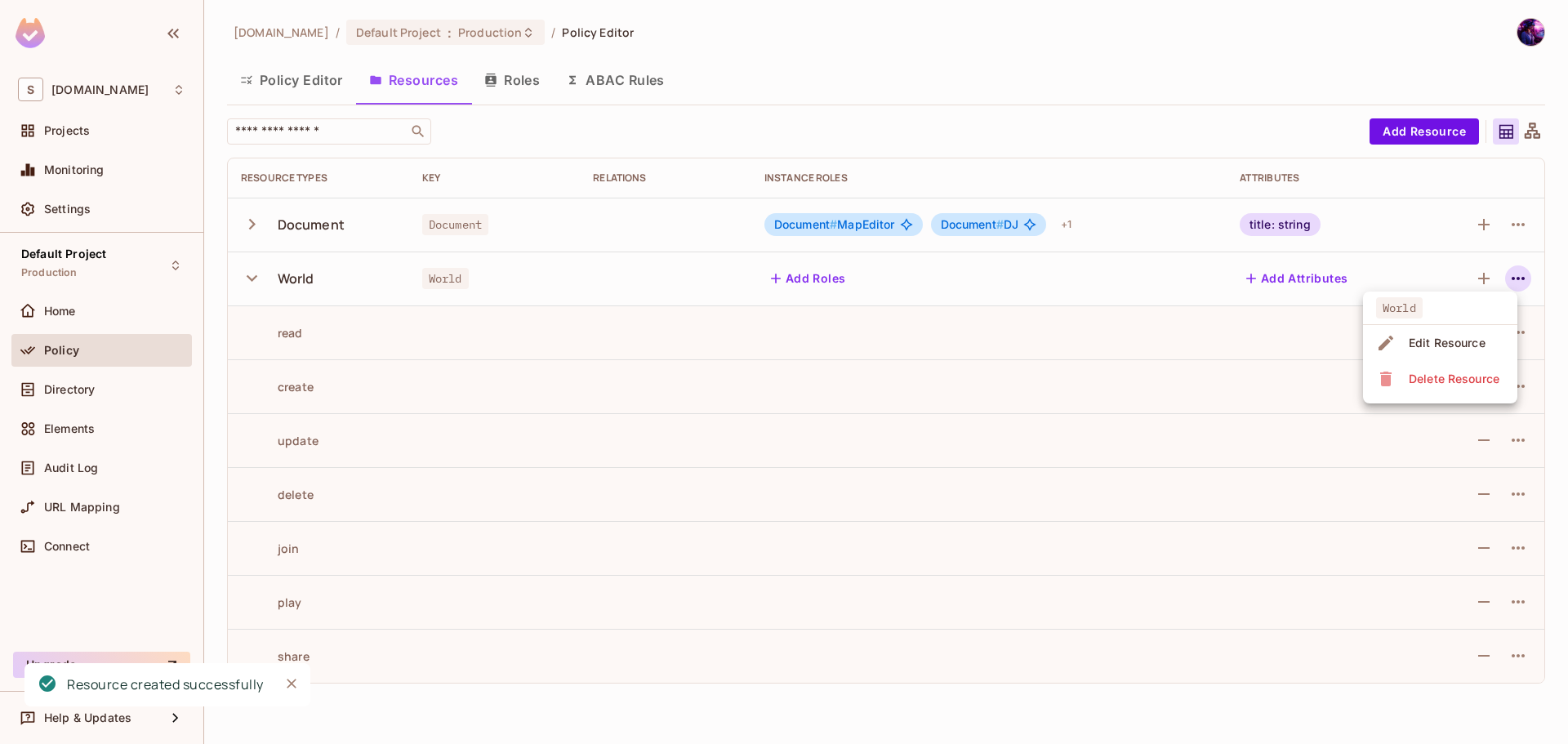
click at [1434, 336] on div "Edit Resource" at bounding box center [1447, 343] width 77 height 17
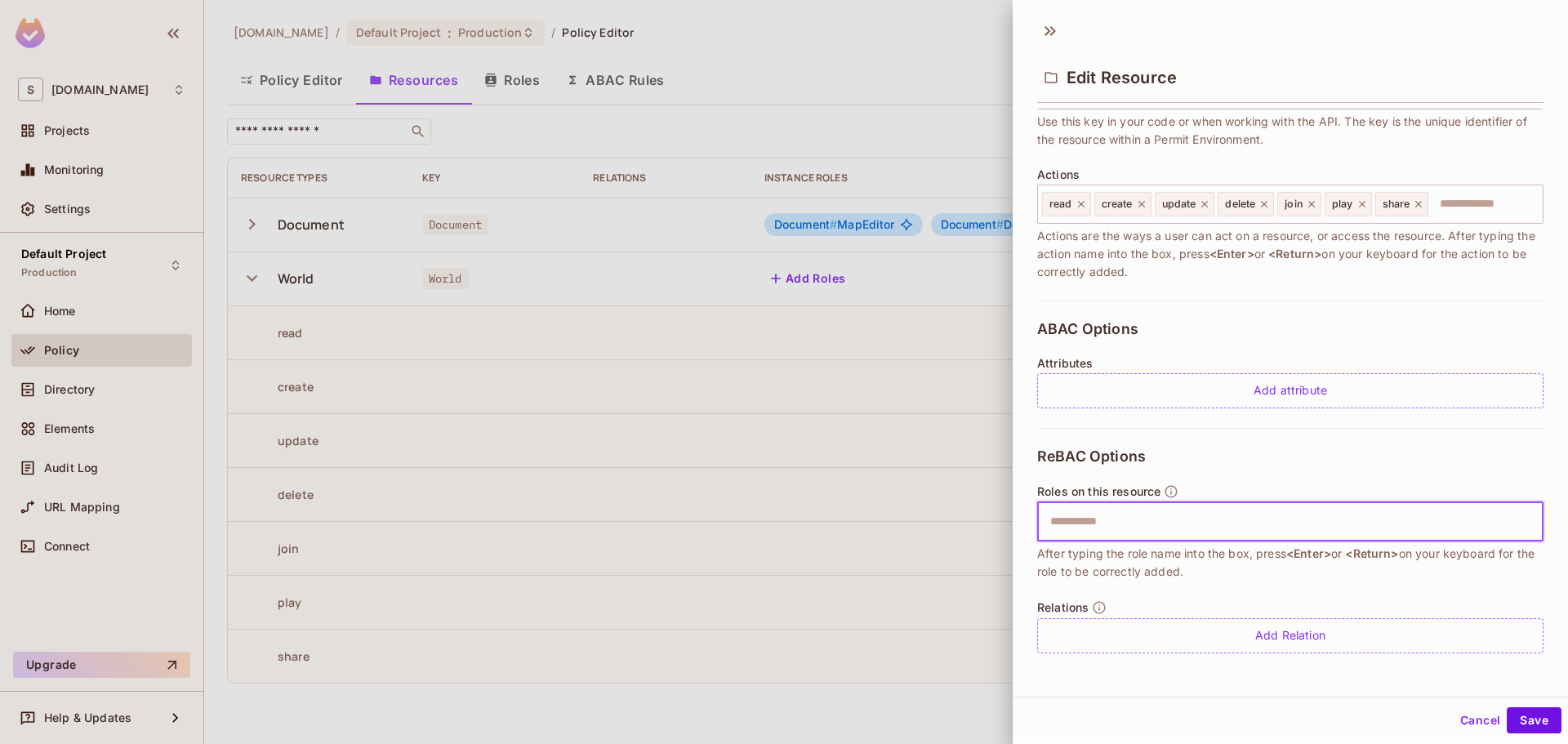
click at [1168, 511] on input "text" at bounding box center [1288, 523] width 496 height 33
type input "**"
type input "******"
click at [1507, 724] on button "Save" at bounding box center [1534, 721] width 55 height 26
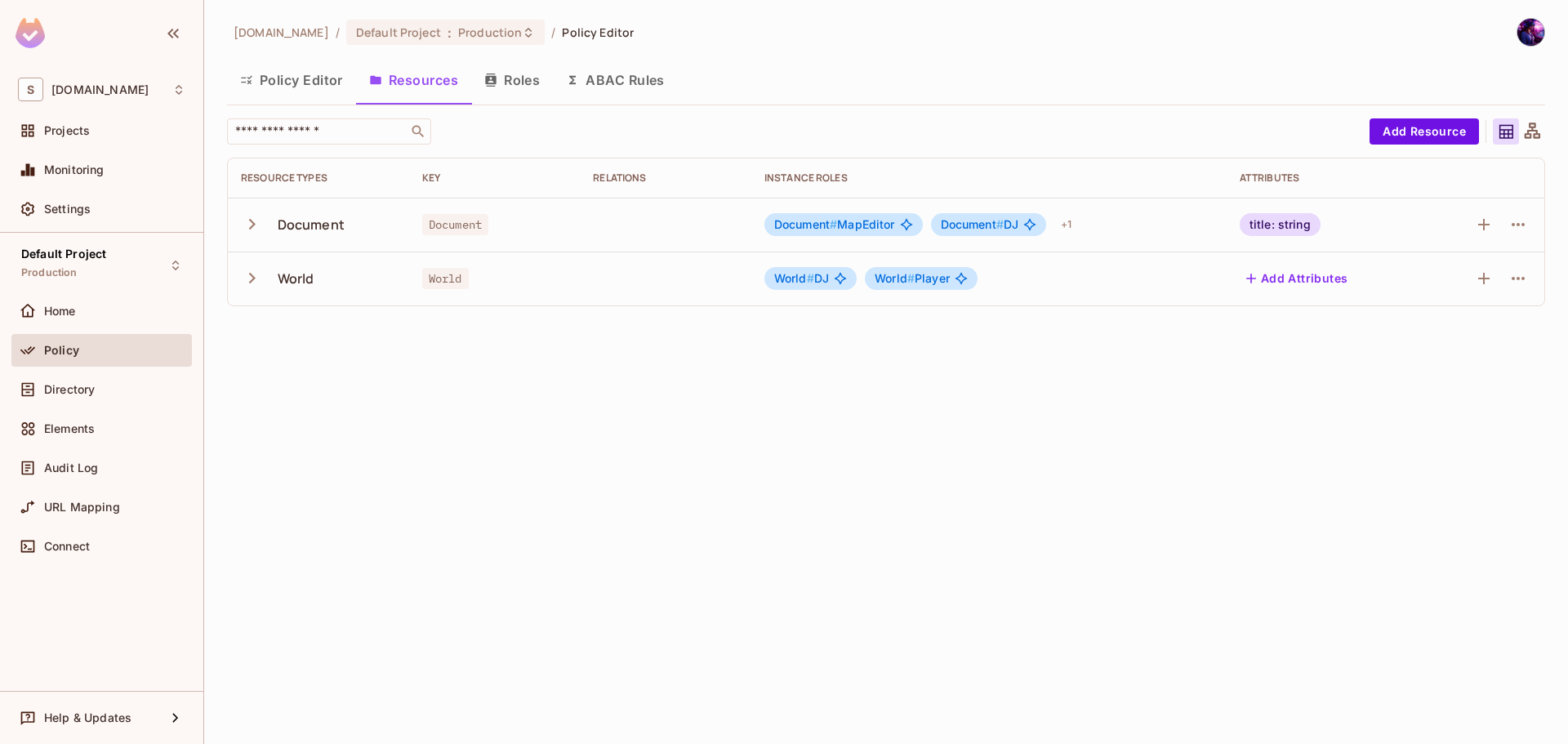
click at [323, 78] on button "Policy Editor" at bounding box center [291, 80] width 129 height 41
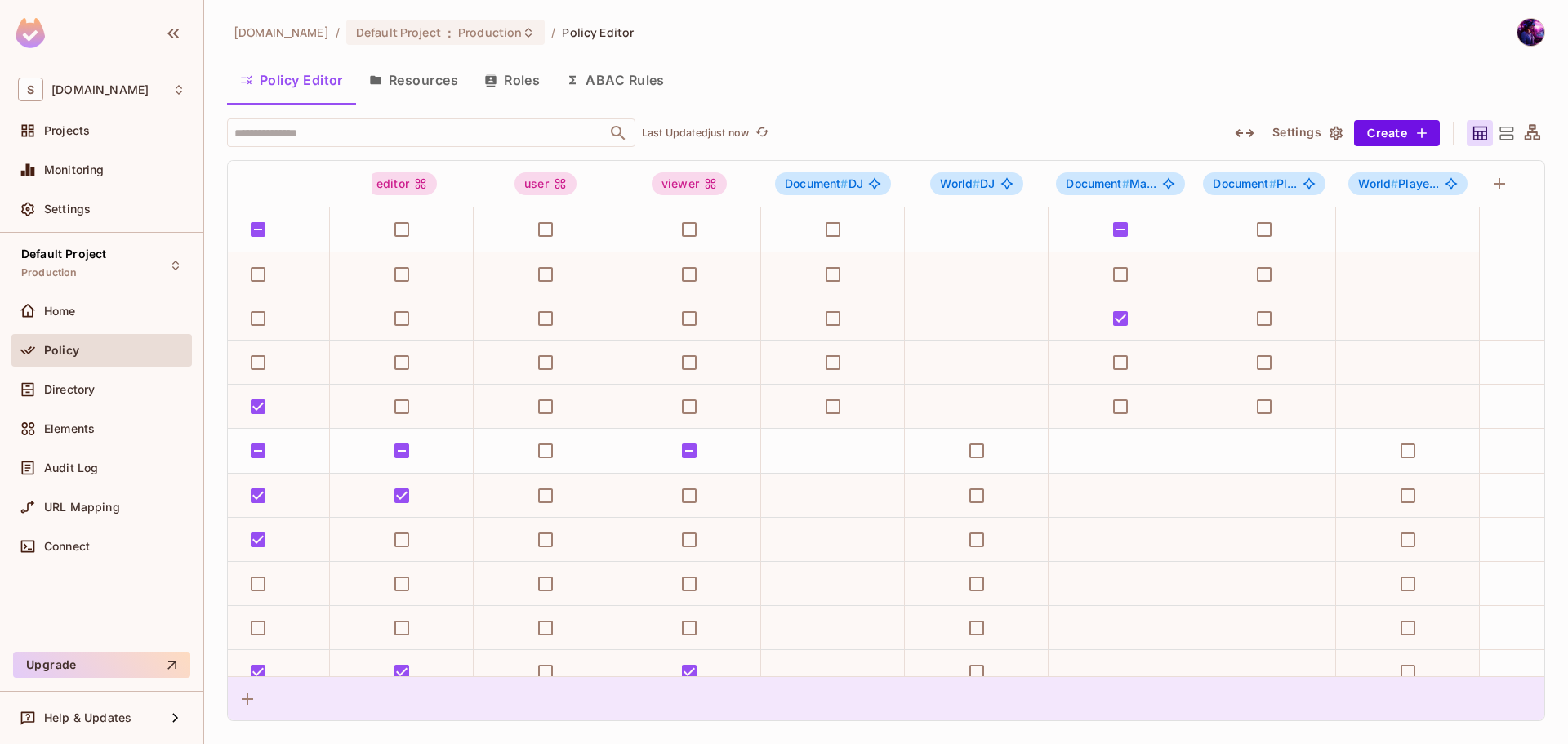
scroll to position [0, 59]
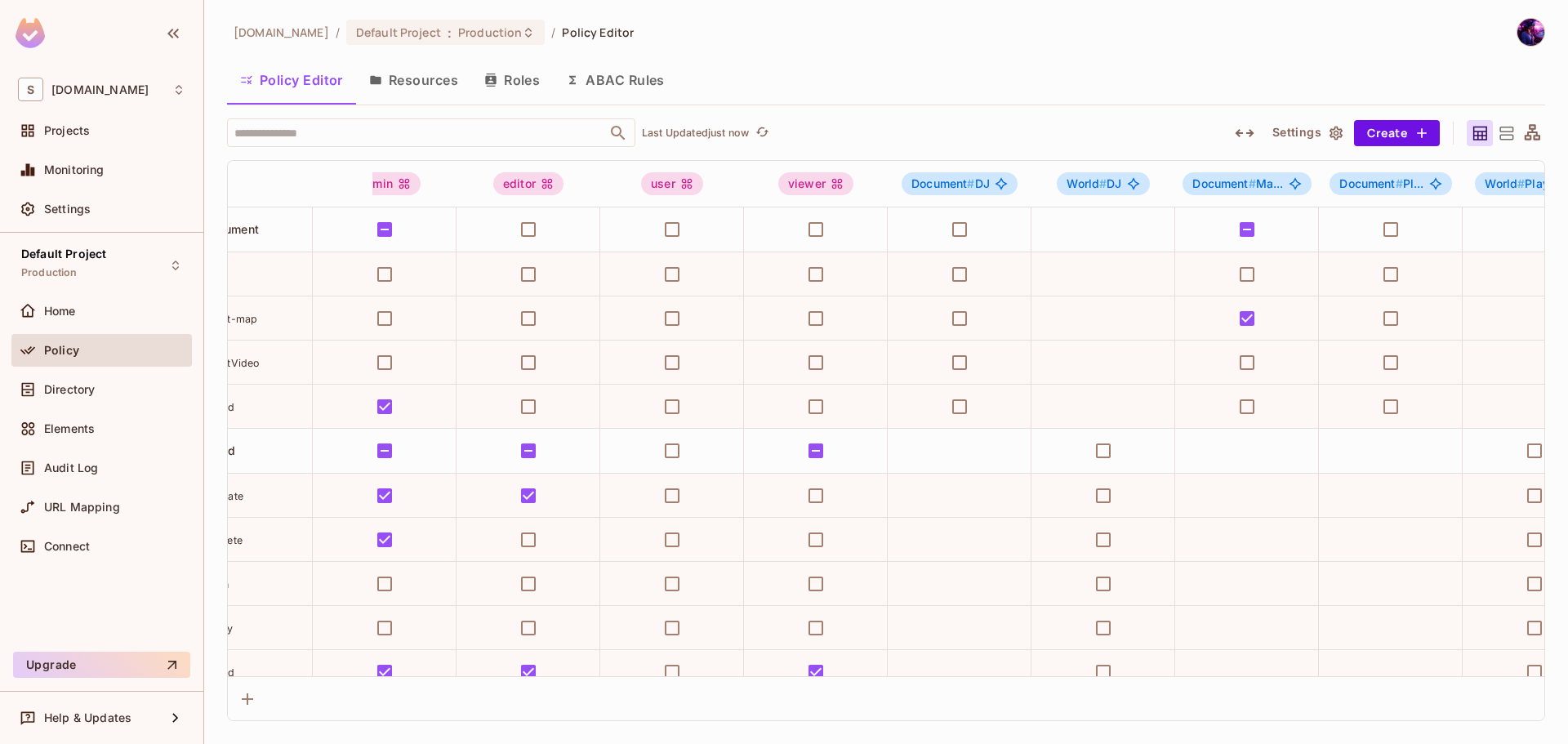
click at [1533, 140] on icon at bounding box center [1532, 134] width 20 height 20
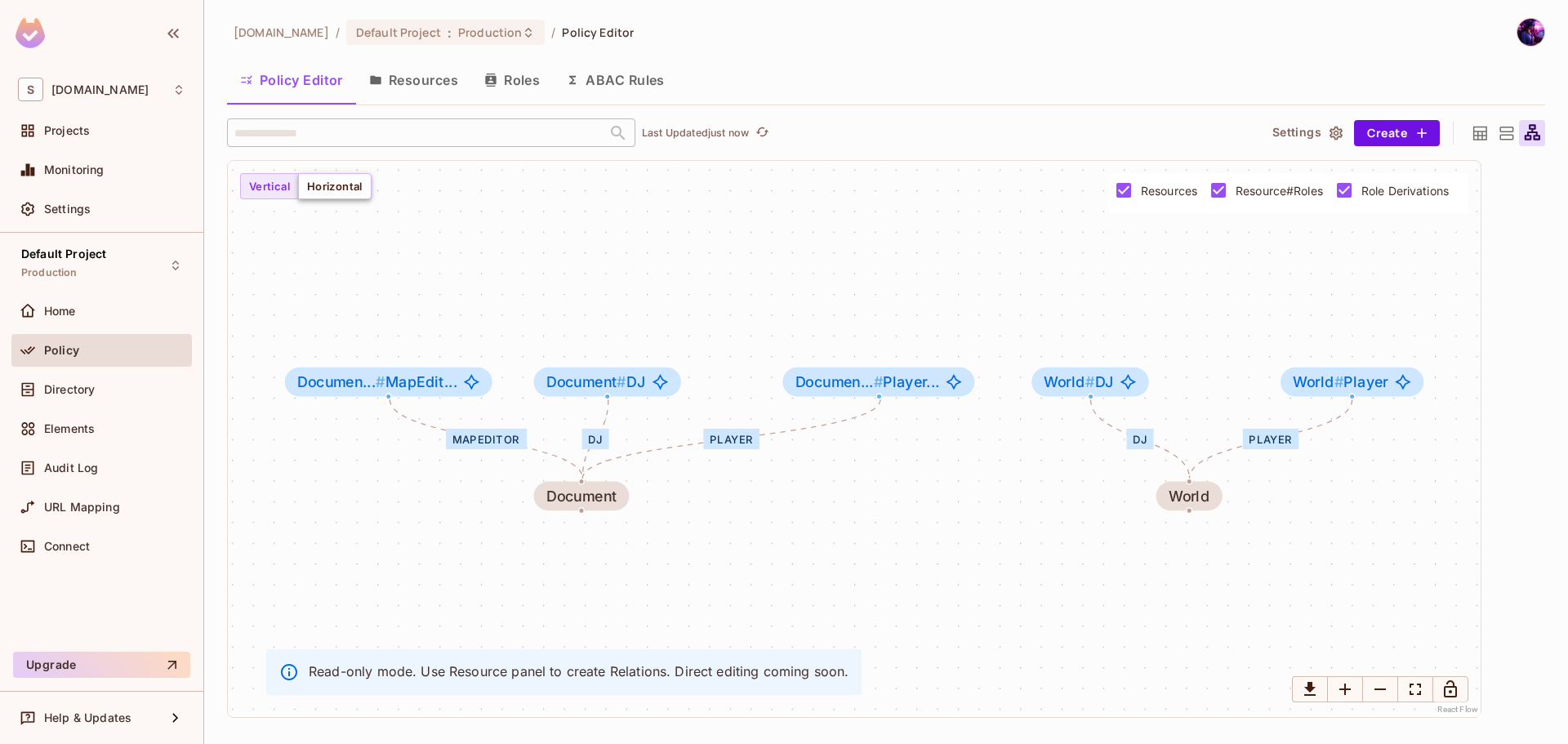
click at [361, 193] on button "Horizontal" at bounding box center [334, 186] width 73 height 26
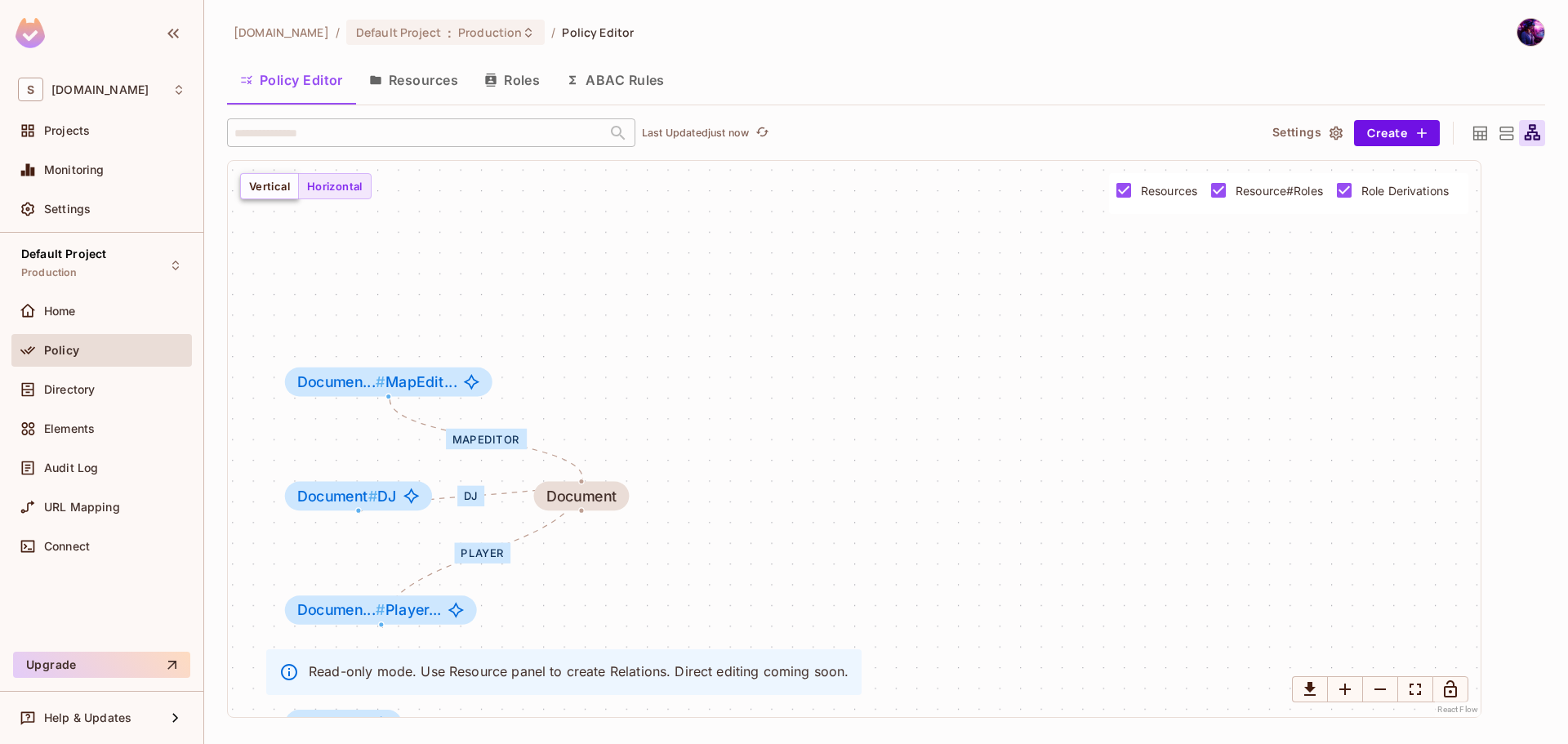
click at [280, 177] on button "Vertical" at bounding box center [269, 186] width 58 height 26
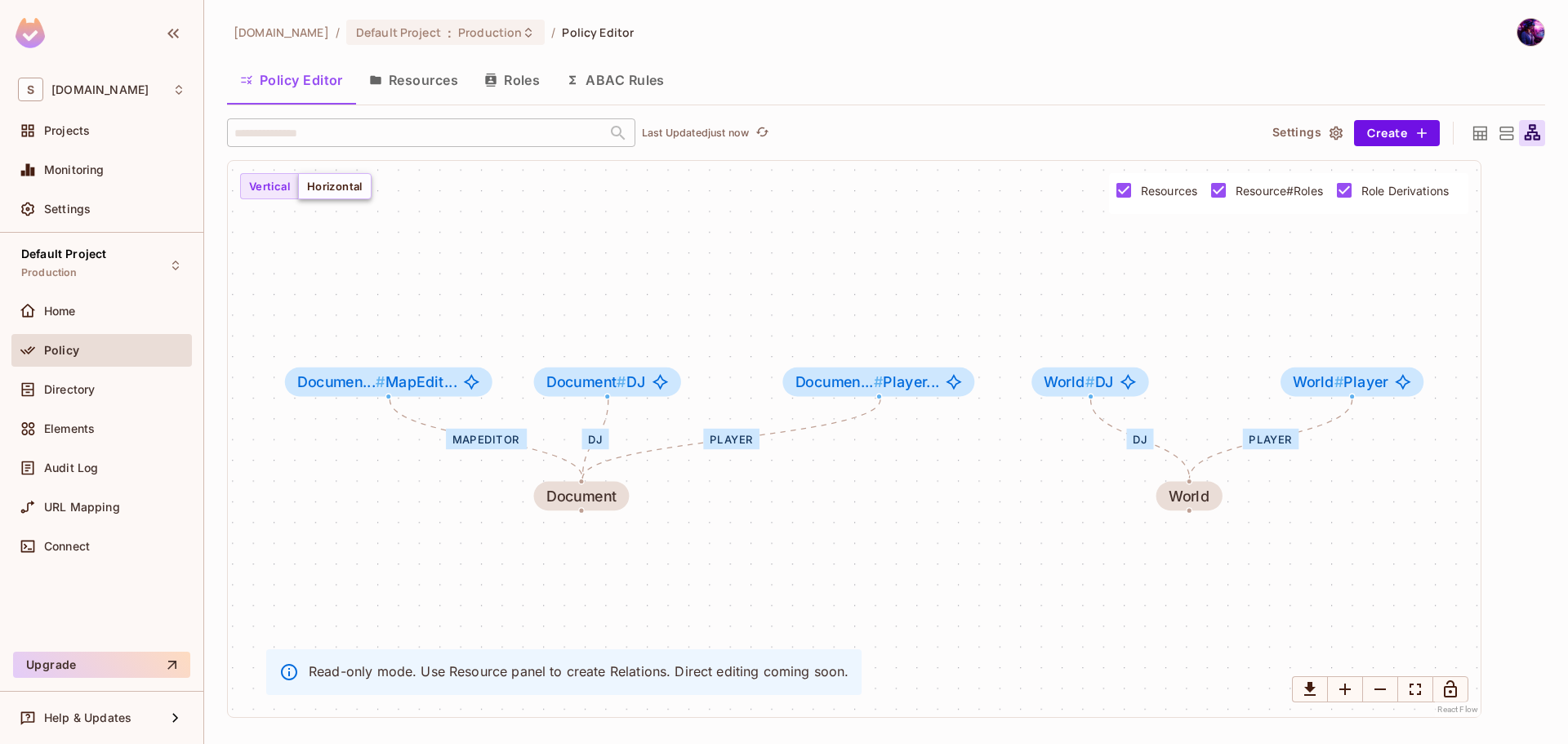
click at [352, 180] on button "Horizontal" at bounding box center [334, 186] width 73 height 26
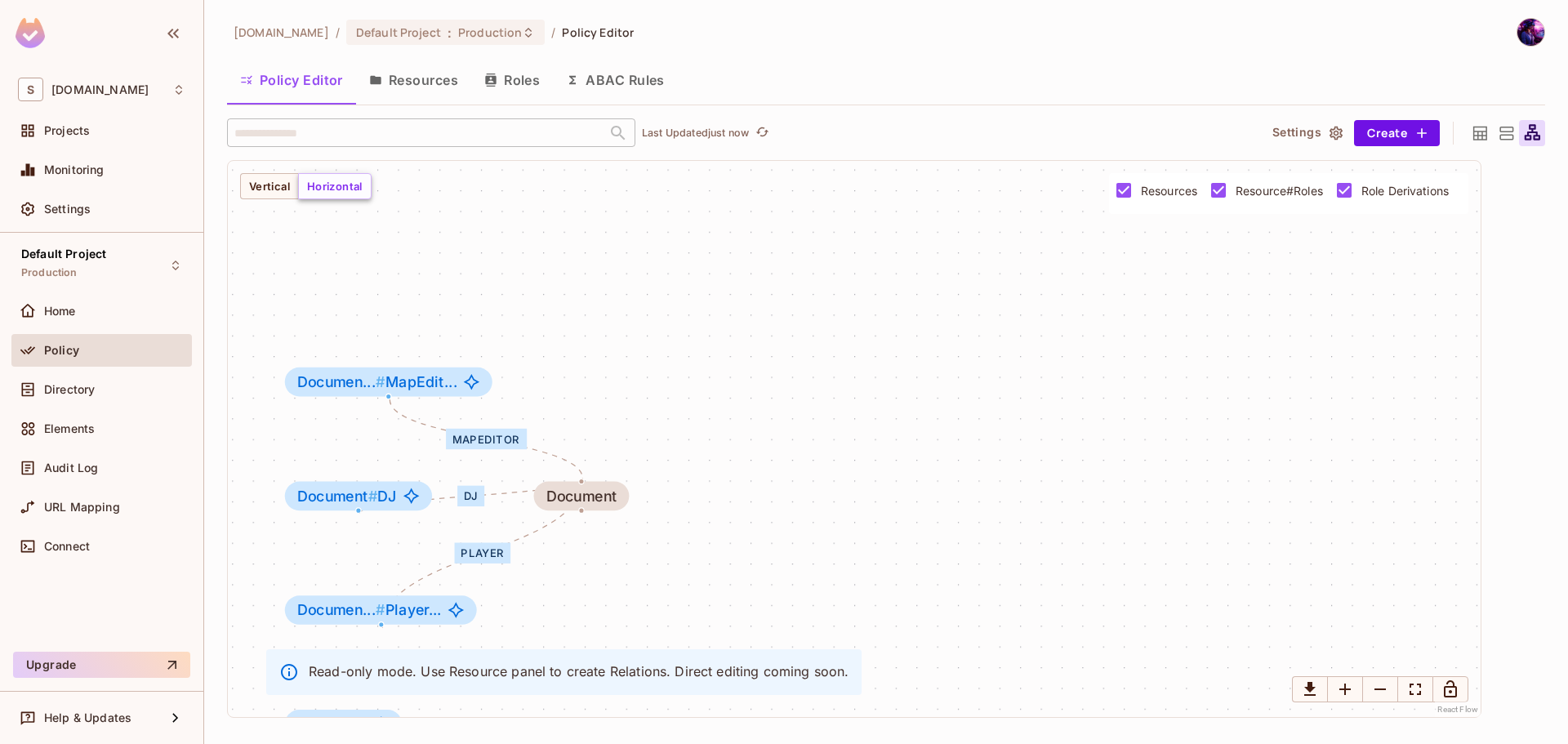
click at [309, 180] on button "Horizontal" at bounding box center [334, 186] width 73 height 26
click at [285, 184] on button "Vertical" at bounding box center [269, 186] width 58 height 26
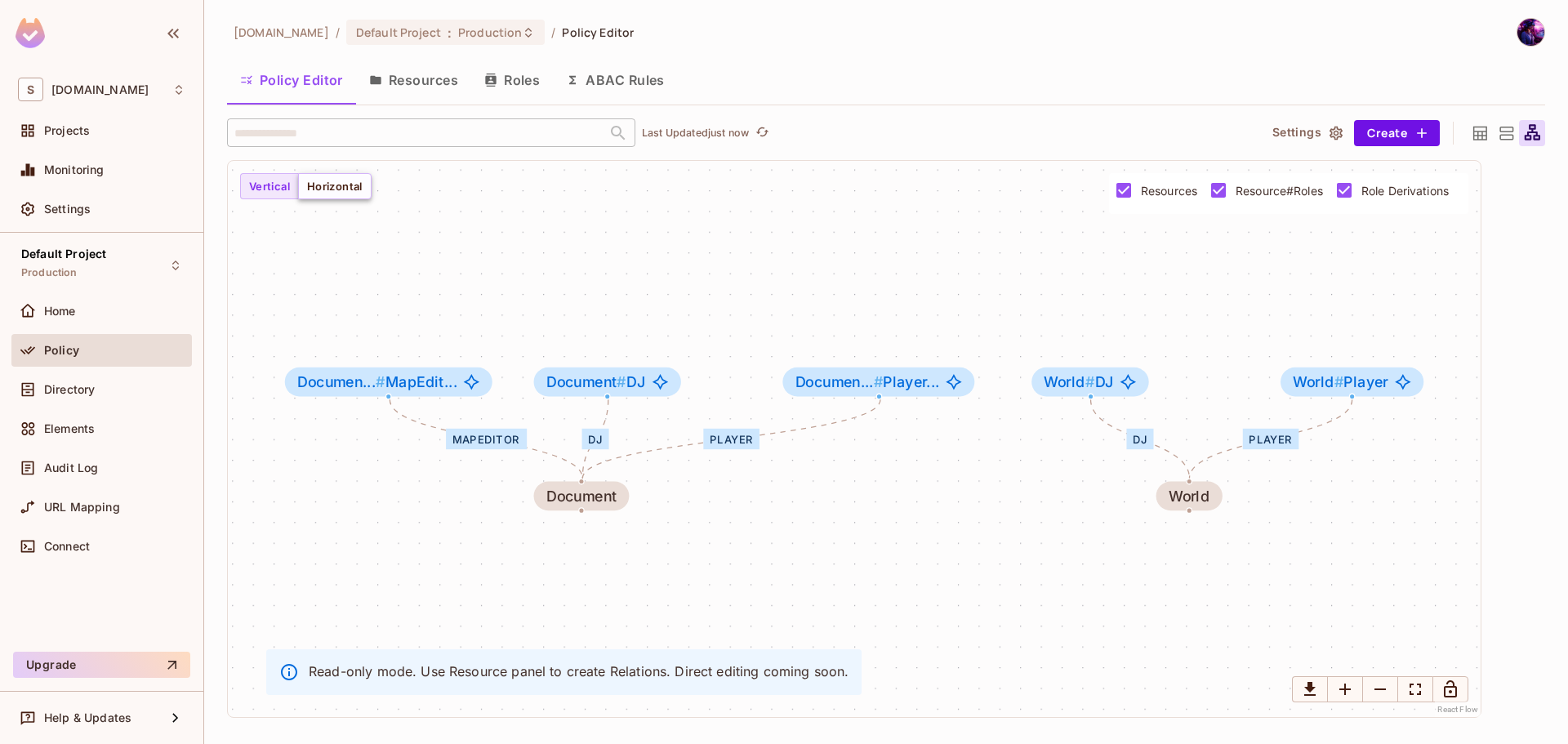
click at [368, 185] on button "Horizontal" at bounding box center [334, 186] width 73 height 26
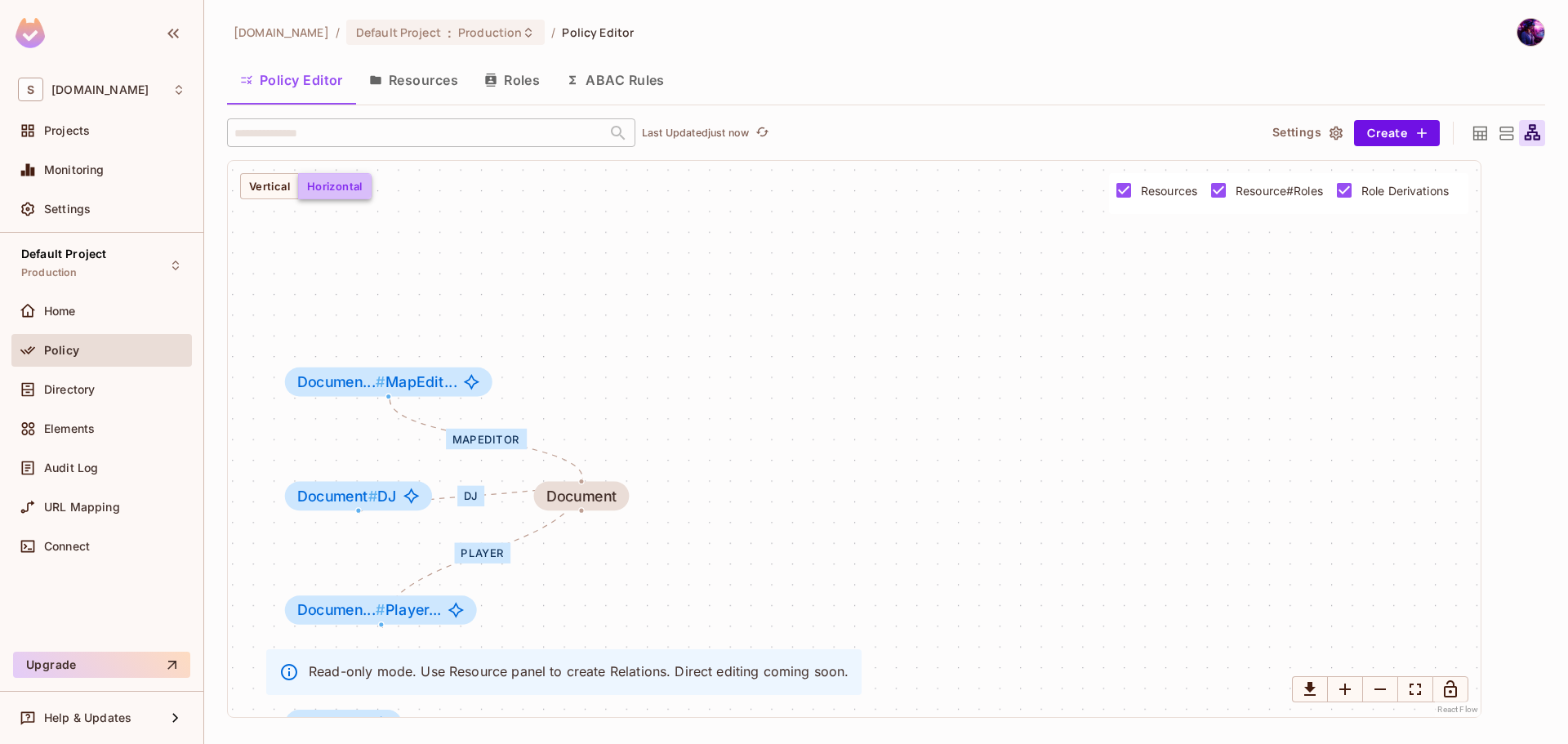
click at [299, 179] on button "Horizontal" at bounding box center [334, 186] width 73 height 26
click at [248, 169] on div "MapEditor DJ Player DJ Player Document Documen... # MapEdit... Document # DJ Do…" at bounding box center [855, 439] width 1253 height 557
click at [276, 179] on button "Vertical" at bounding box center [269, 186] width 58 height 26
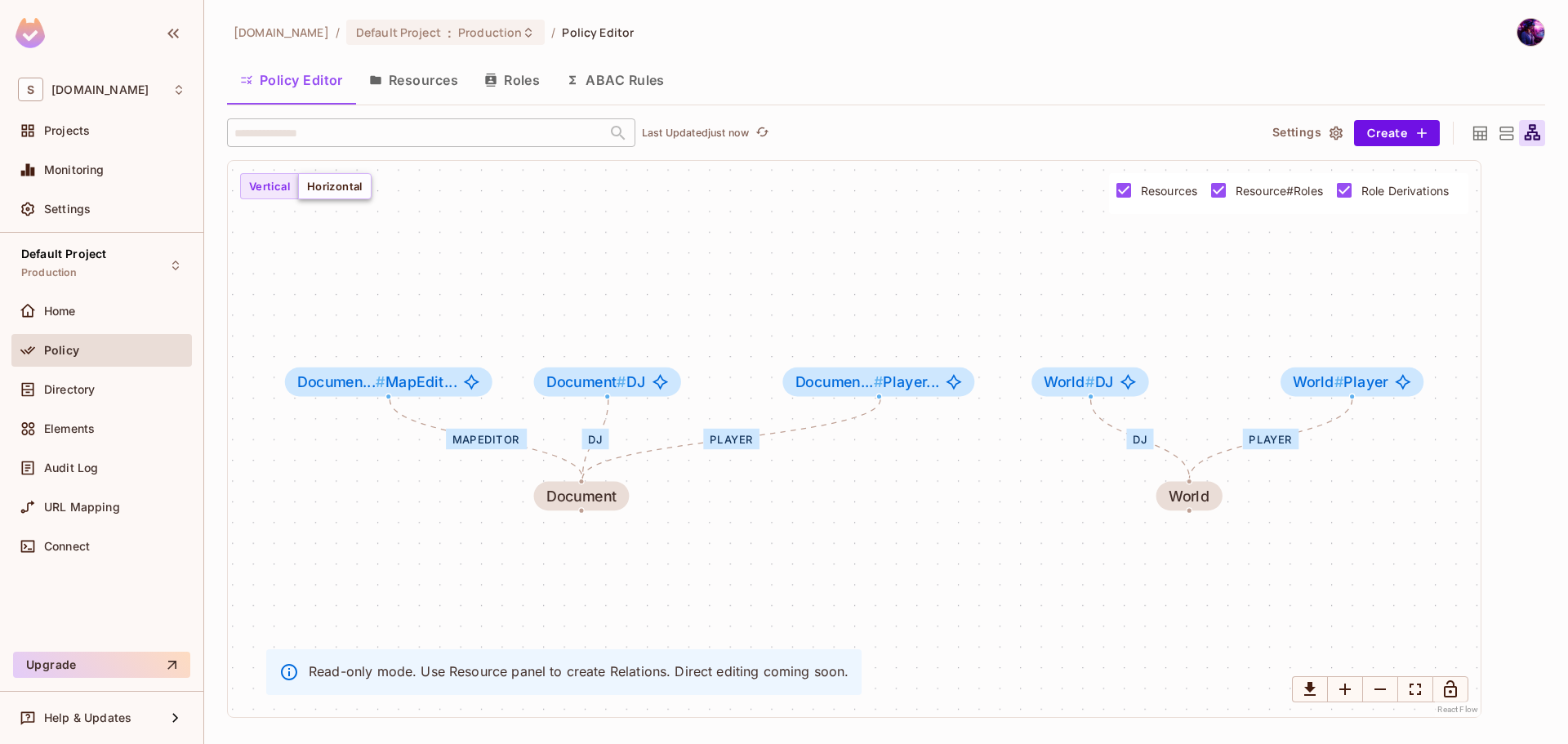
click at [342, 196] on button "Horizontal" at bounding box center [334, 186] width 73 height 26
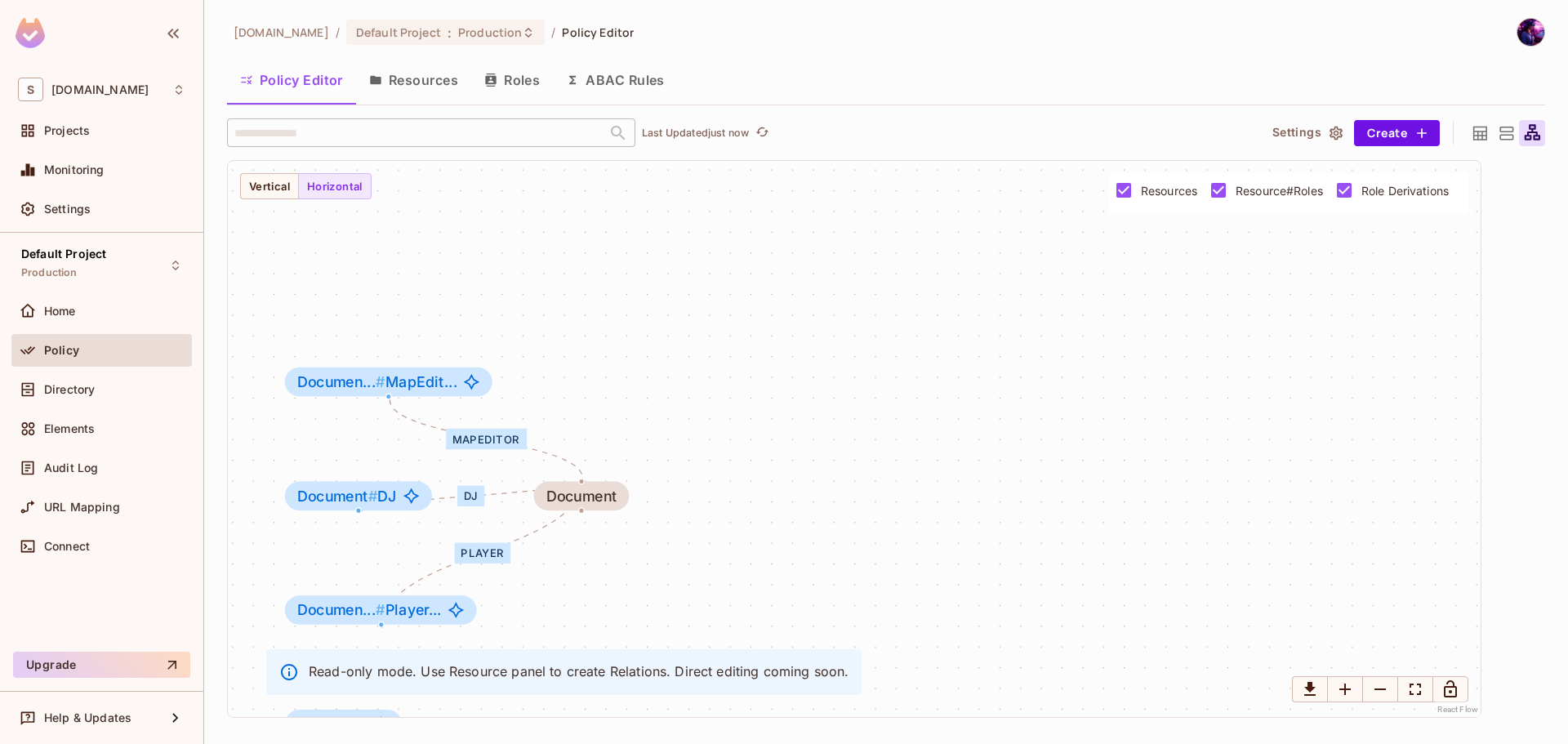
click at [1479, 129] on icon at bounding box center [1479, 134] width 20 height 20
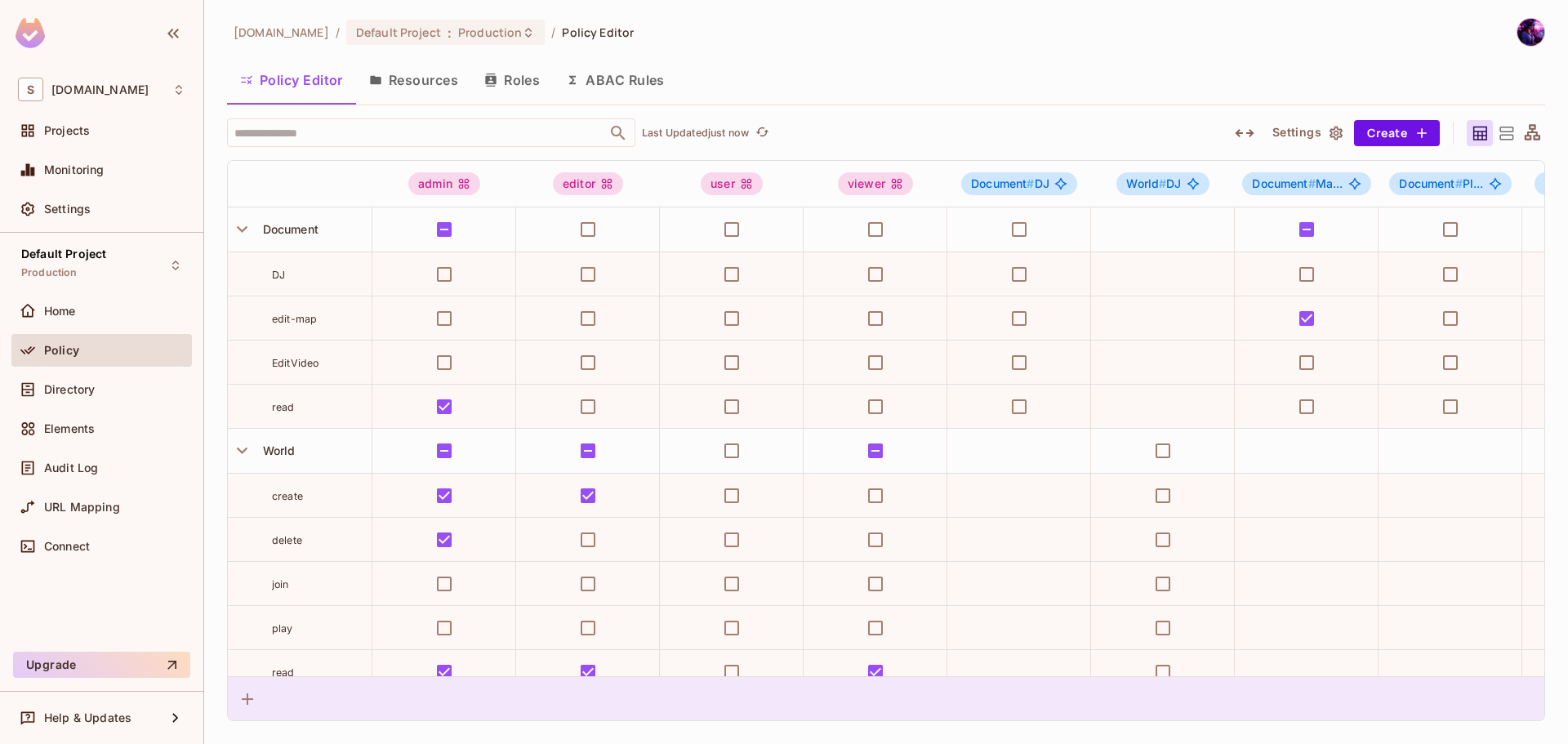
click at [1415, 677] on div at bounding box center [886, 698] width 1317 height 44
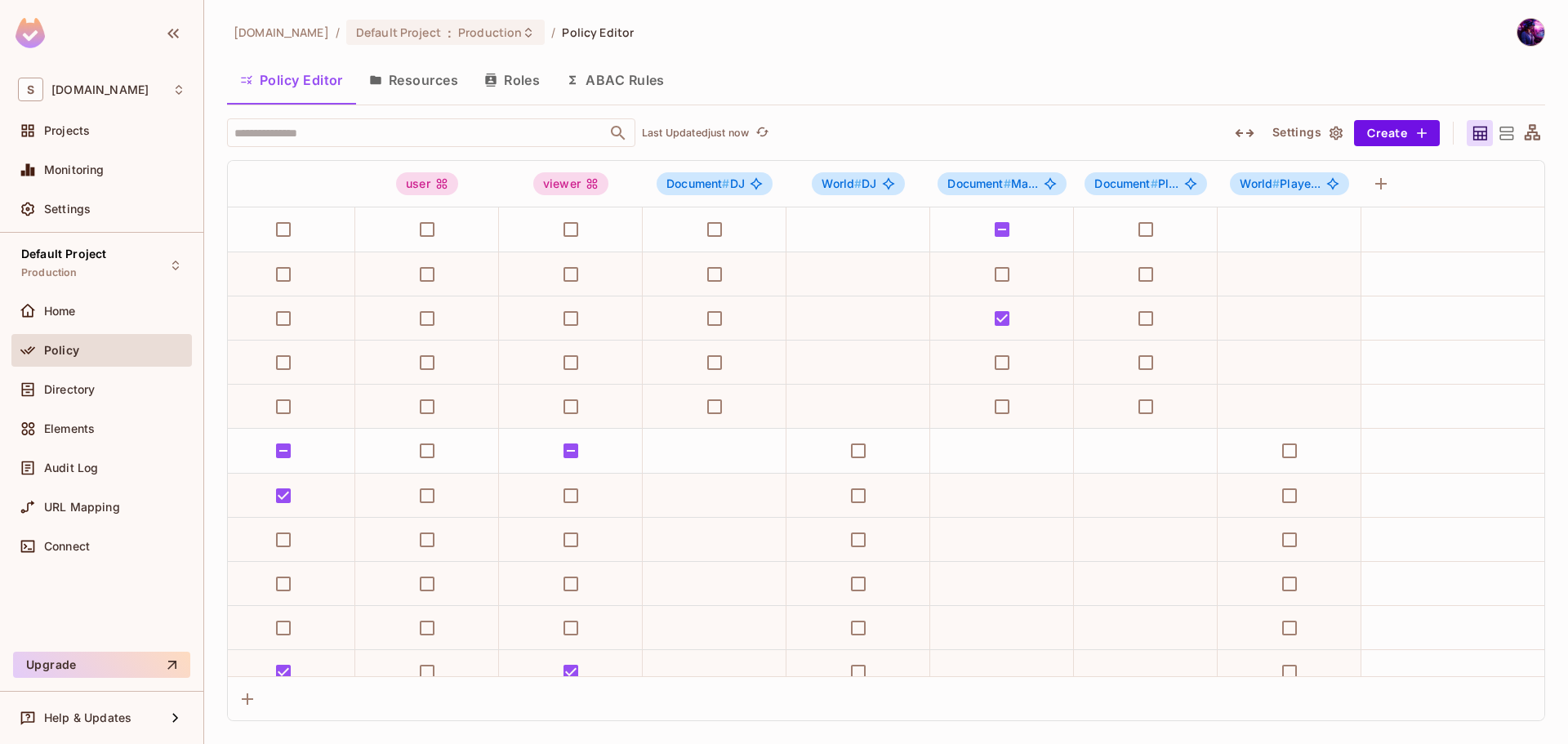
scroll to position [0, 0]
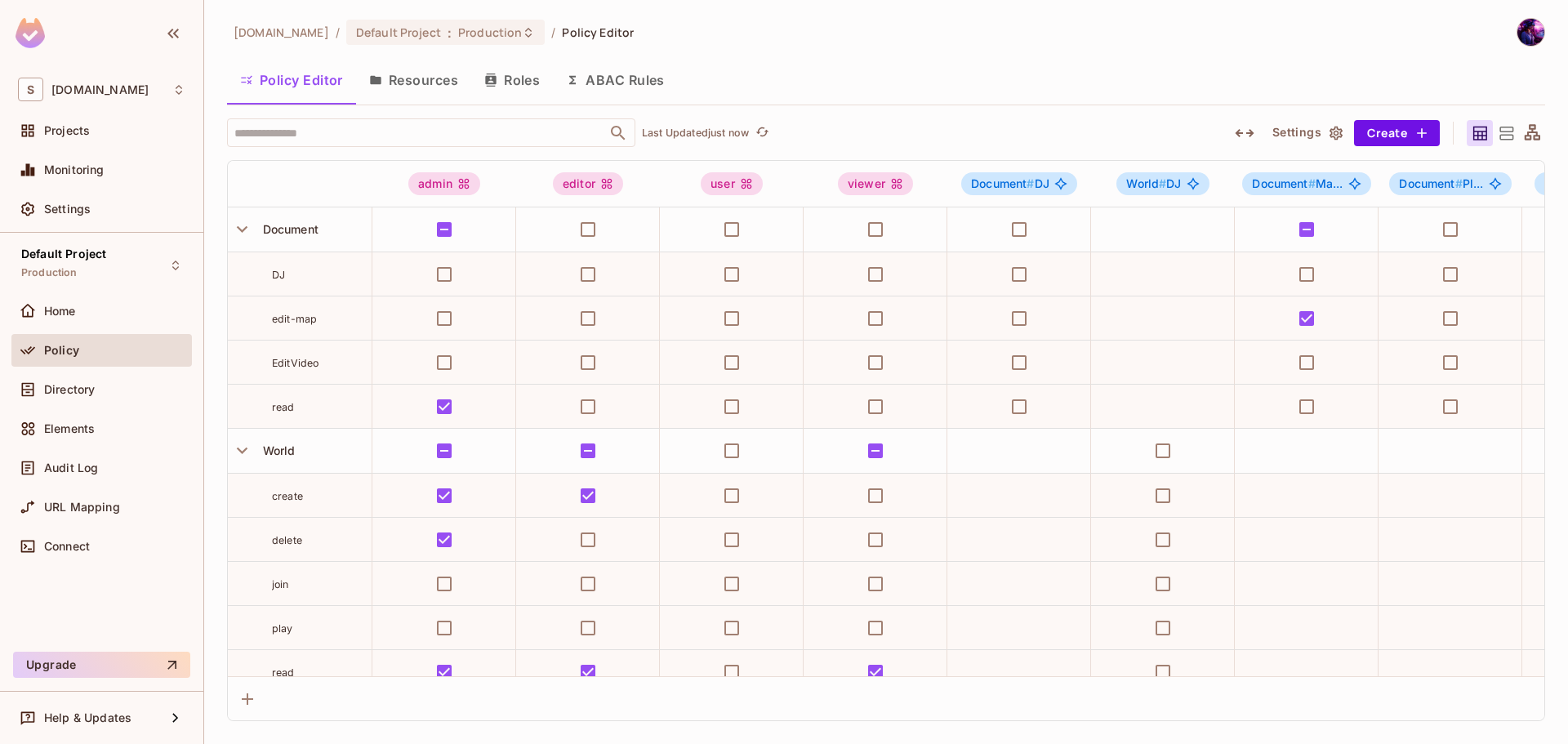
click at [1522, 131] on icon at bounding box center [1532, 134] width 20 height 20
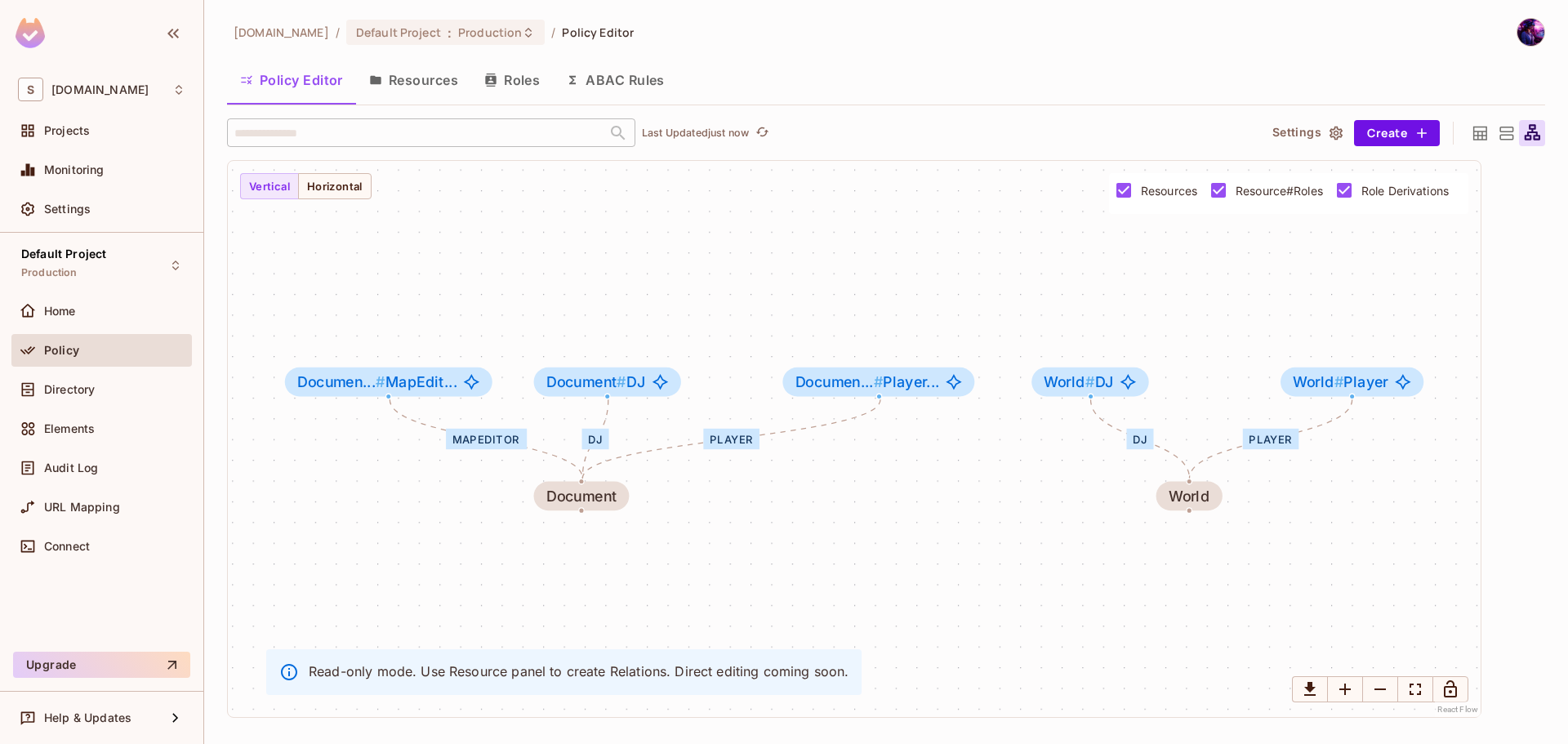
click at [1494, 128] on div at bounding box center [1506, 133] width 26 height 26
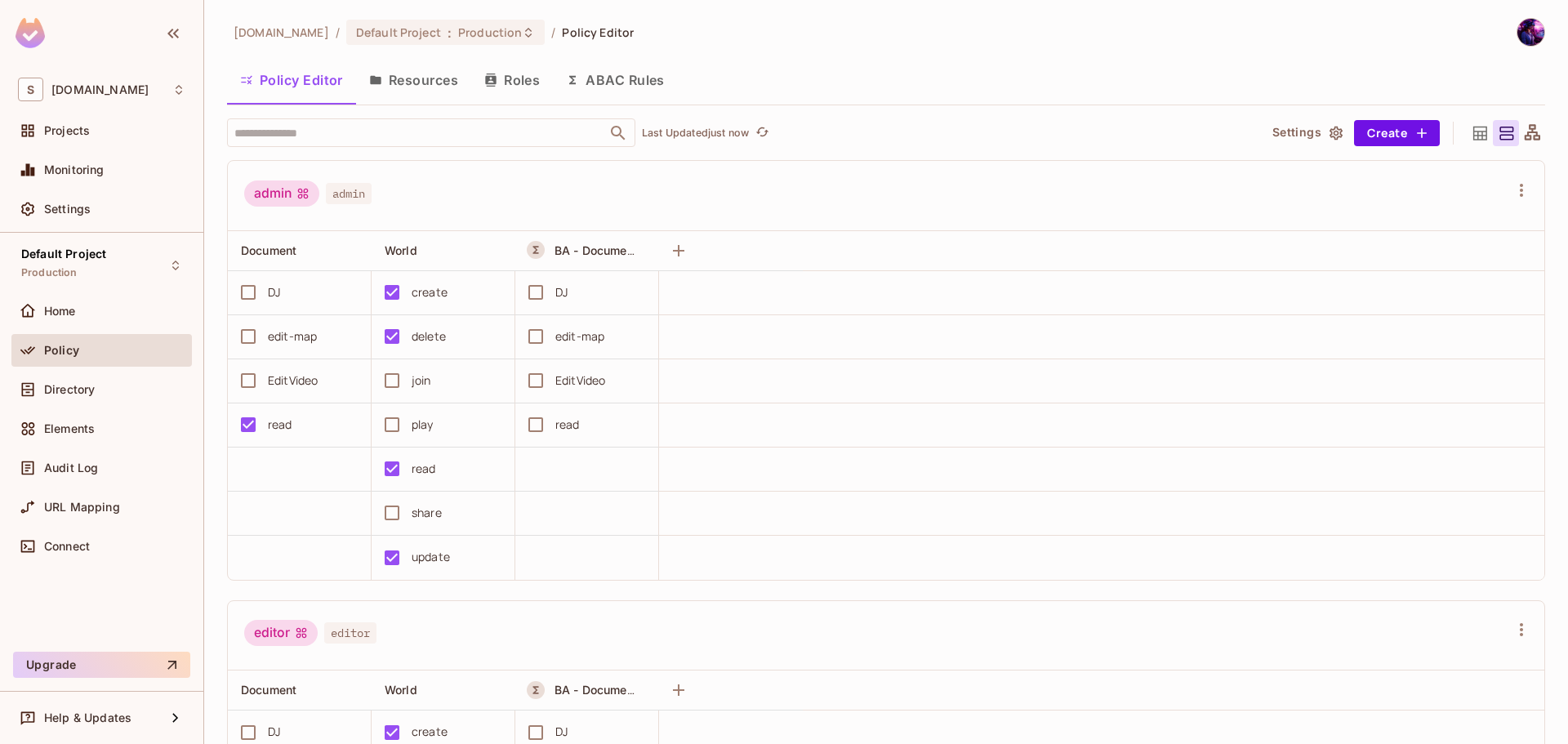
click at [1493, 140] on div at bounding box center [1506, 133] width 26 height 26
click at [1471, 138] on icon at bounding box center [1479, 134] width 20 height 20
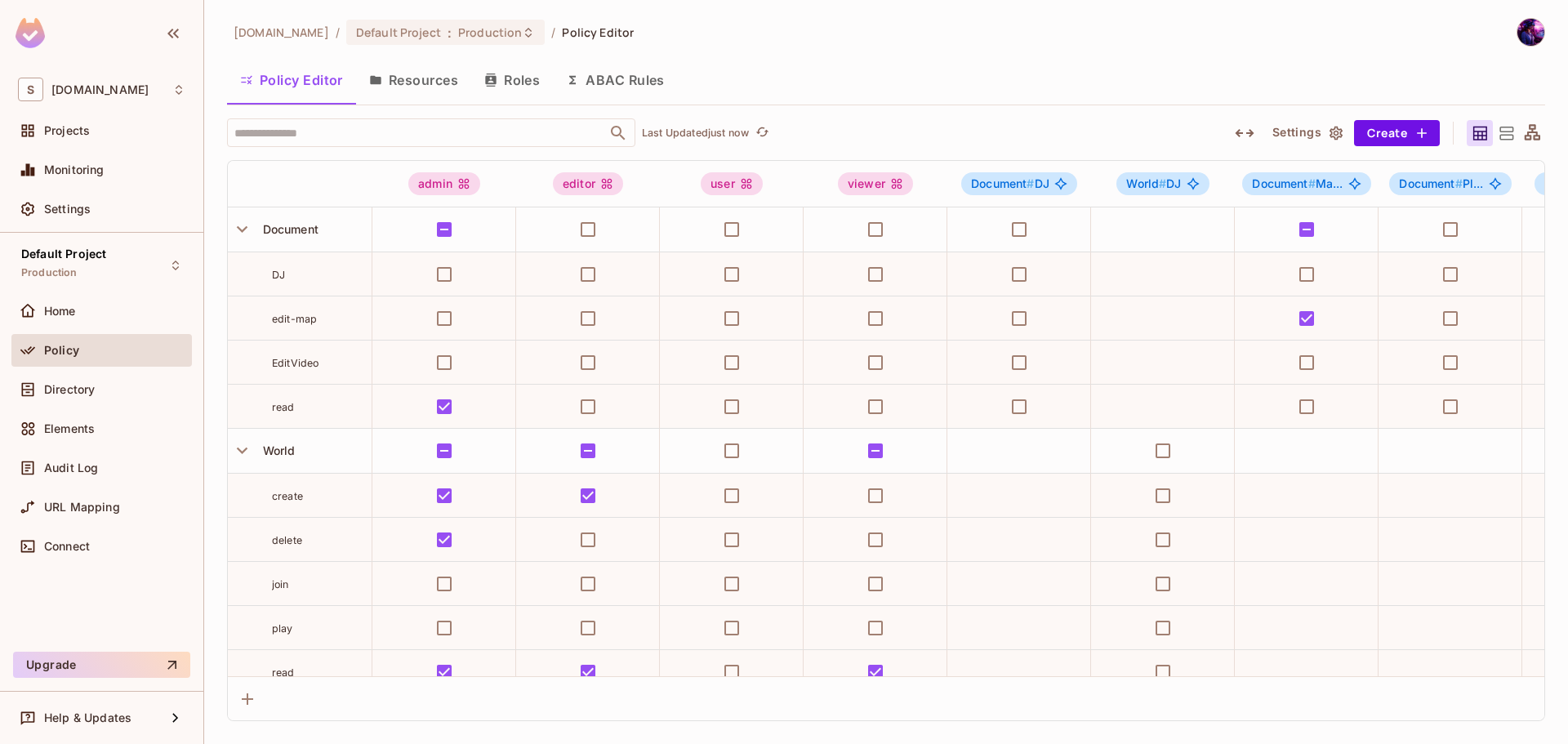
drag, startPoint x: 432, startPoint y: 70, endPoint x: 459, endPoint y: 89, distance: 33.0
click at [431, 70] on button "Resources" at bounding box center [413, 80] width 115 height 41
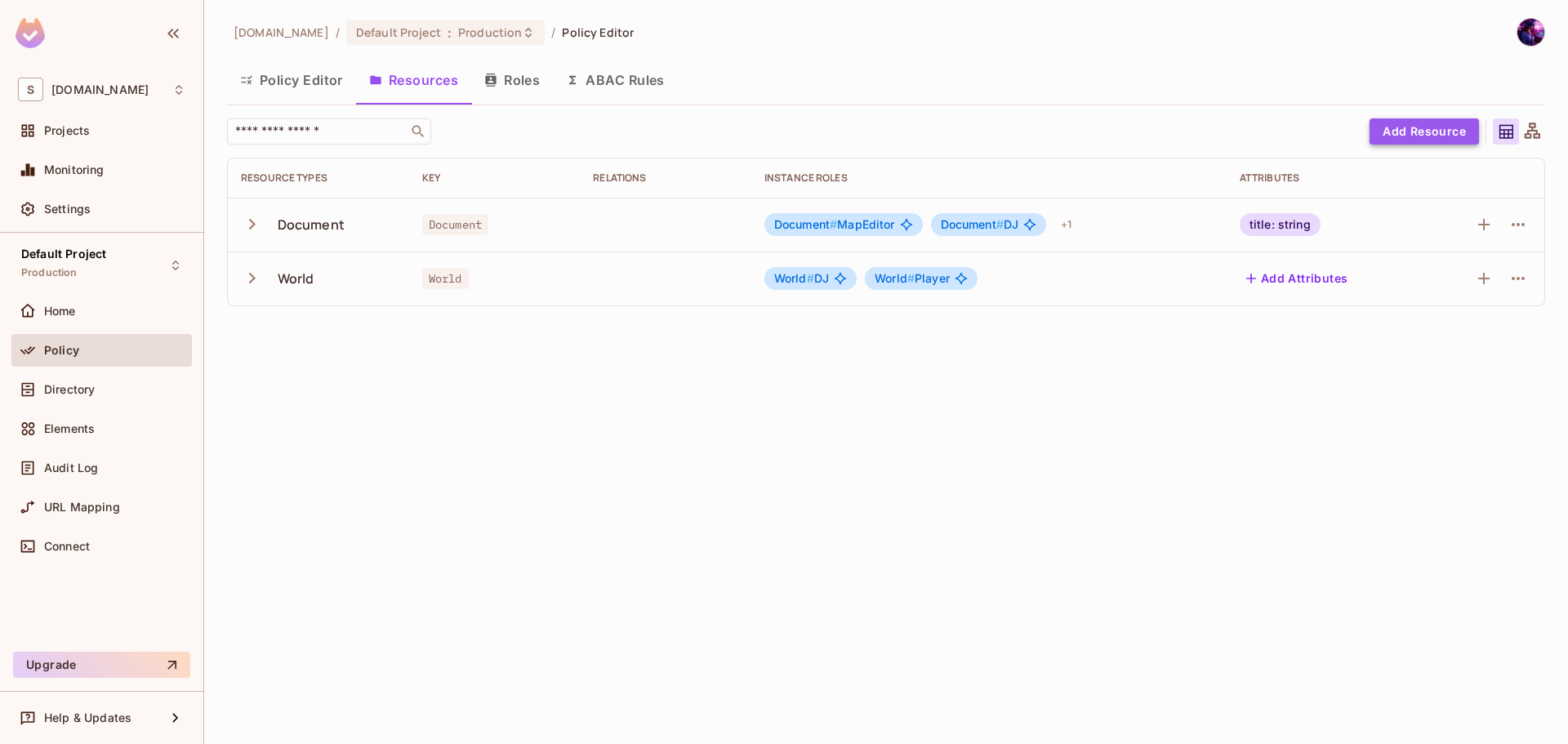
click at [1430, 120] on button "Add Resource" at bounding box center [1424, 132] width 109 height 26
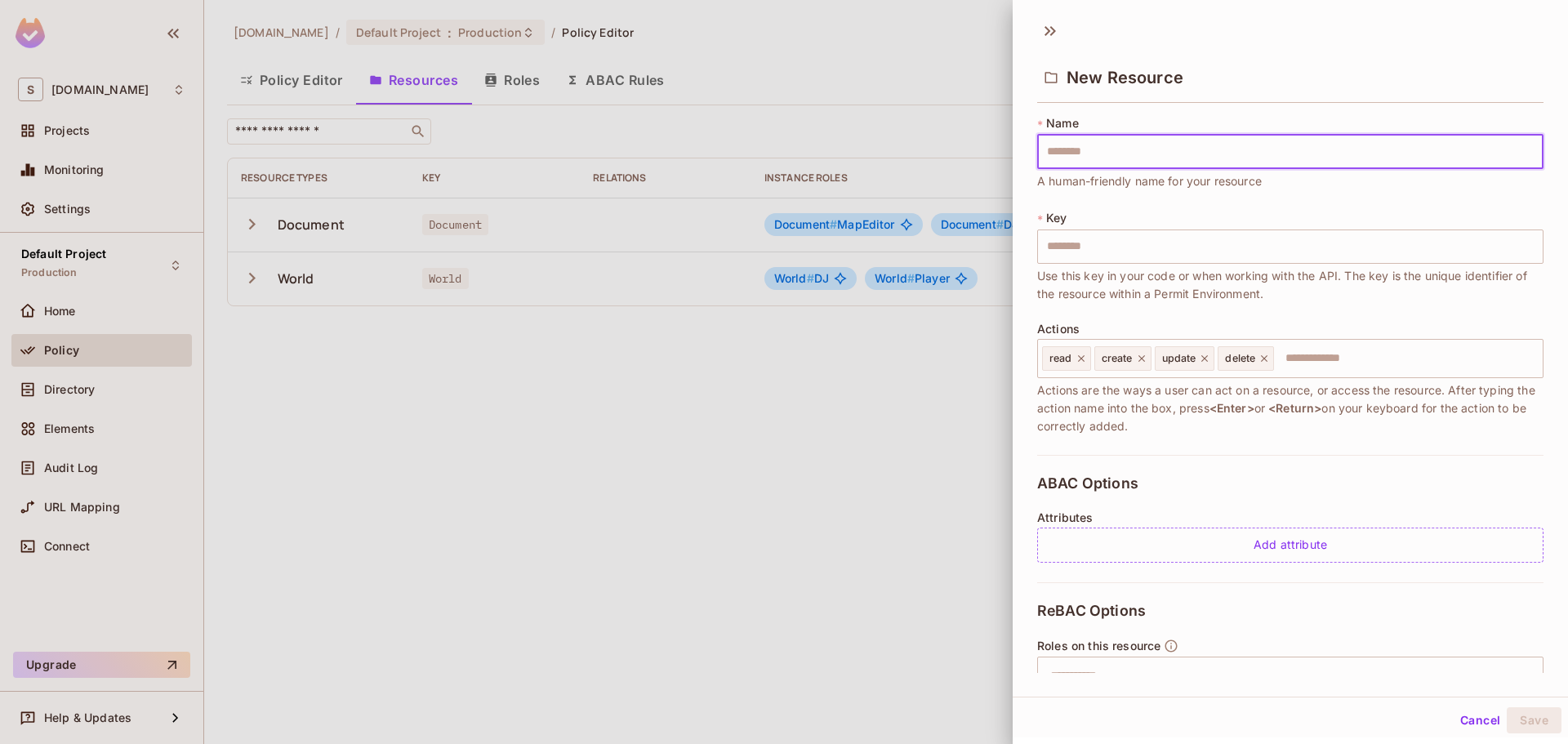
click at [733, 536] on div at bounding box center [784, 372] width 1568 height 744
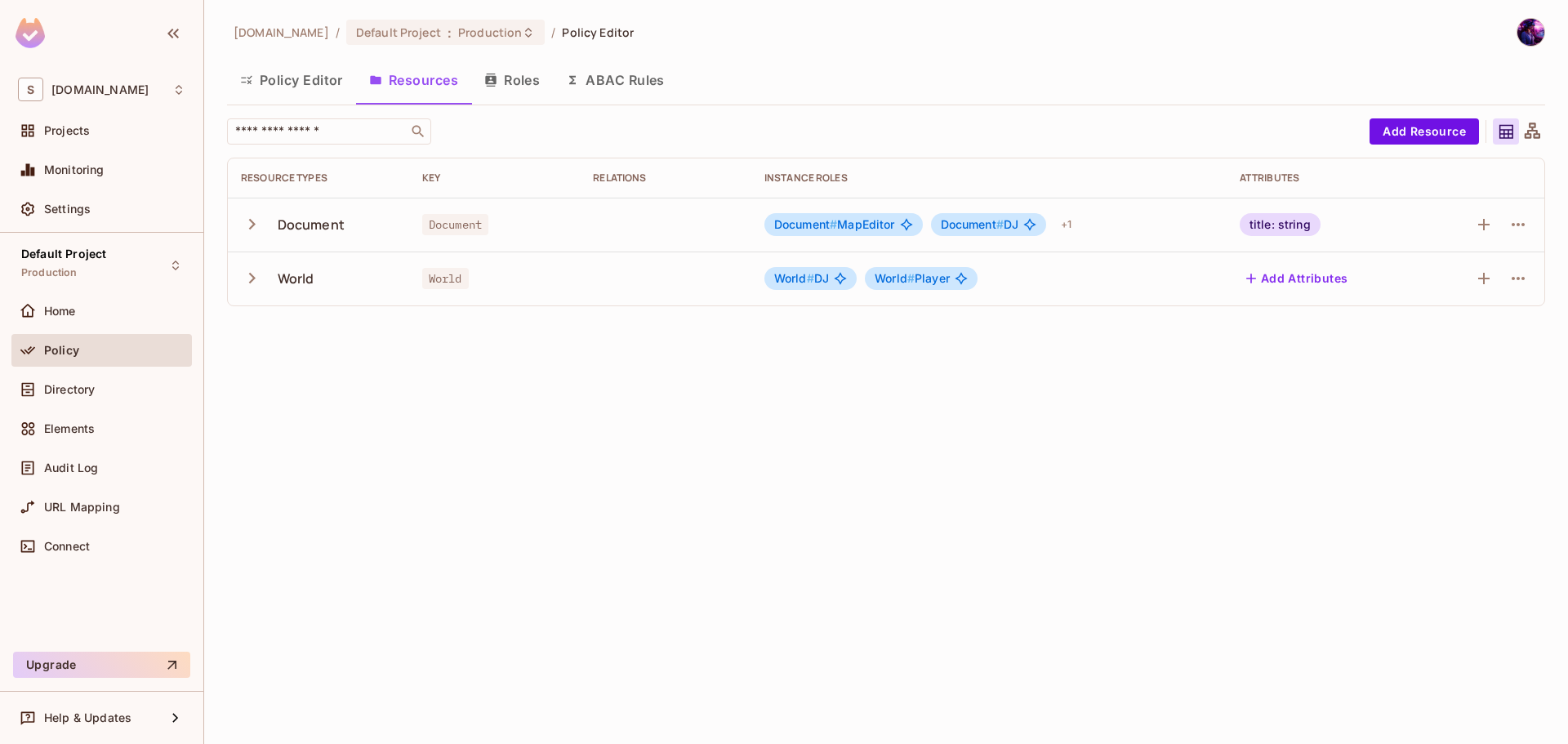
click at [270, 78] on button "Policy Editor" at bounding box center [291, 80] width 129 height 41
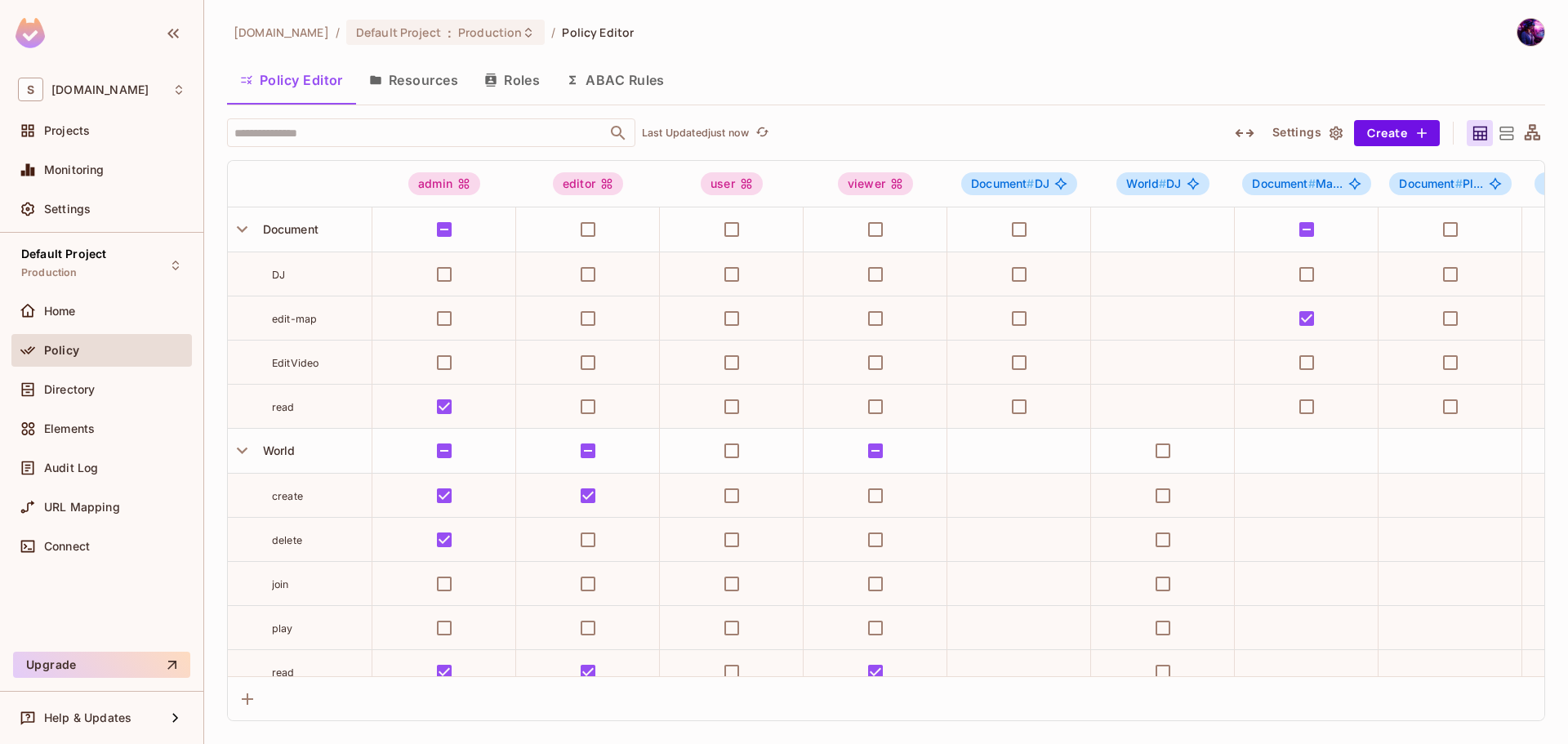
click at [388, 83] on button "Resources" at bounding box center [413, 80] width 115 height 41
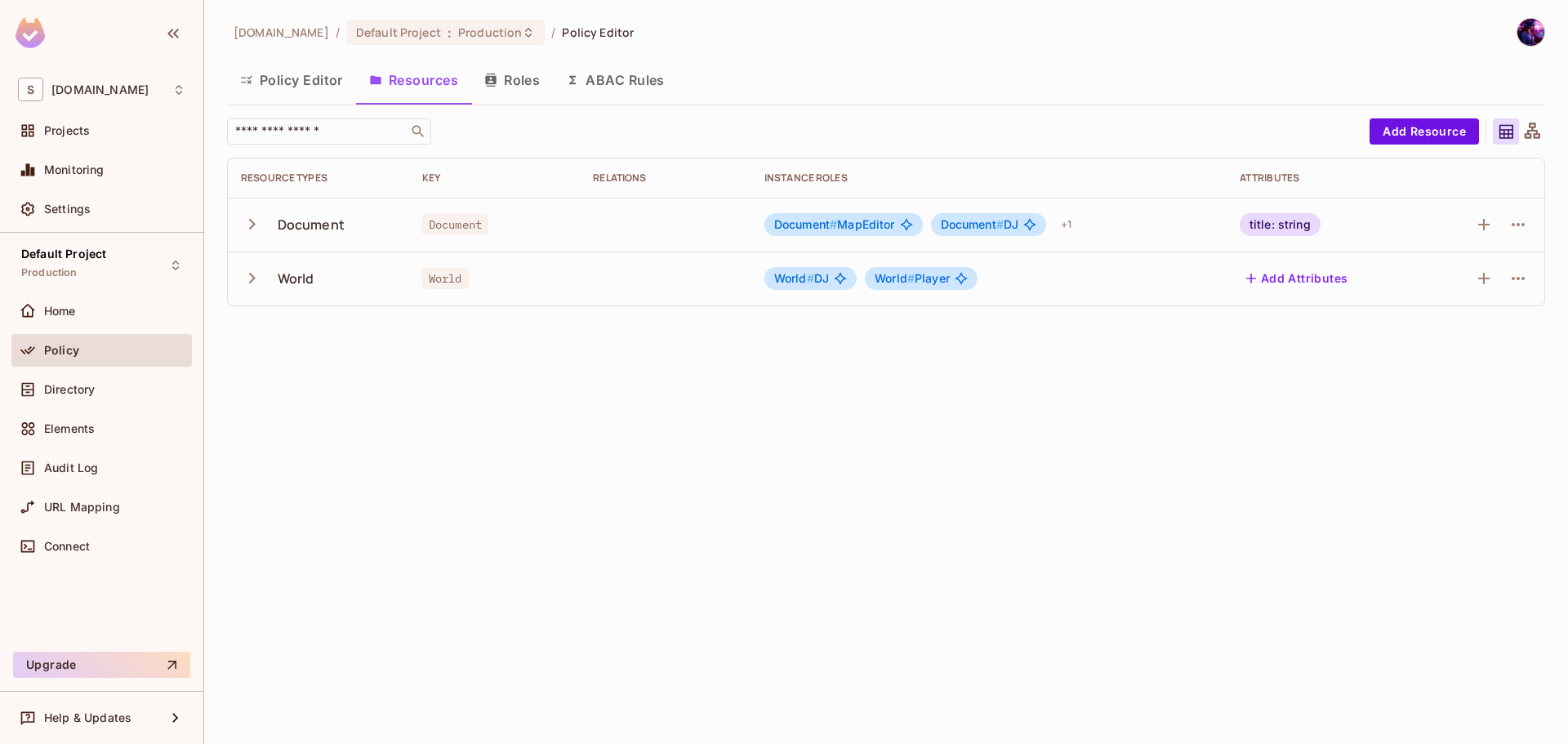
click at [622, 90] on button "ABAC Rules" at bounding box center [615, 80] width 125 height 41
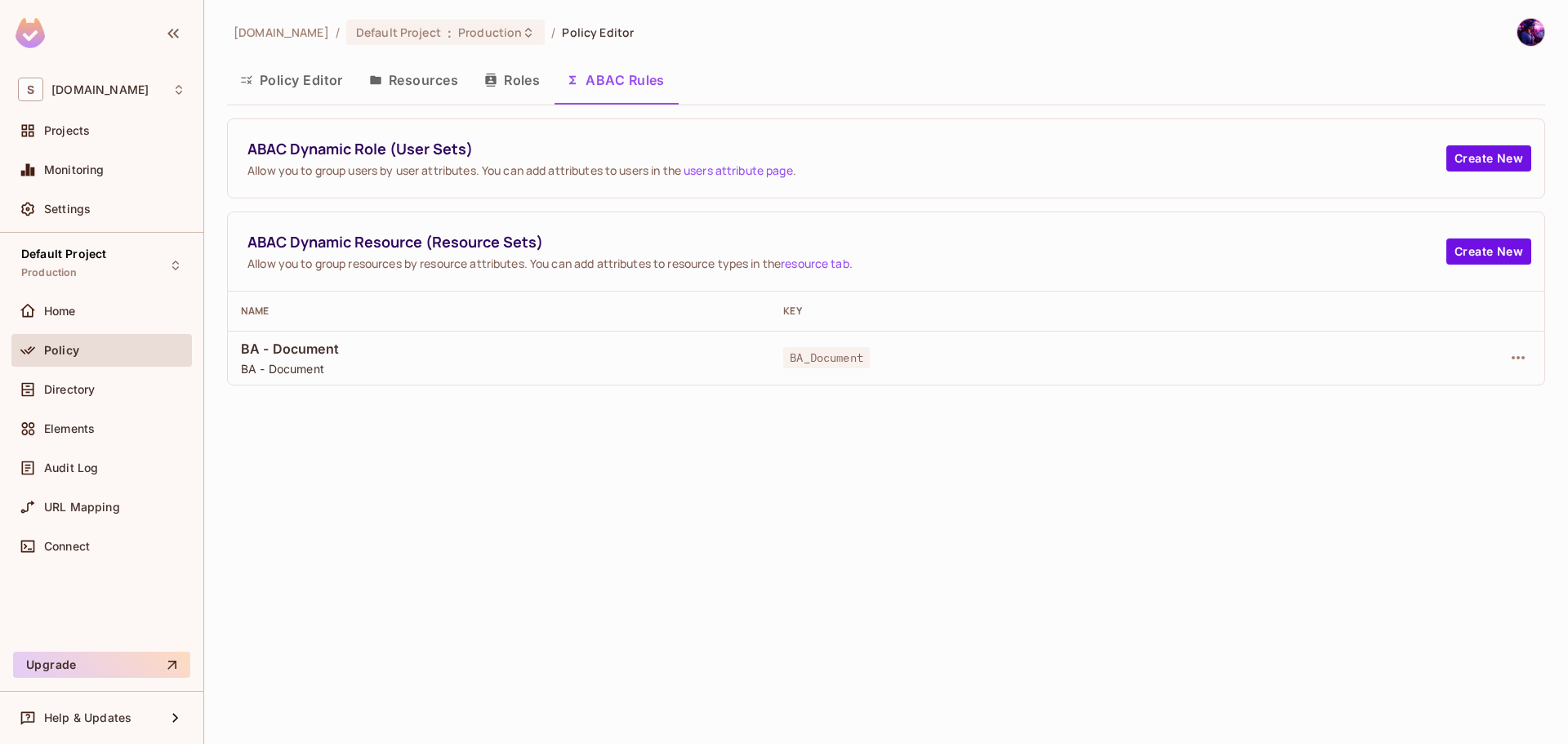
click at [280, 82] on button "Policy Editor" at bounding box center [291, 80] width 129 height 41
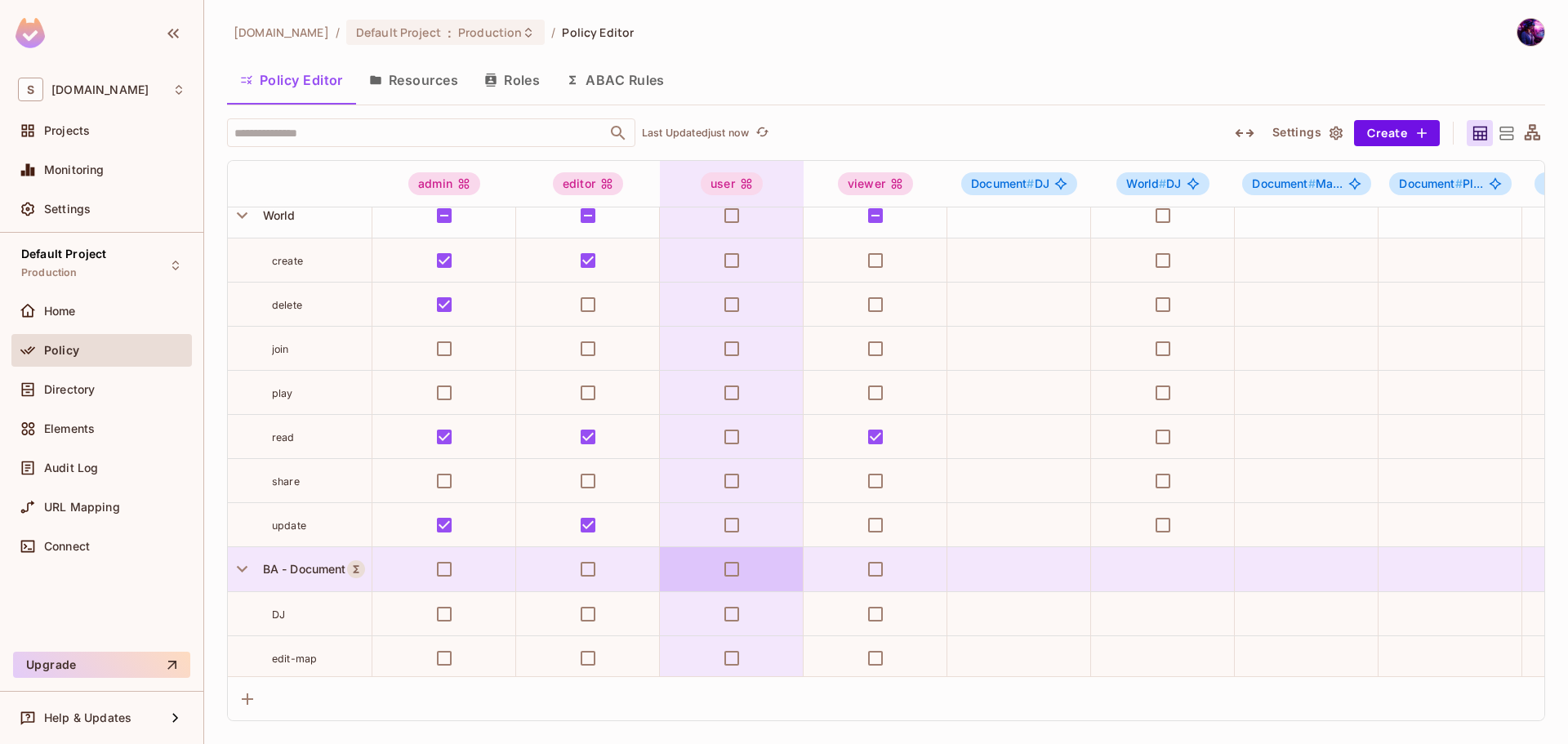
scroll to position [340, 0]
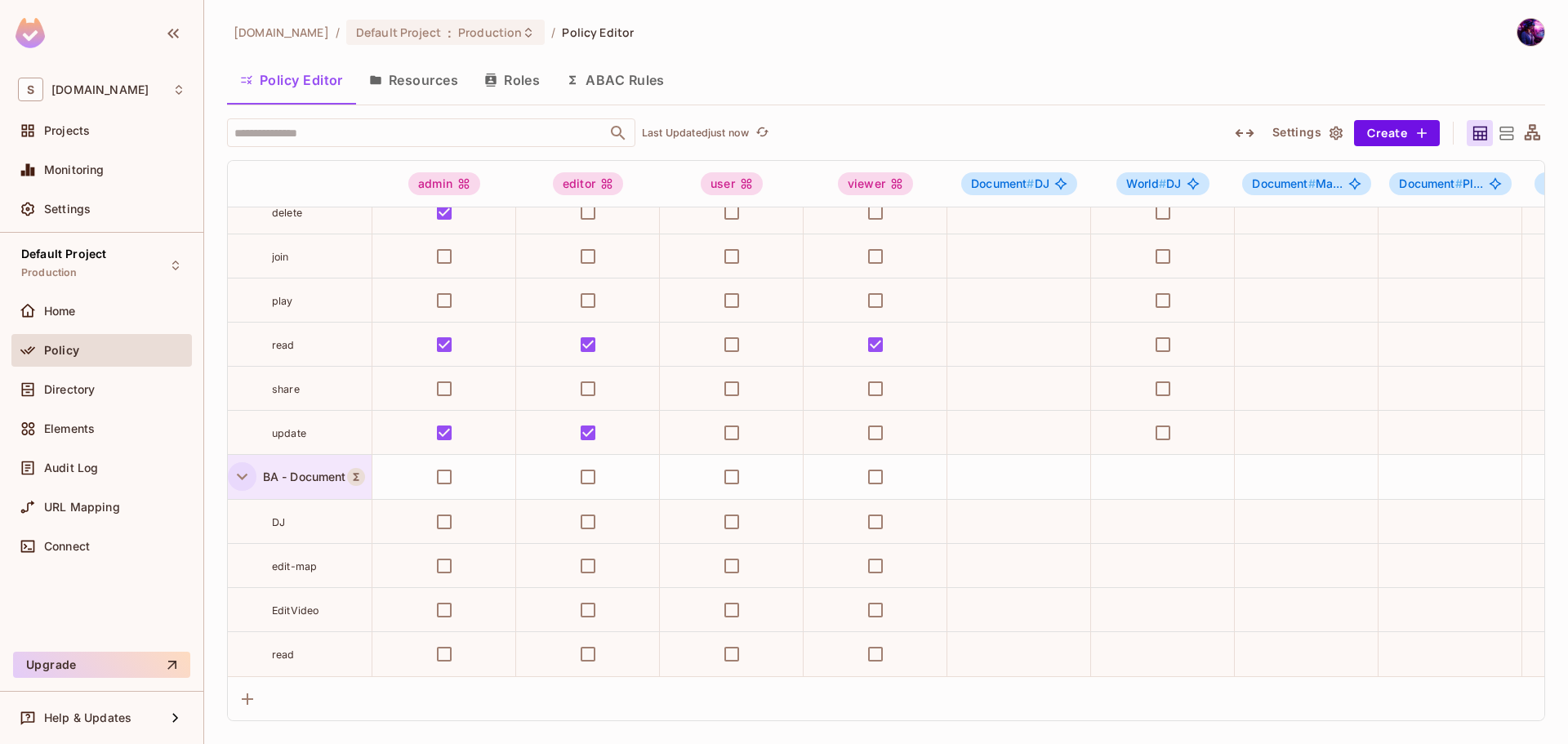
click at [239, 474] on icon "button" at bounding box center [242, 477] width 22 height 22
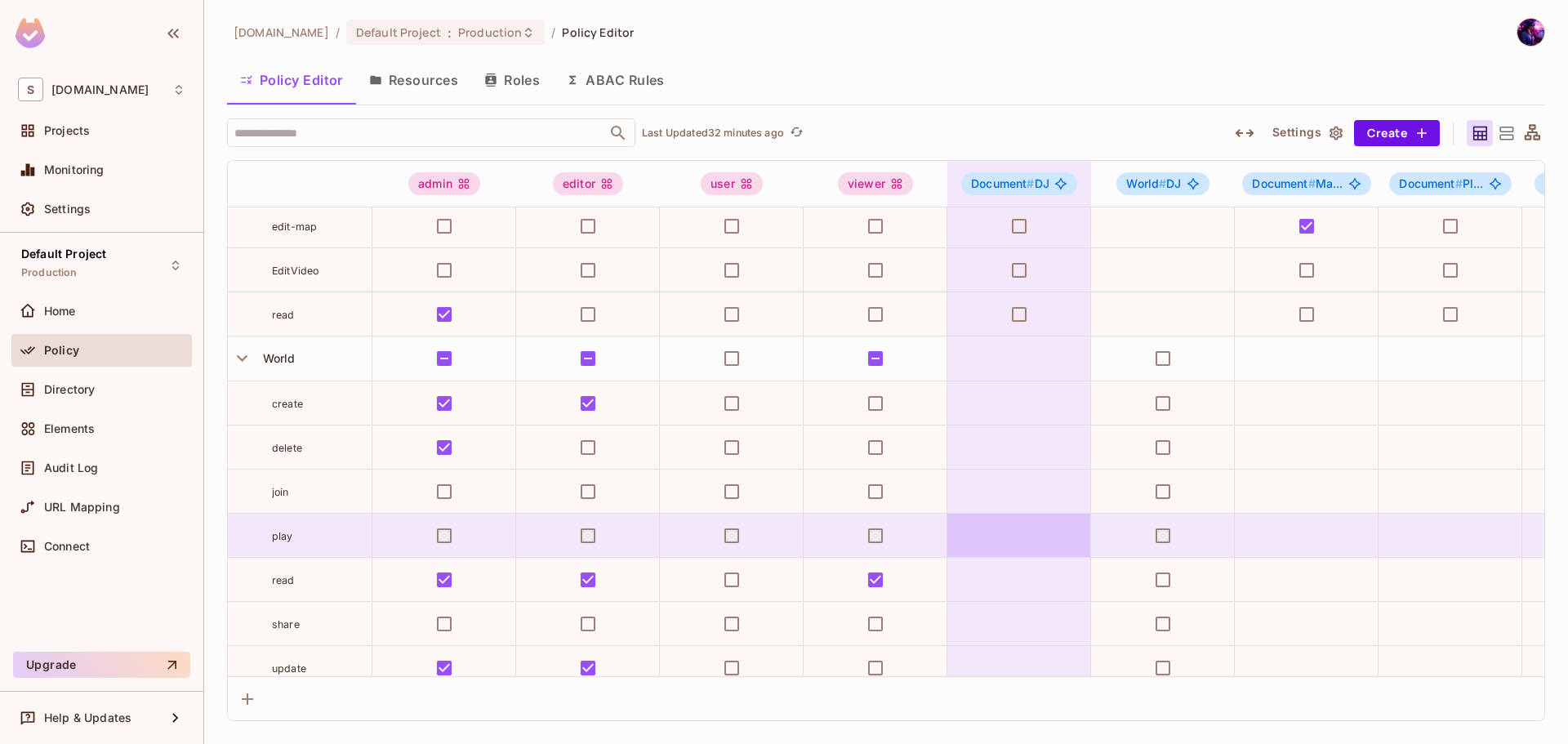
scroll to position [163, 0]
